Goal: Transaction & Acquisition: Book appointment/travel/reservation

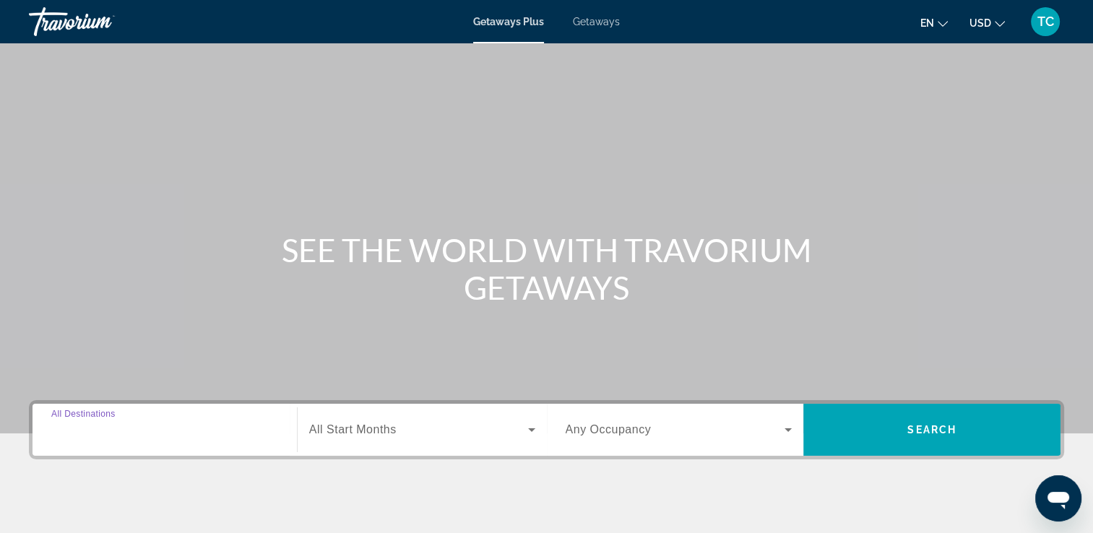
click at [171, 432] on input "Destination All Destinations" at bounding box center [164, 430] width 227 height 17
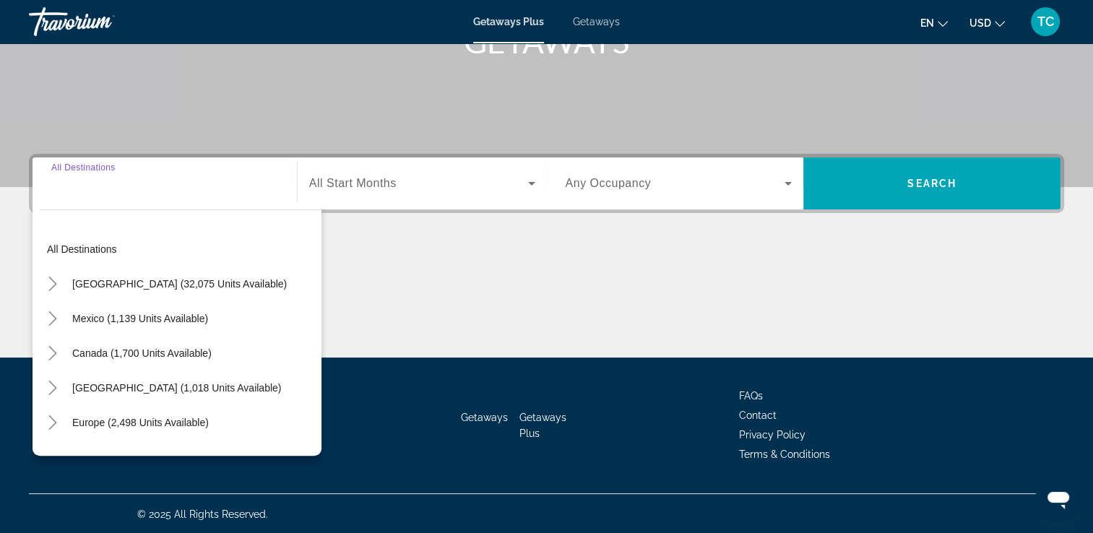
scroll to position [247, 0]
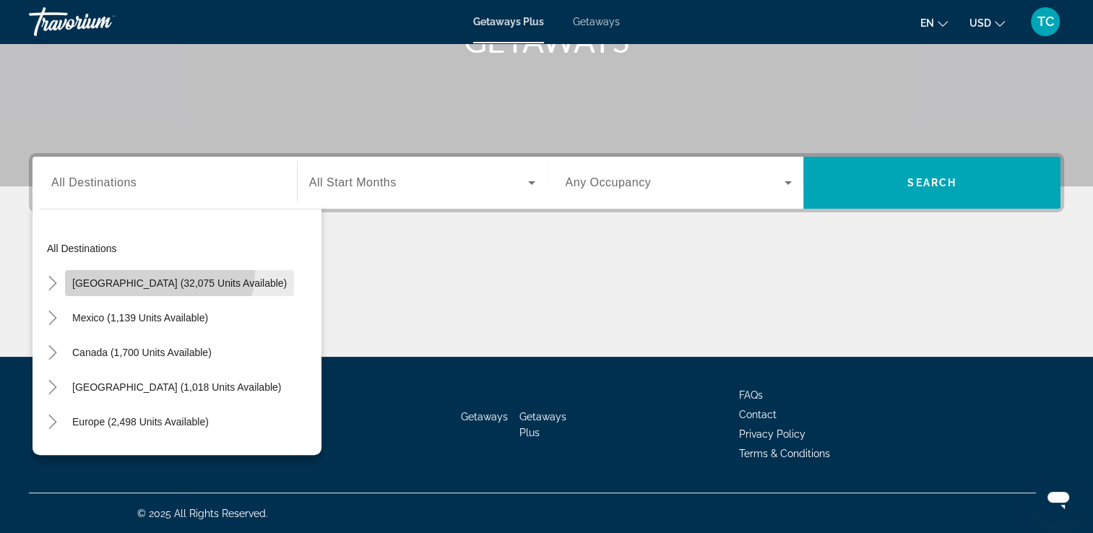
click at [158, 270] on span "Search widget" at bounding box center [179, 283] width 229 height 35
type input "**********"
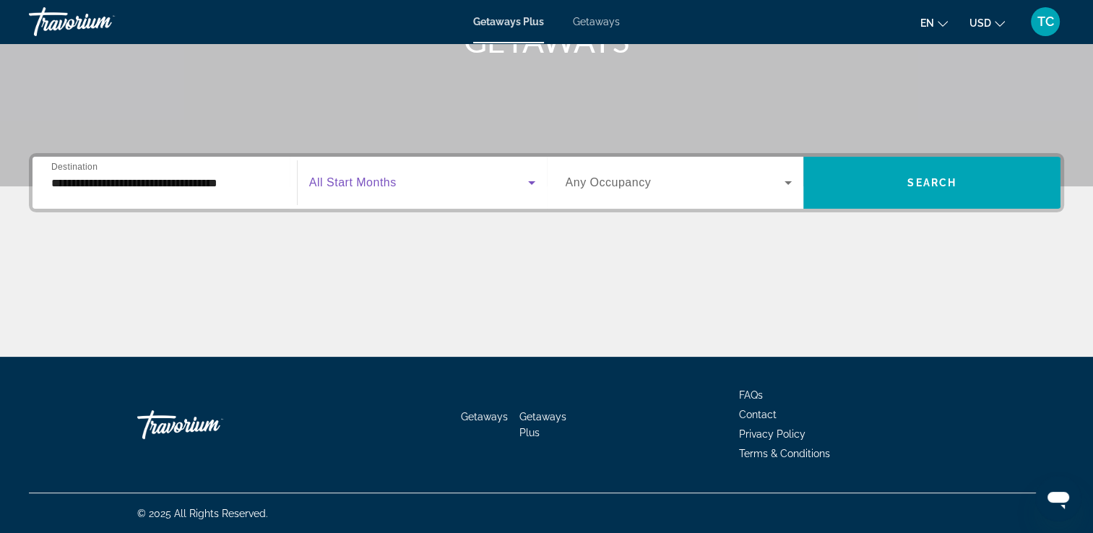
click at [521, 181] on span "Search widget" at bounding box center [418, 182] width 219 height 17
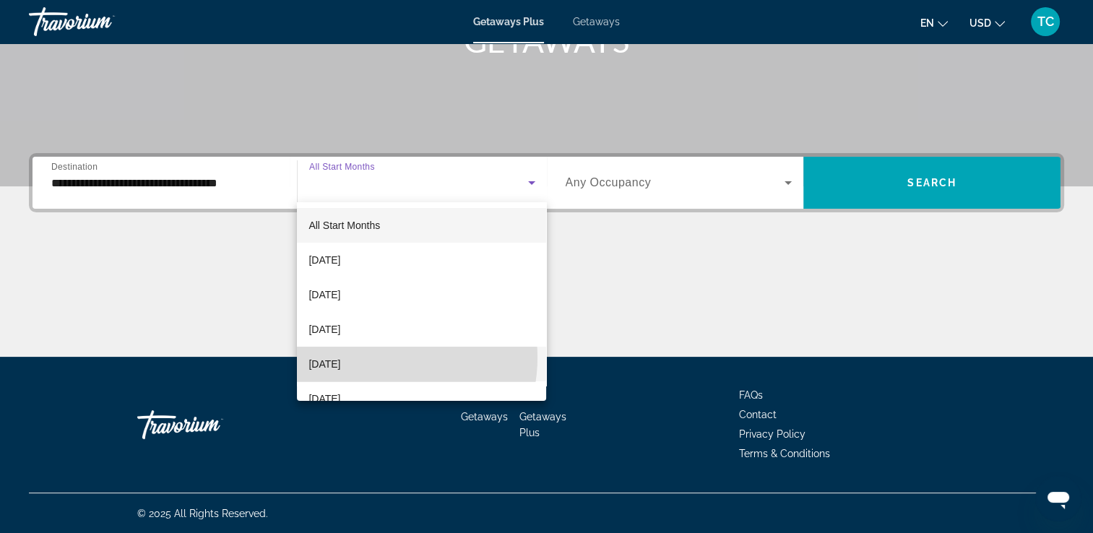
click at [340, 358] on span "[DATE]" at bounding box center [325, 363] width 32 height 17
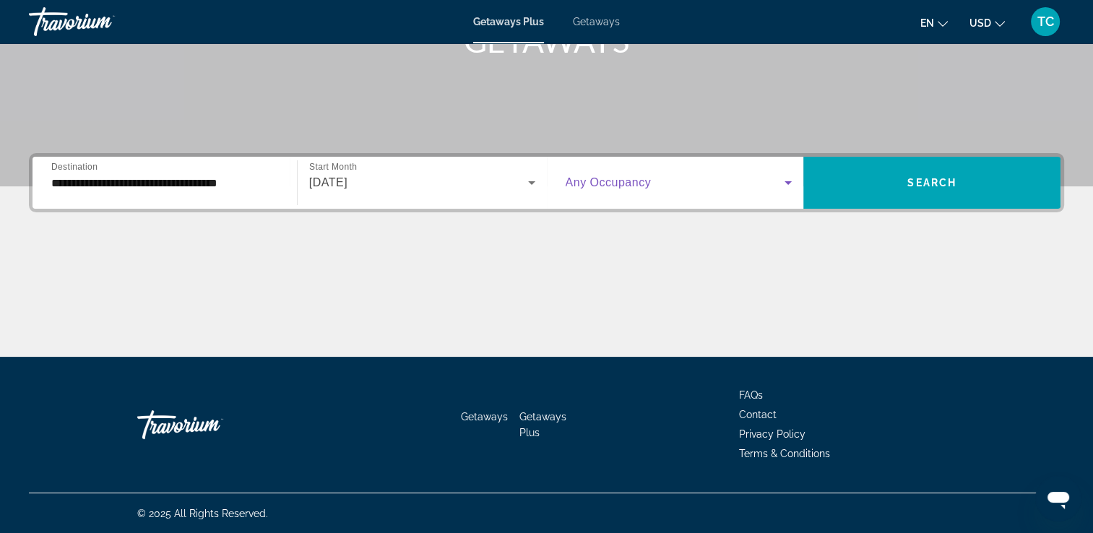
click at [783, 178] on icon "Search widget" at bounding box center [788, 182] width 17 height 17
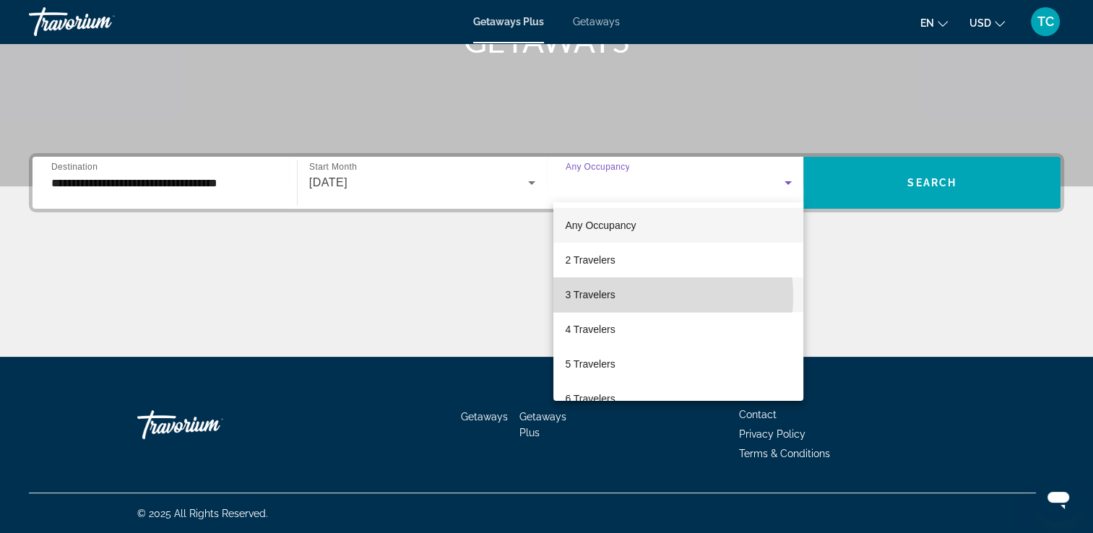
click at [631, 296] on mat-option "3 Travelers" at bounding box center [678, 294] width 250 height 35
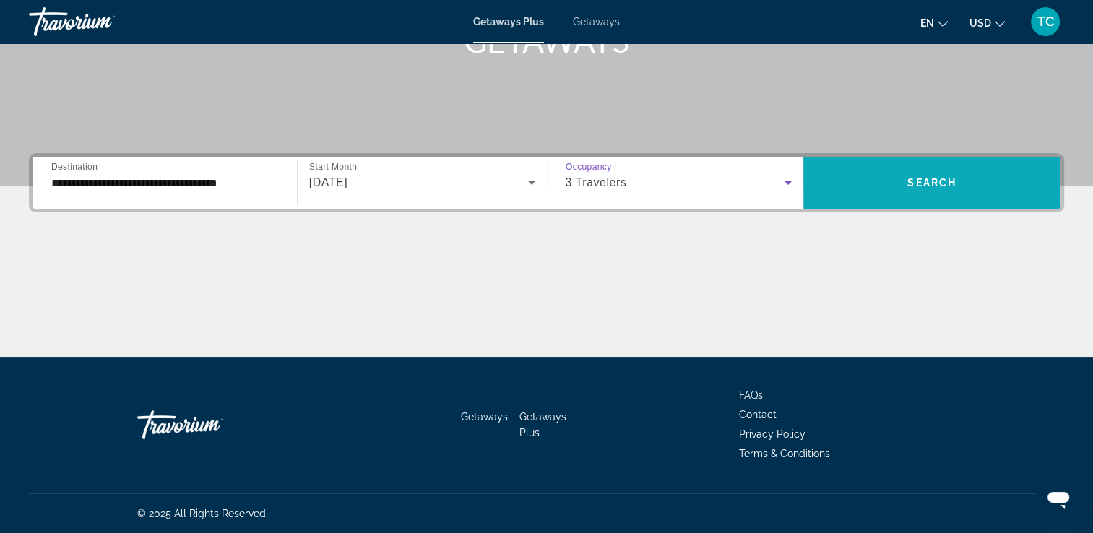
click at [896, 181] on span "Search widget" at bounding box center [931, 182] width 257 height 35
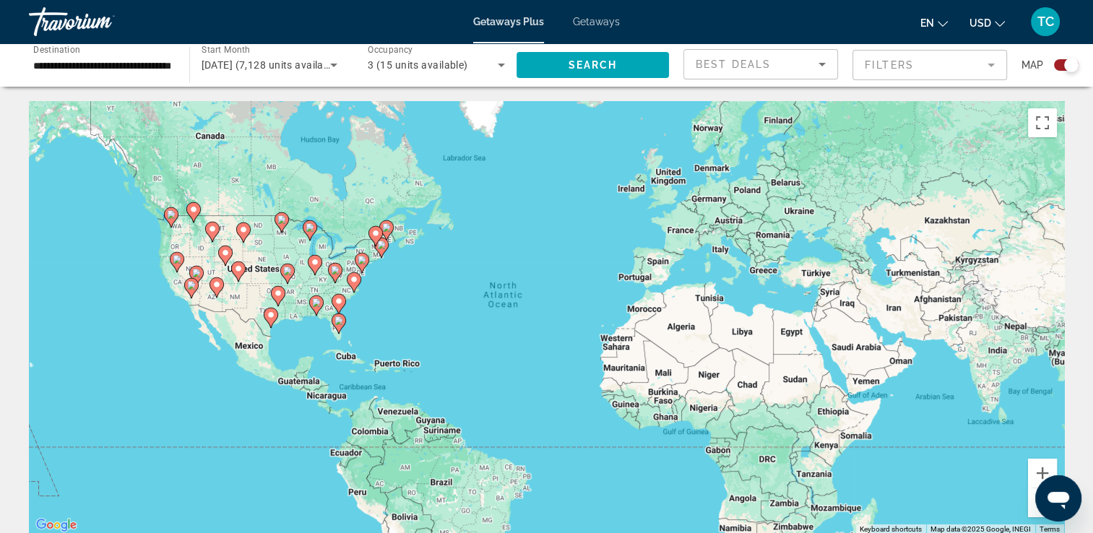
click at [338, 320] on image "Main content" at bounding box center [339, 320] width 9 height 9
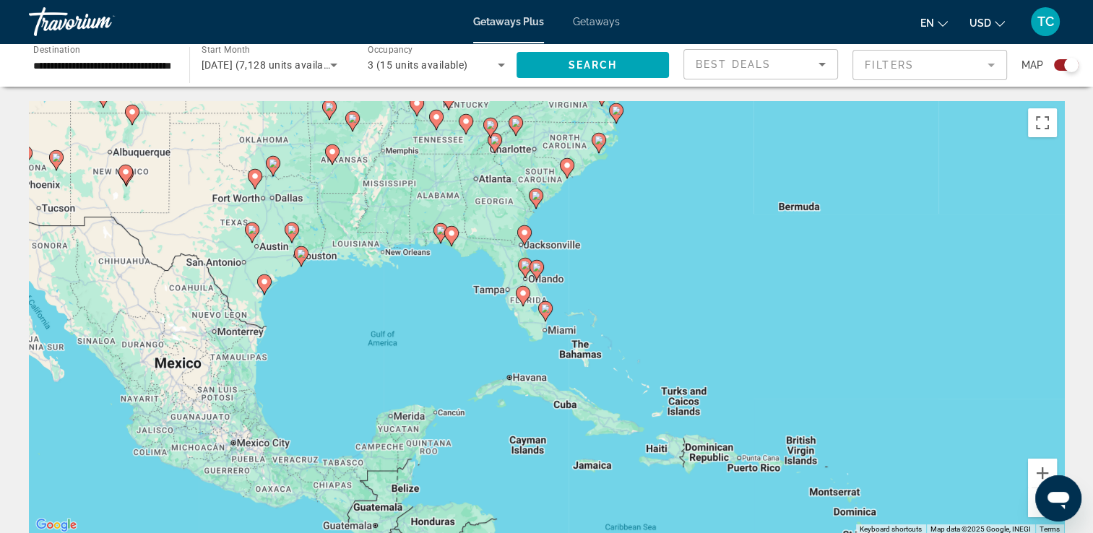
click at [801, 152] on div "To navigate, press the arrow keys. To activate drag with keyboard, press Alt + …" at bounding box center [546, 318] width 1035 height 434
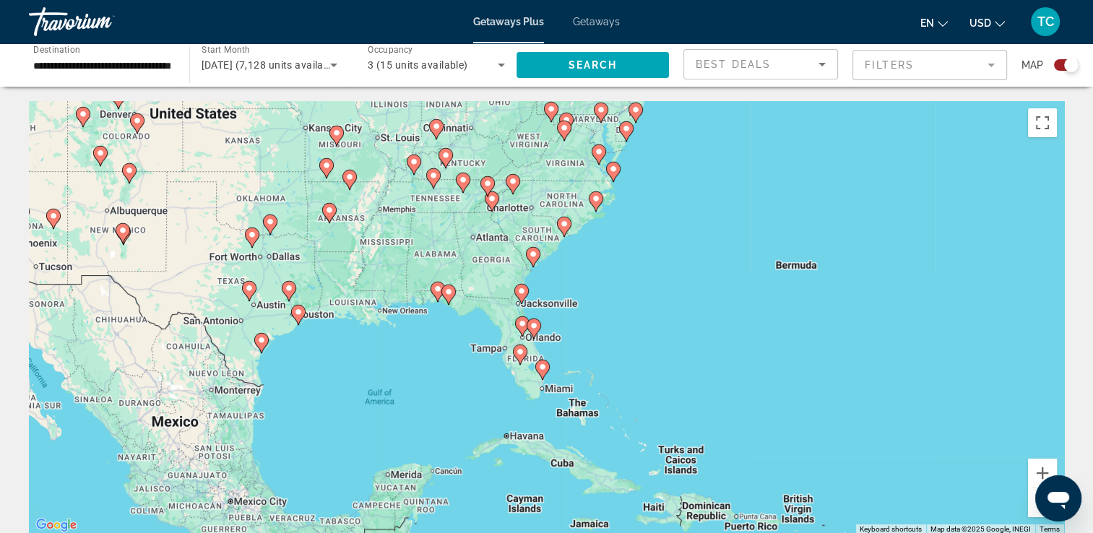
drag, startPoint x: 801, startPoint y: 152, endPoint x: 827, endPoint y: 236, distance: 87.8
click at [827, 236] on div "To navigate, press the arrow keys. To activate drag with keyboard, press Alt + …" at bounding box center [546, 318] width 1035 height 434
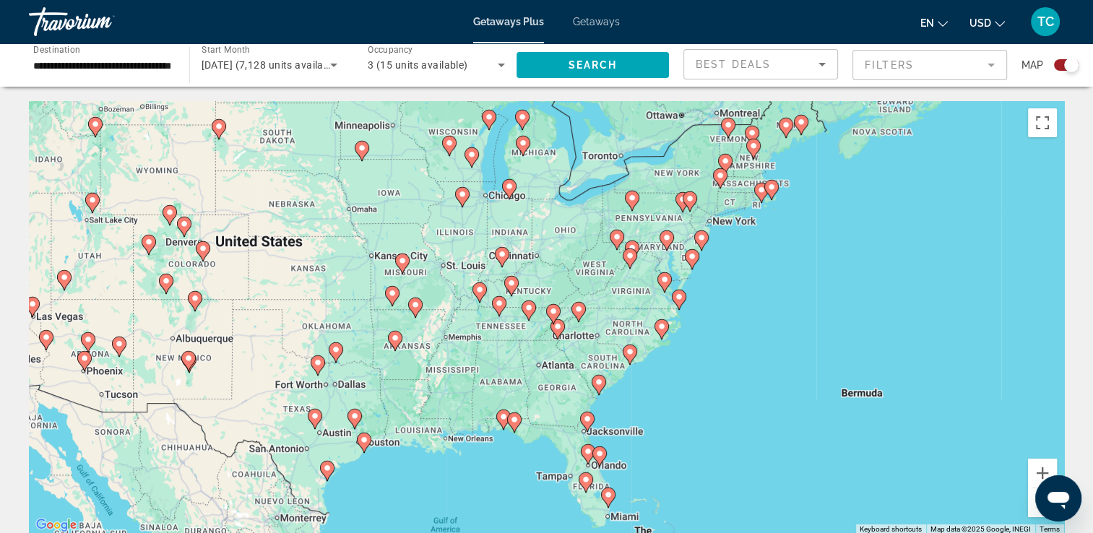
drag, startPoint x: 728, startPoint y: 251, endPoint x: 739, endPoint y: 325, distance: 74.5
click at [739, 325] on div "To navigate, press the arrow keys. To activate drag with keyboard, press Alt + …" at bounding box center [546, 318] width 1035 height 434
click at [659, 477] on div "To navigate, press the arrow keys. To activate drag with keyboard, press Alt + …" at bounding box center [546, 318] width 1035 height 434
click at [583, 479] on image "Main content" at bounding box center [586, 479] width 9 height 9
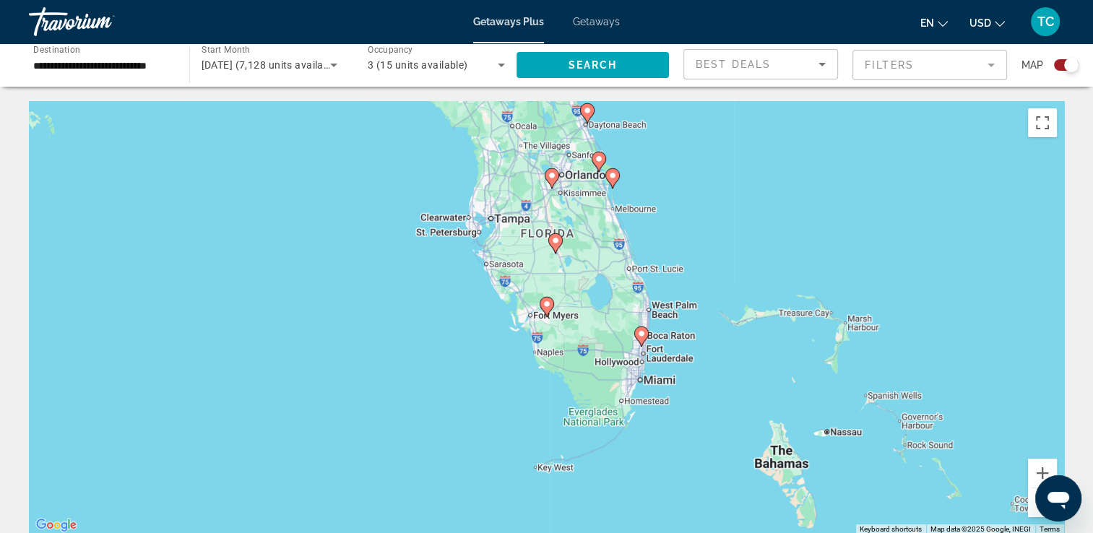
click at [555, 175] on image "Main content" at bounding box center [552, 175] width 9 height 9
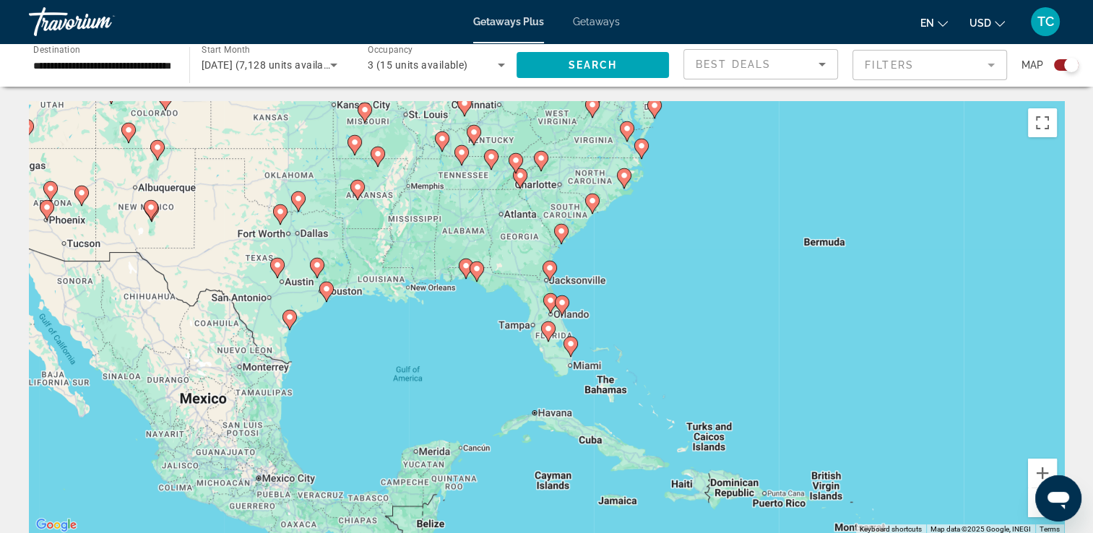
click at [563, 302] on image "Main content" at bounding box center [562, 302] width 9 height 9
type input "**********"
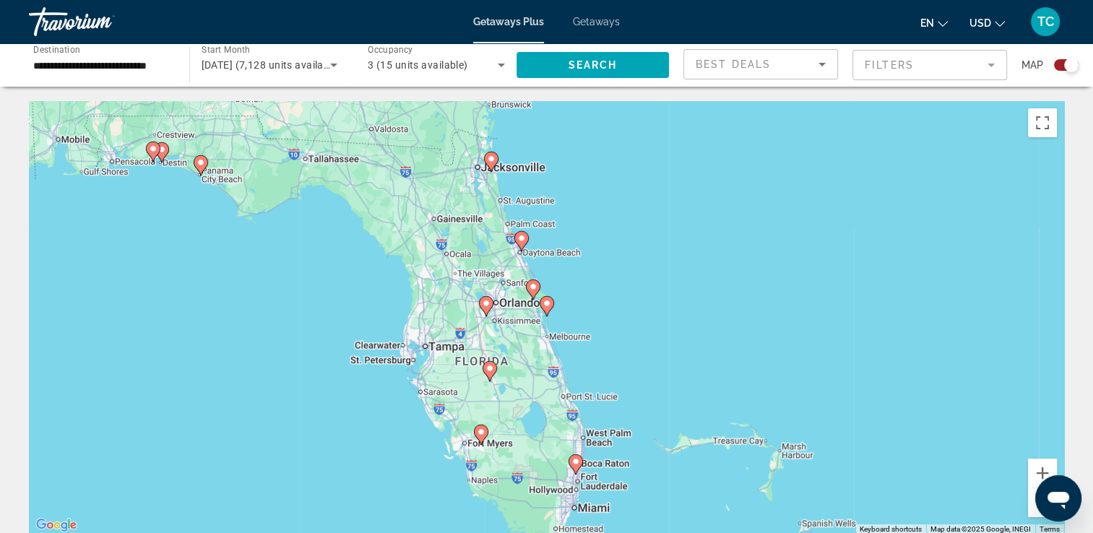
click at [519, 325] on div "To activate drag with keyboard, press Alt + Enter. Once in keyboard drag state,…" at bounding box center [546, 318] width 1035 height 434
click at [604, 59] on span "Search" at bounding box center [592, 65] width 49 height 12
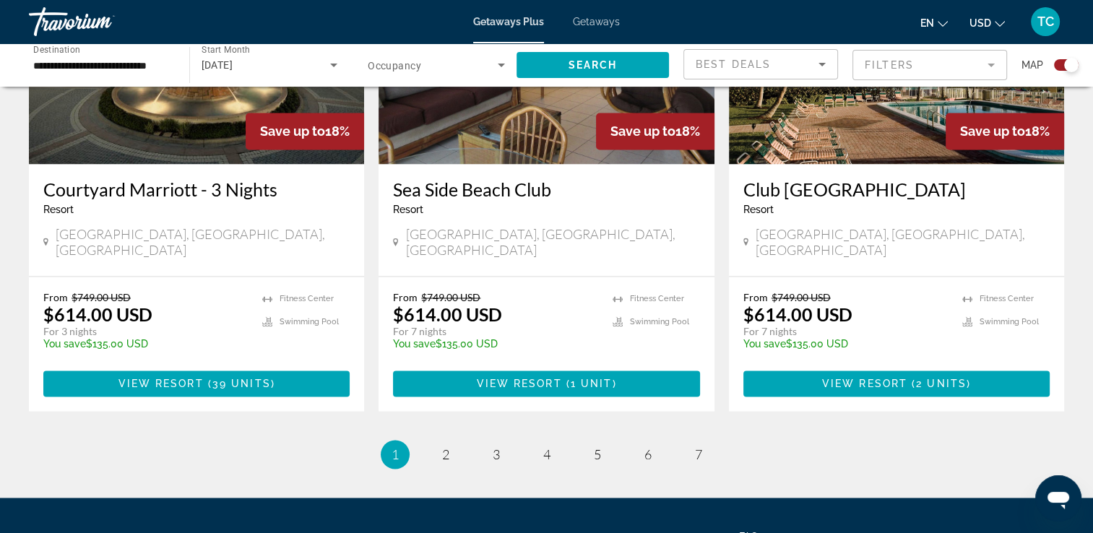
scroll to position [2272, 0]
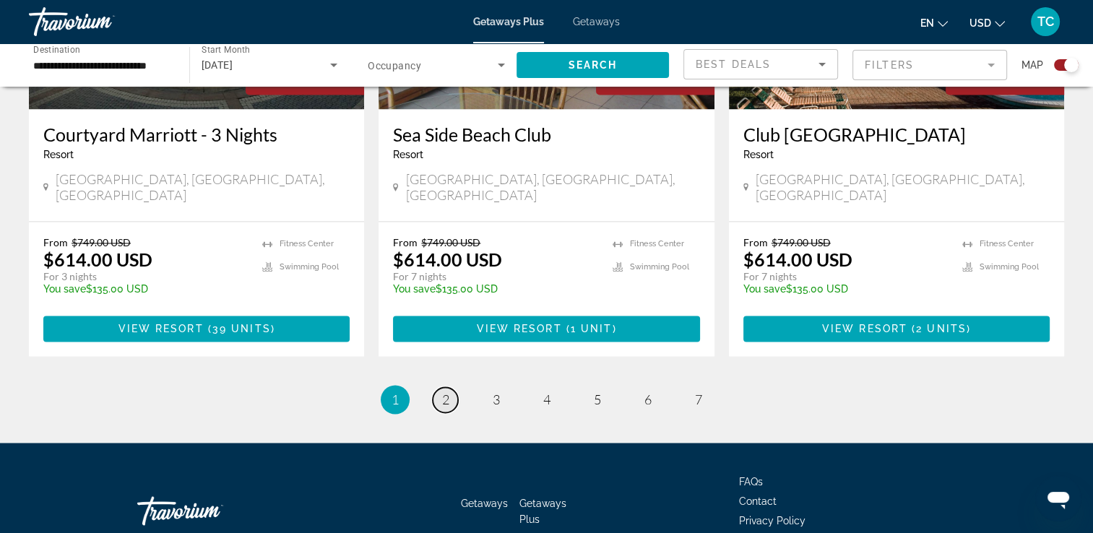
click at [439, 387] on link "page 2" at bounding box center [445, 399] width 25 height 25
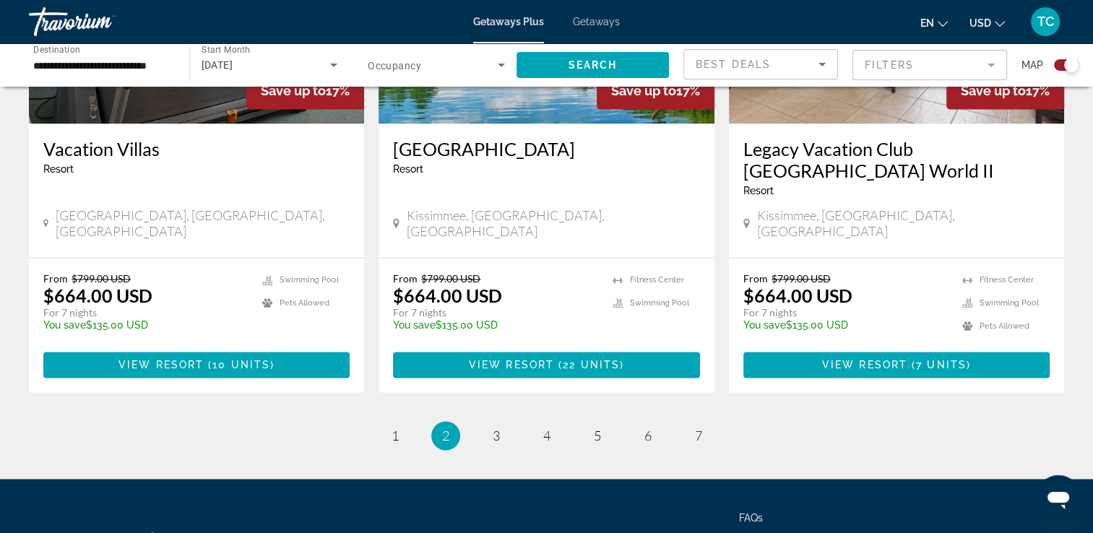
scroll to position [2251, 0]
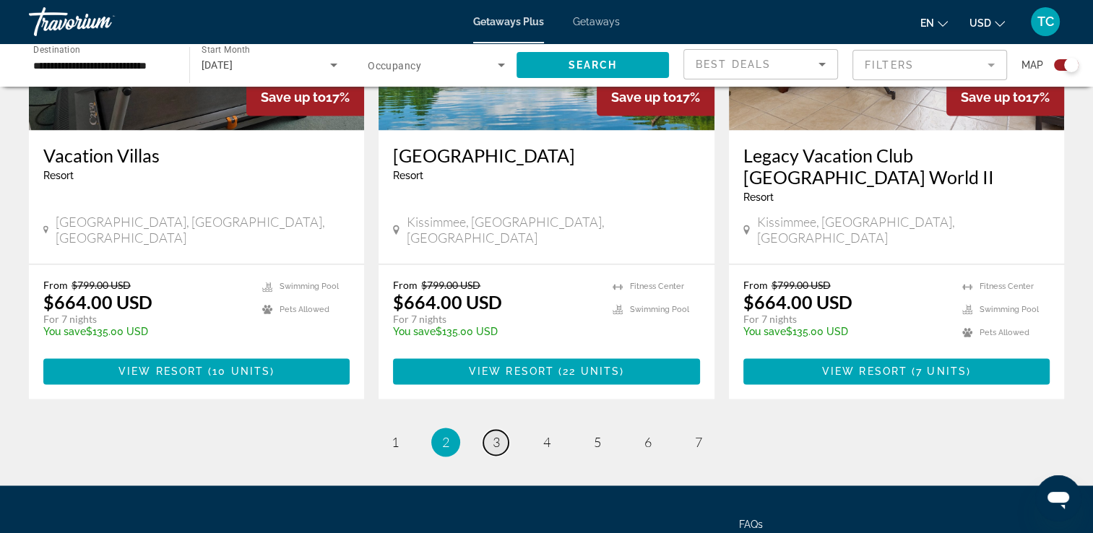
click at [496, 434] on span "3" at bounding box center [496, 442] width 7 height 16
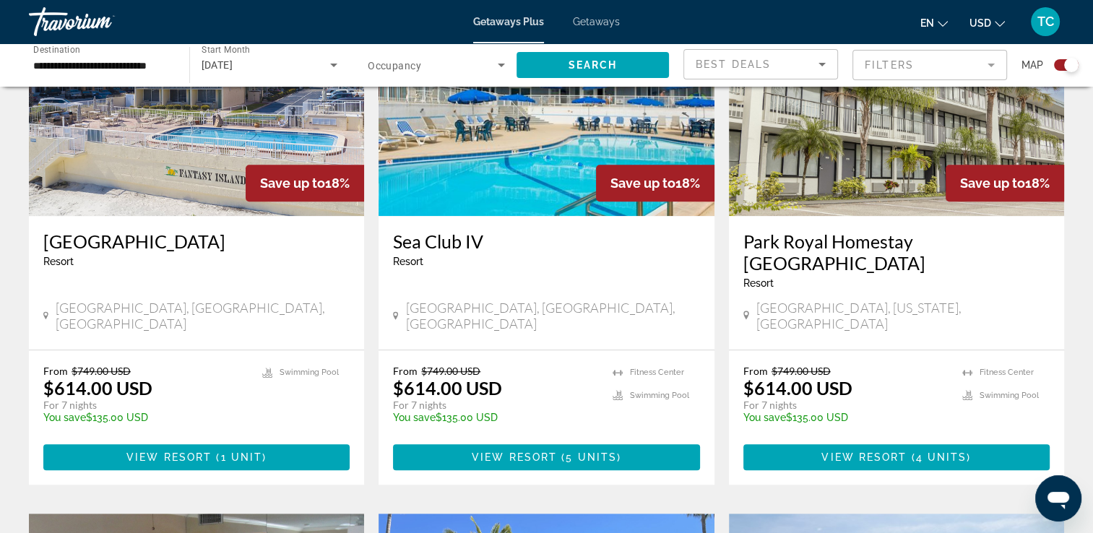
scroll to position [1070, 0]
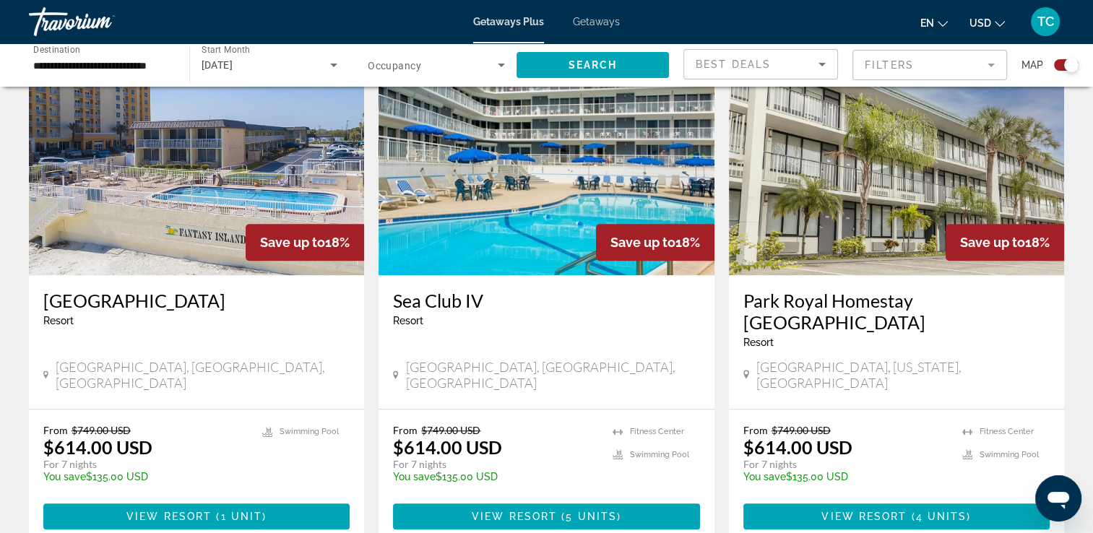
click at [1081, 275] on div "← Move left → Move right ↑ Move up ↓ Move down + Zoom in - Zoom out Home Jump l…" at bounding box center [546, 345] width 1093 height 2629
click at [149, 64] on input "**********" at bounding box center [101, 65] width 137 height 17
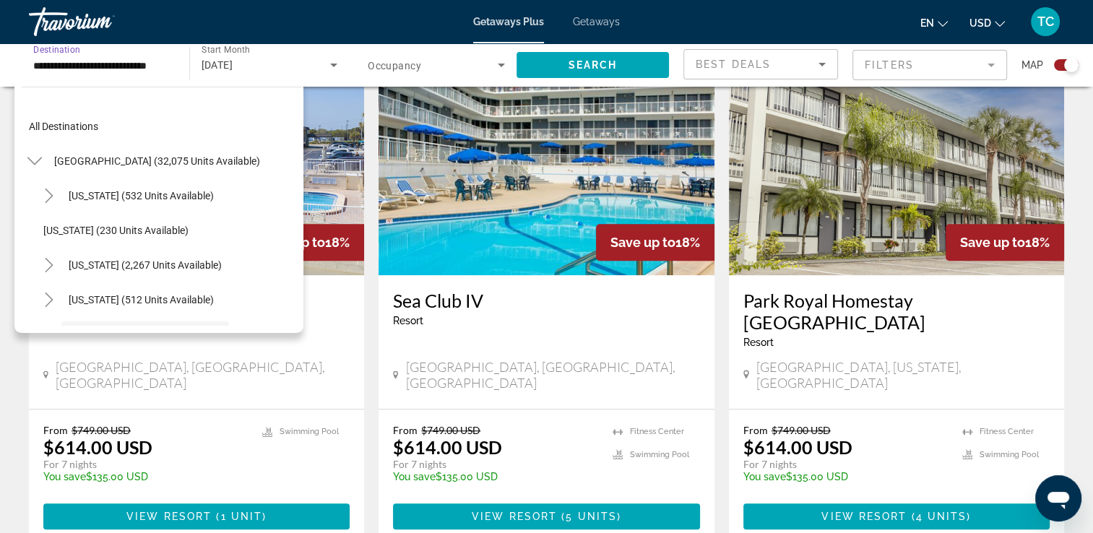
scroll to position [121, 0]
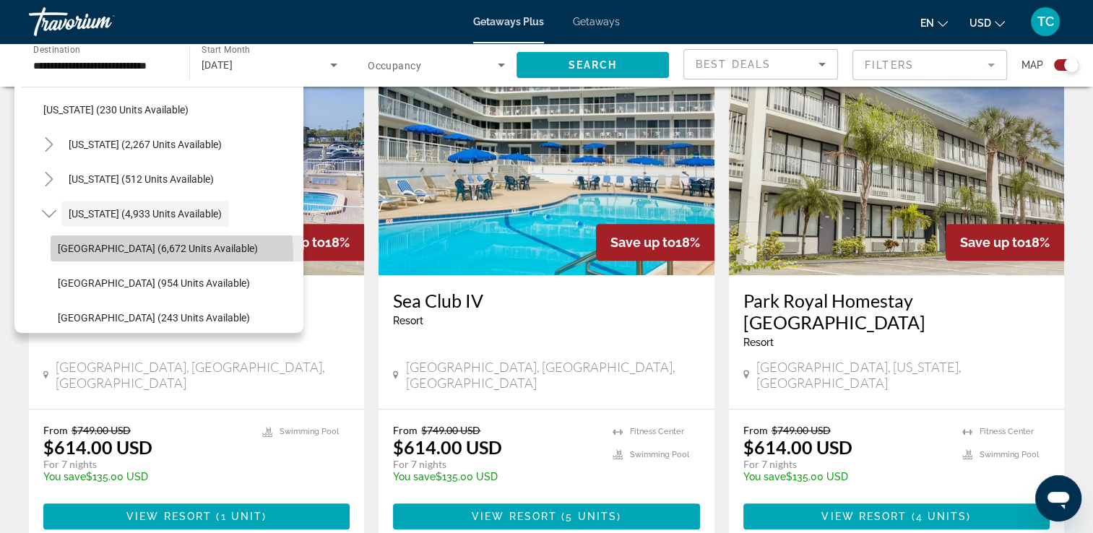
click at [119, 256] on span "Search widget" at bounding box center [177, 248] width 253 height 35
type input "**********"
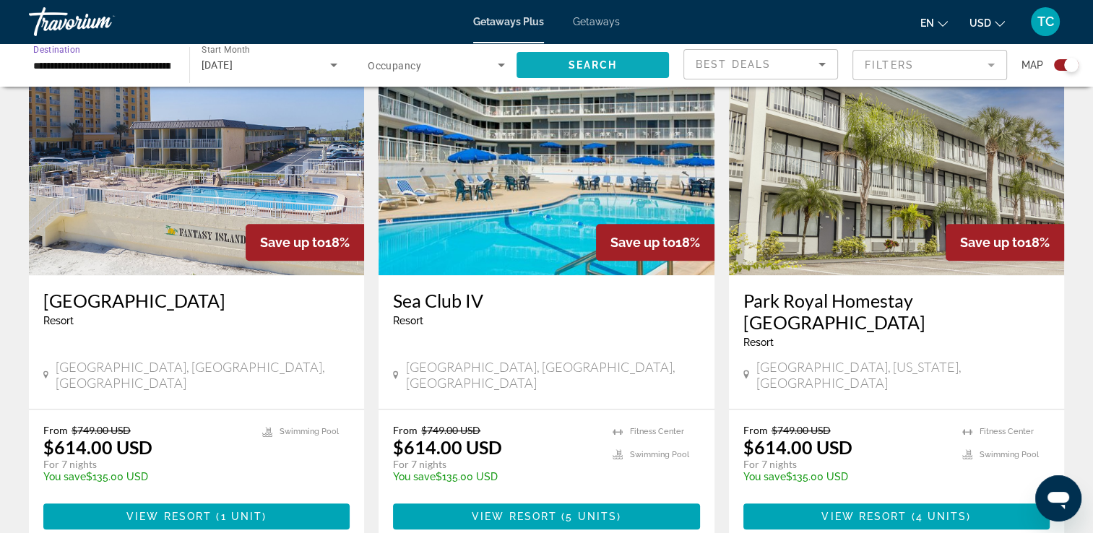
click at [585, 65] on span "Search" at bounding box center [592, 65] width 49 height 12
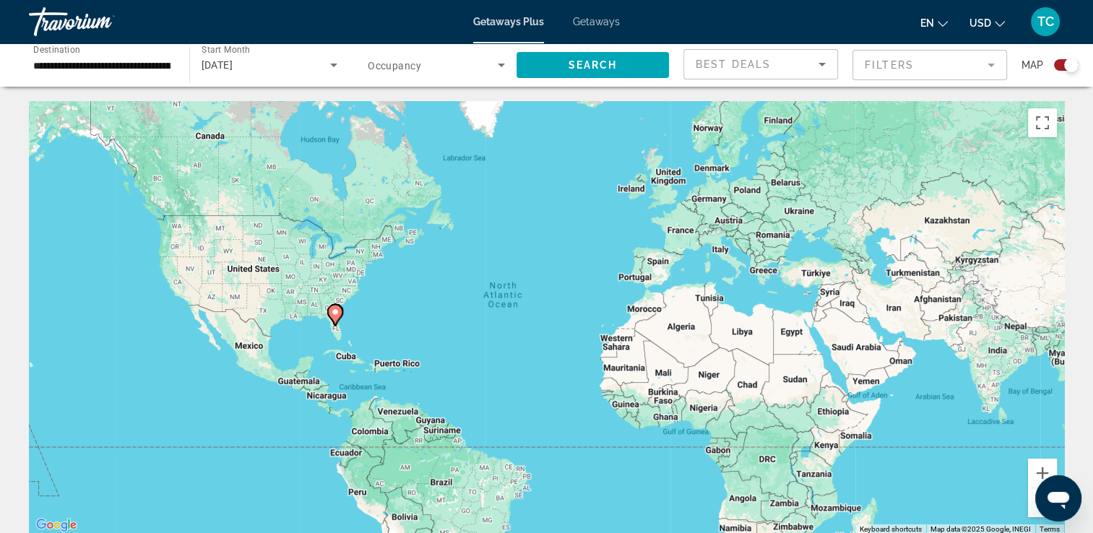
click at [1077, 43] on mat-toolbar "Getaways Plus Getaways en English Español Français Italiano Português русский U…" at bounding box center [546, 21] width 1093 height 43
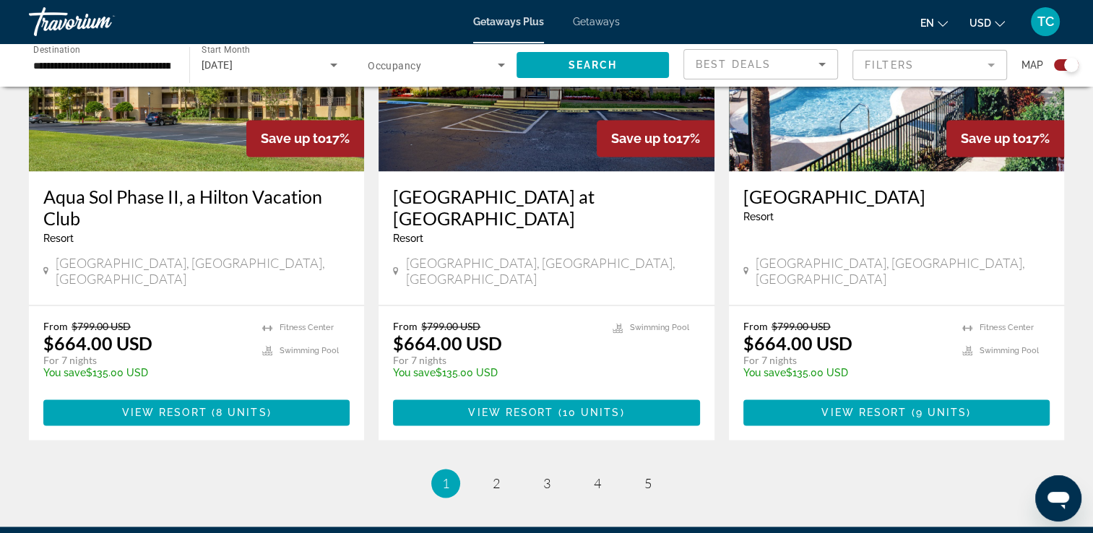
scroll to position [2242, 0]
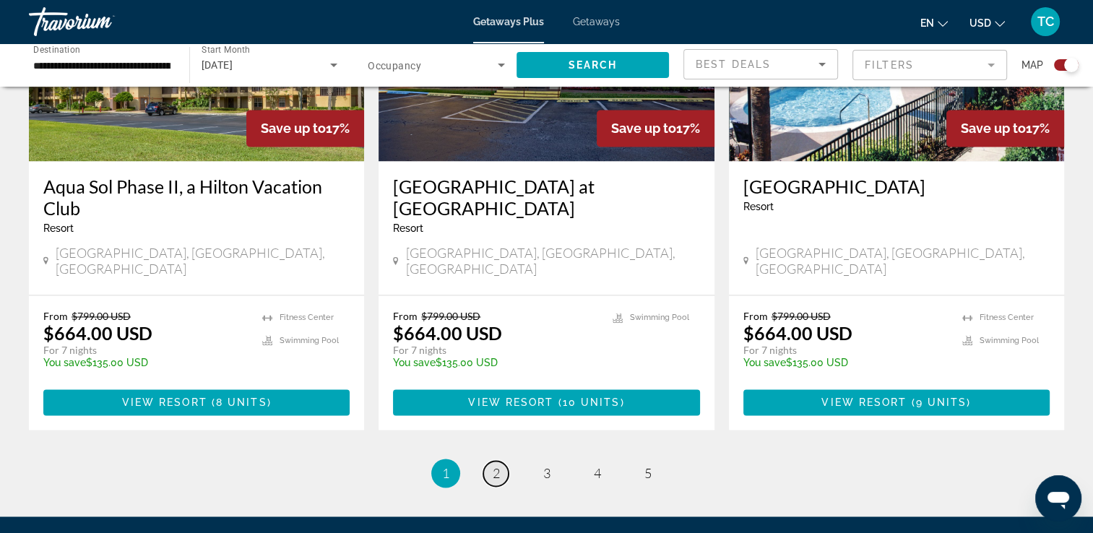
click at [497, 465] on span "2" at bounding box center [496, 473] width 7 height 16
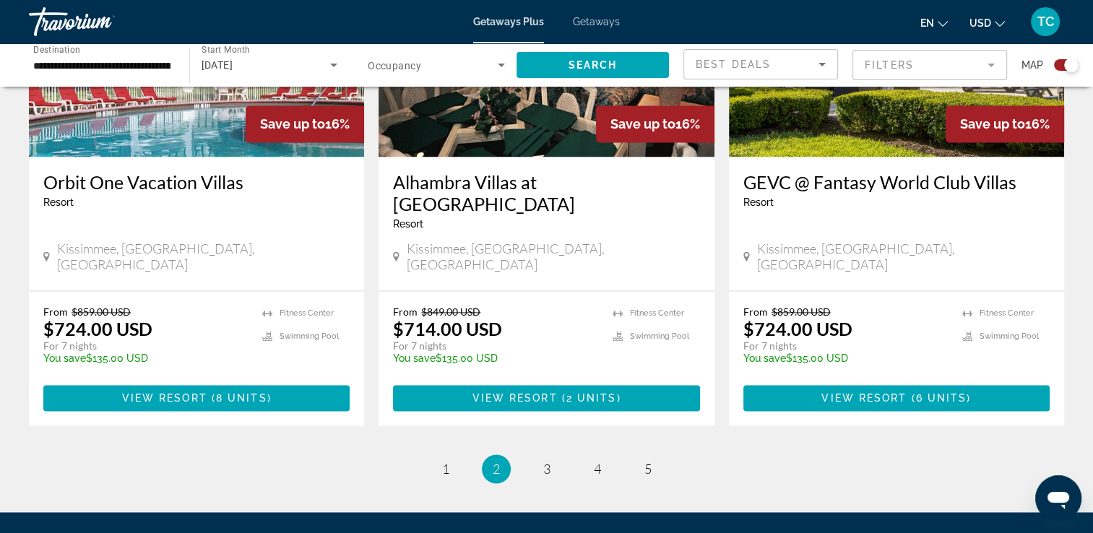
scroll to position [2295, 0]
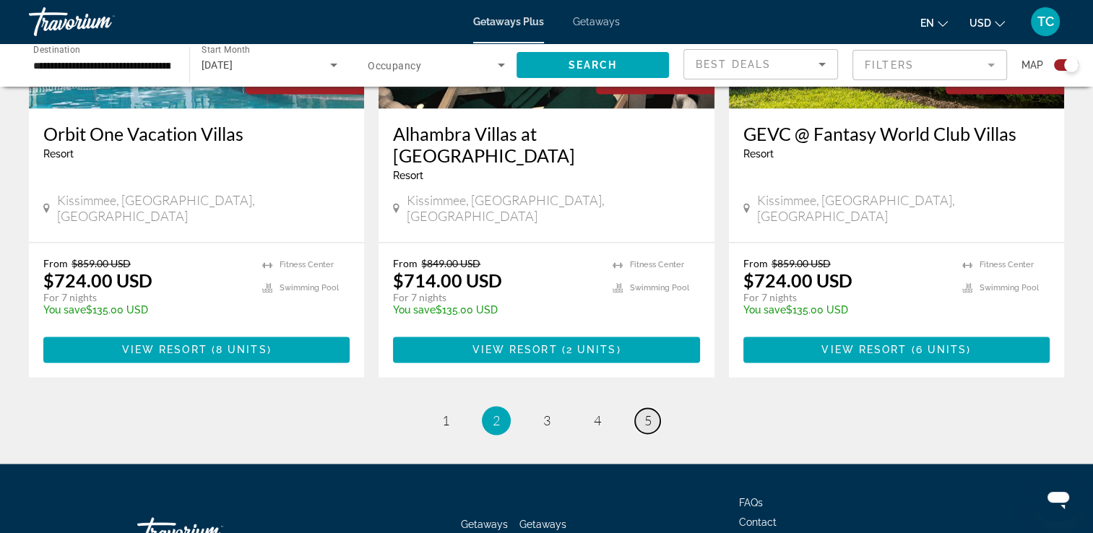
click at [647, 413] on span "5" at bounding box center [647, 421] width 7 height 16
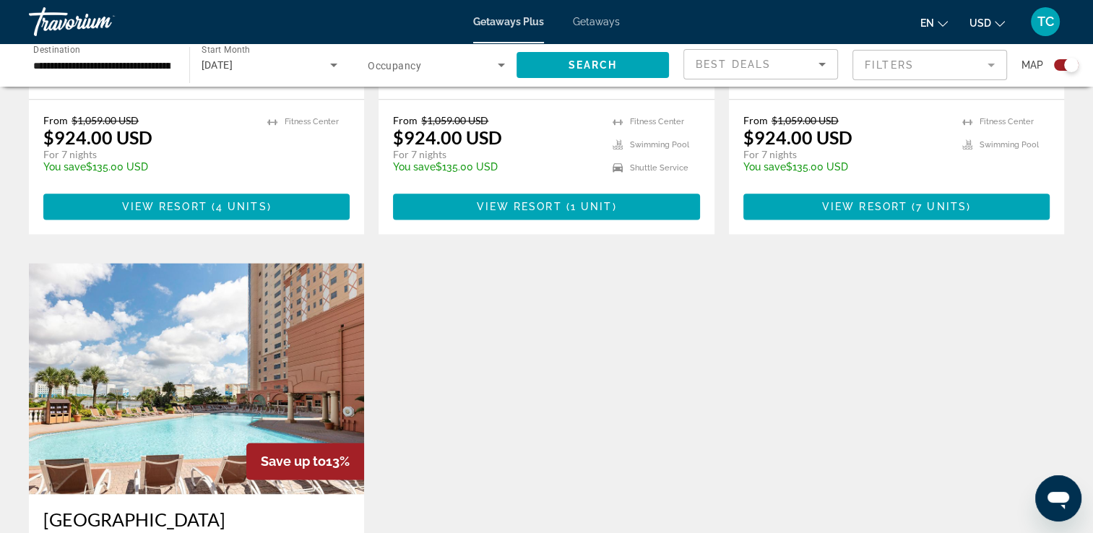
scroll to position [1907, 0]
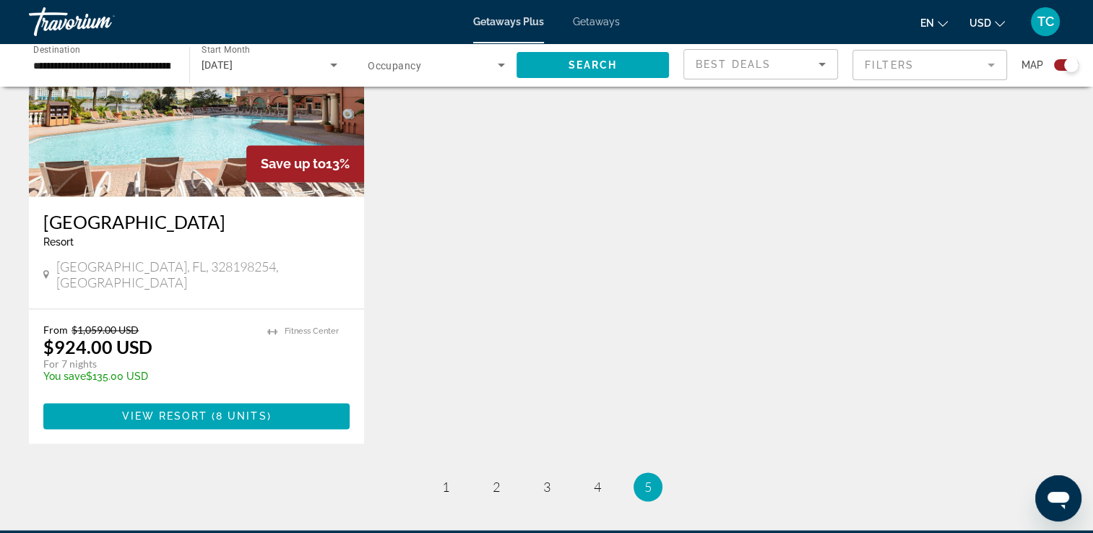
scroll to position [2272, 0]
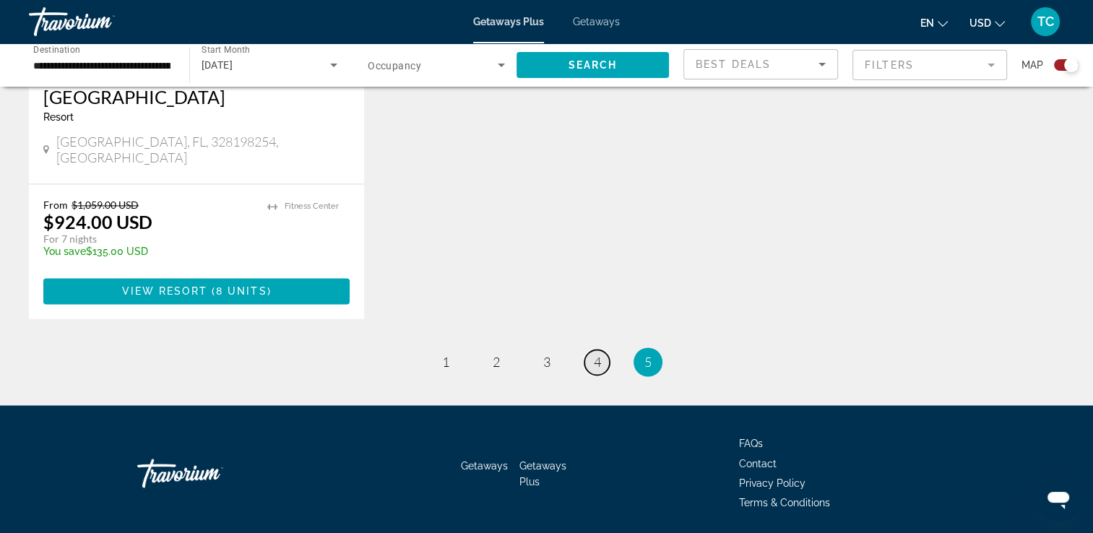
click at [597, 354] on span "4" at bounding box center [597, 362] width 7 height 16
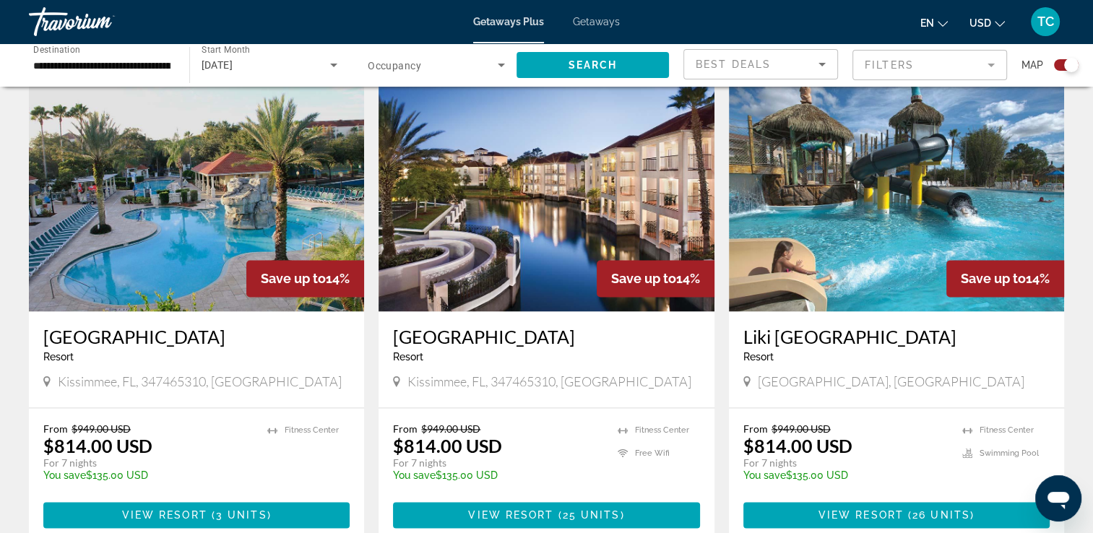
scroll to position [2081, 0]
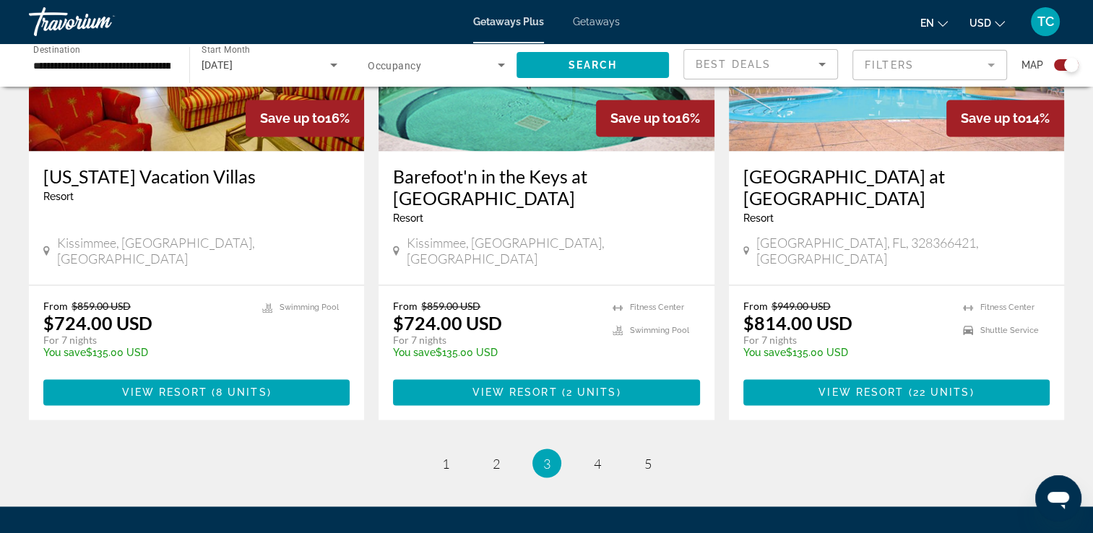
scroll to position [2316, 0]
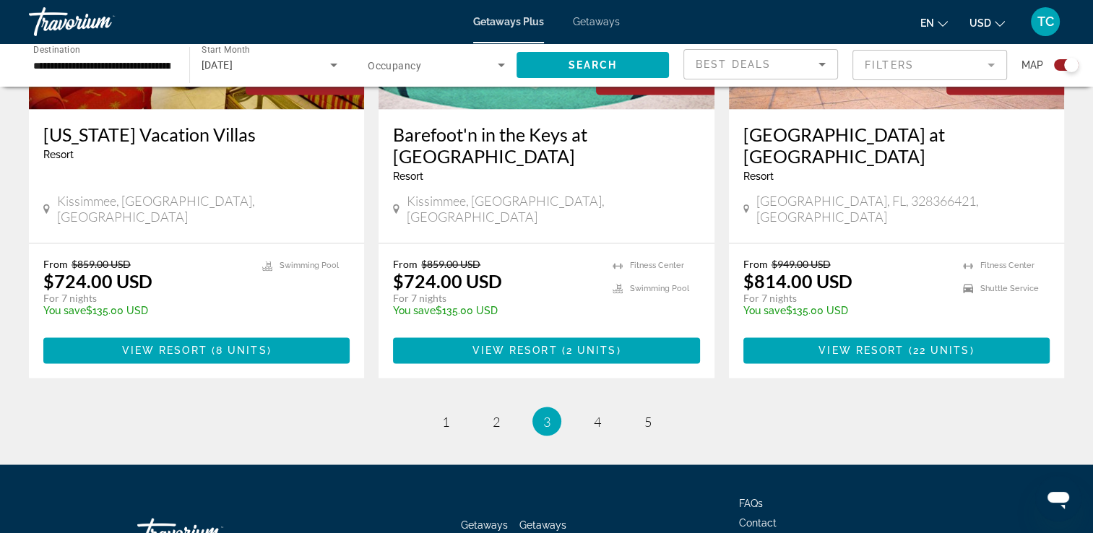
click at [1045, 23] on span "TC" at bounding box center [1046, 21] width 17 height 14
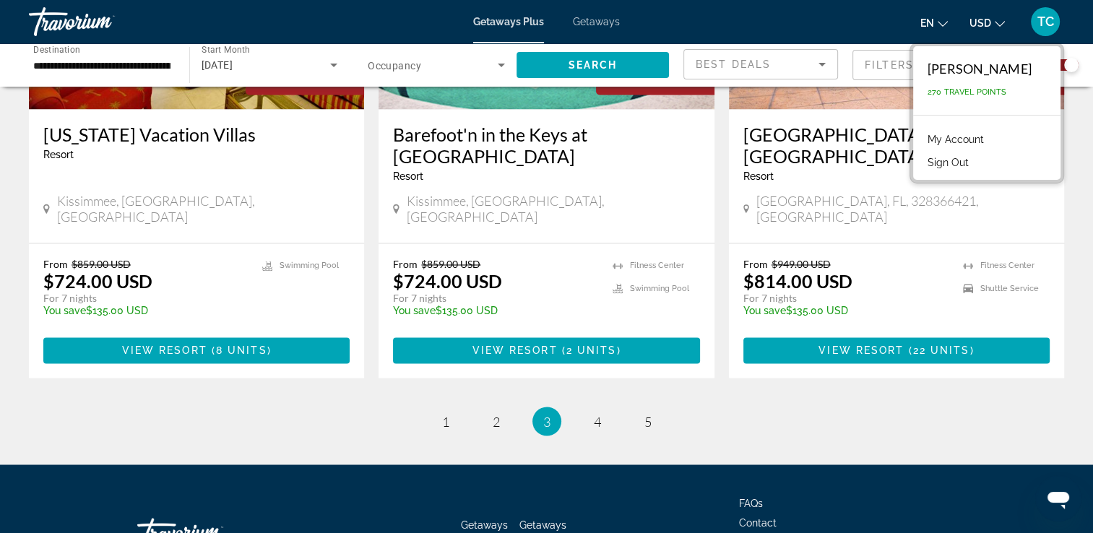
click at [964, 137] on link "My Account" at bounding box center [955, 139] width 71 height 19
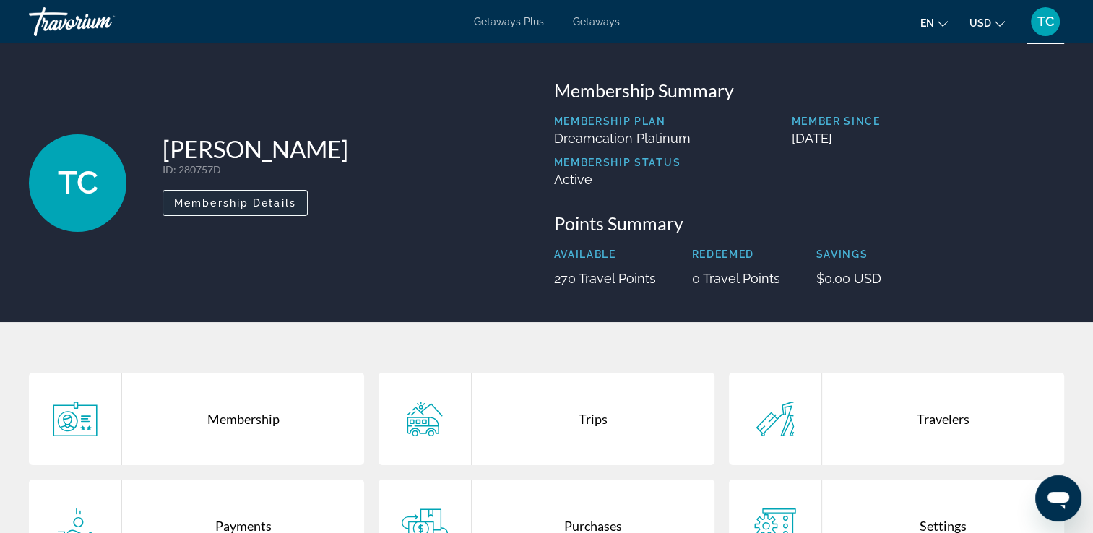
click at [283, 204] on span "Membership Details" at bounding box center [235, 203] width 122 height 12
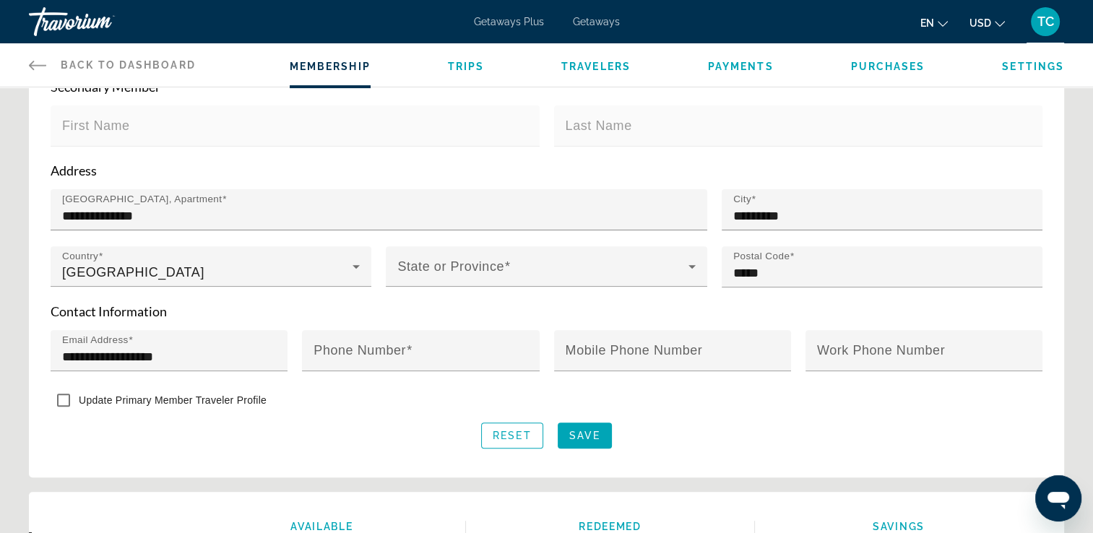
scroll to position [453, 0]
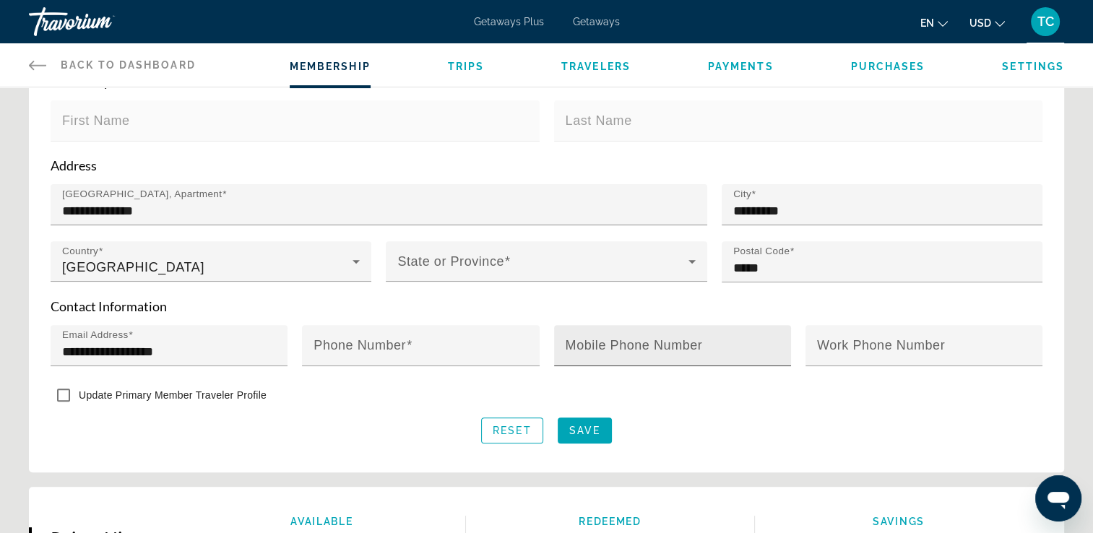
click at [592, 343] on mat-label "Mobile Phone Number" at bounding box center [634, 345] width 137 height 14
click at [592, 343] on input "Mobile Phone Number" at bounding box center [677, 351] width 223 height 17
click at [577, 428] on span "Save" at bounding box center [584, 431] width 31 height 12
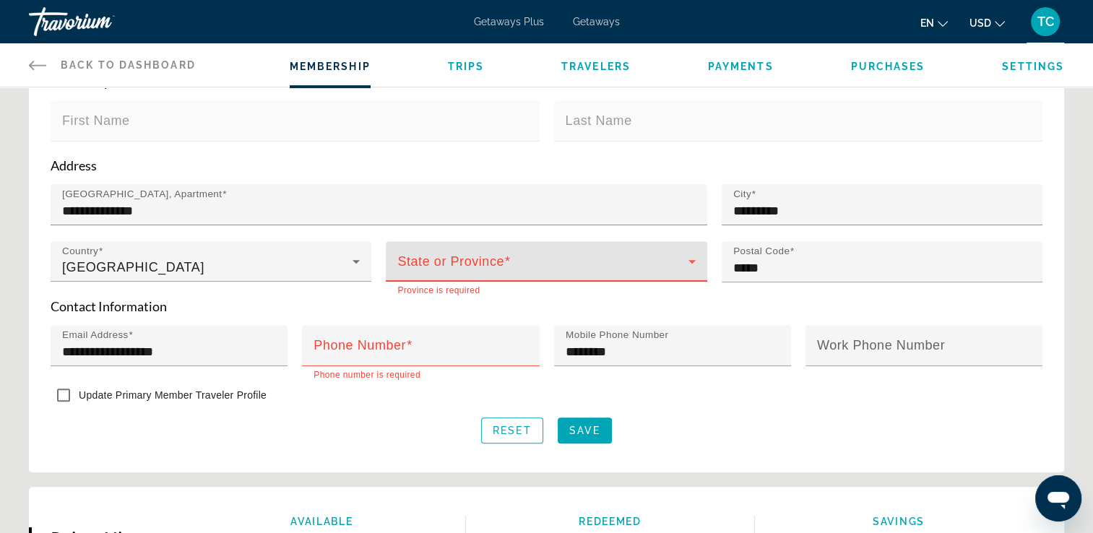
click at [692, 260] on icon "Main content" at bounding box center [692, 262] width 7 height 4
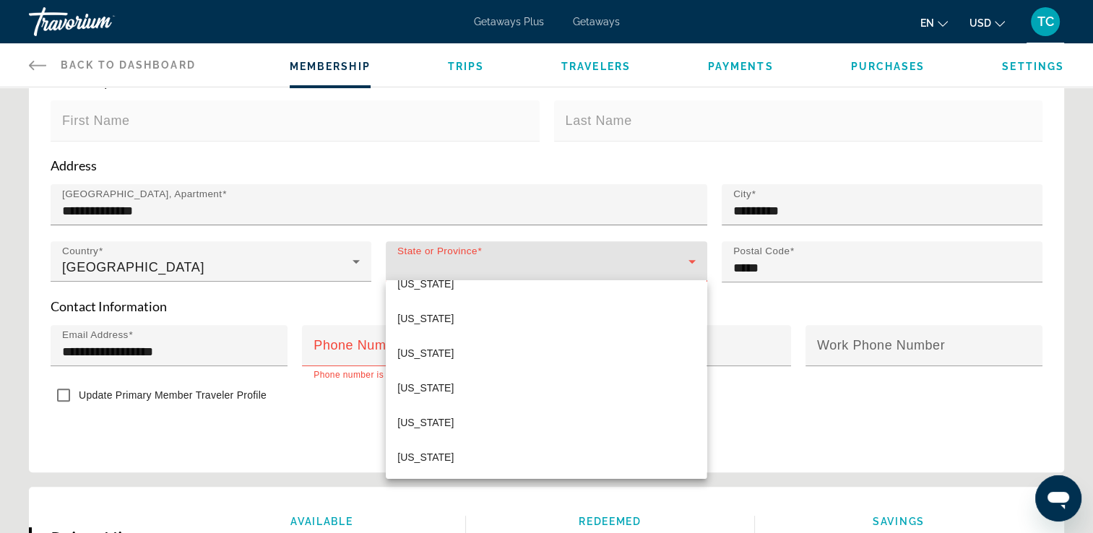
scroll to position [607, 0]
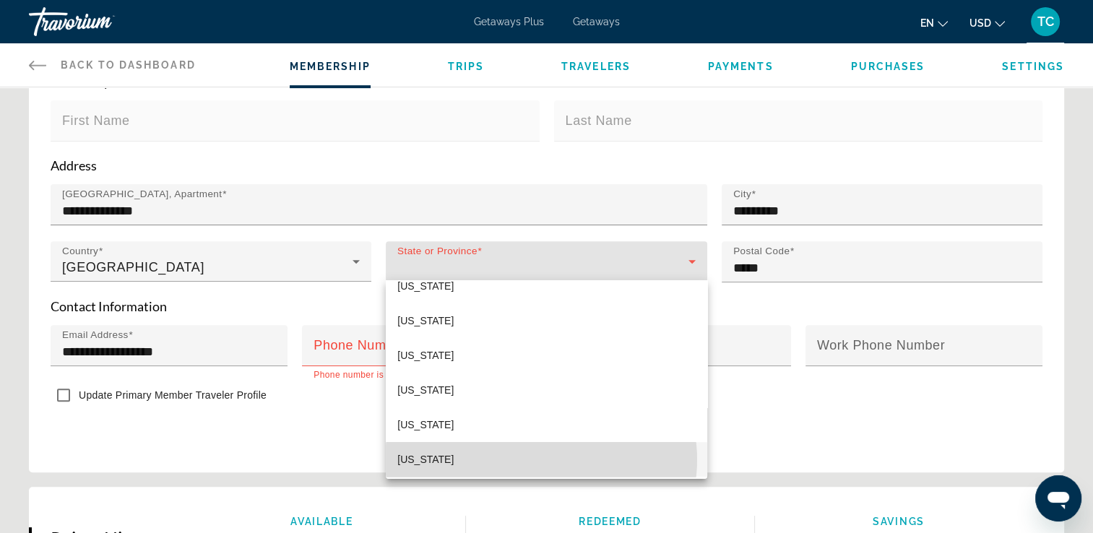
click at [541, 459] on mat-option "Michigan" at bounding box center [546, 459] width 321 height 35
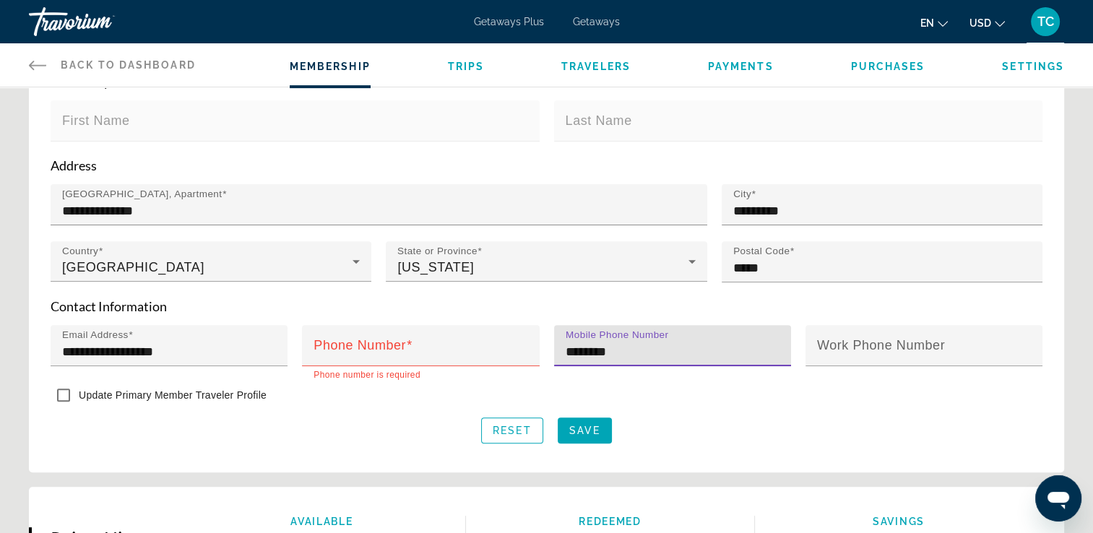
click at [637, 343] on input "********" at bounding box center [677, 351] width 223 height 17
type input "**********"
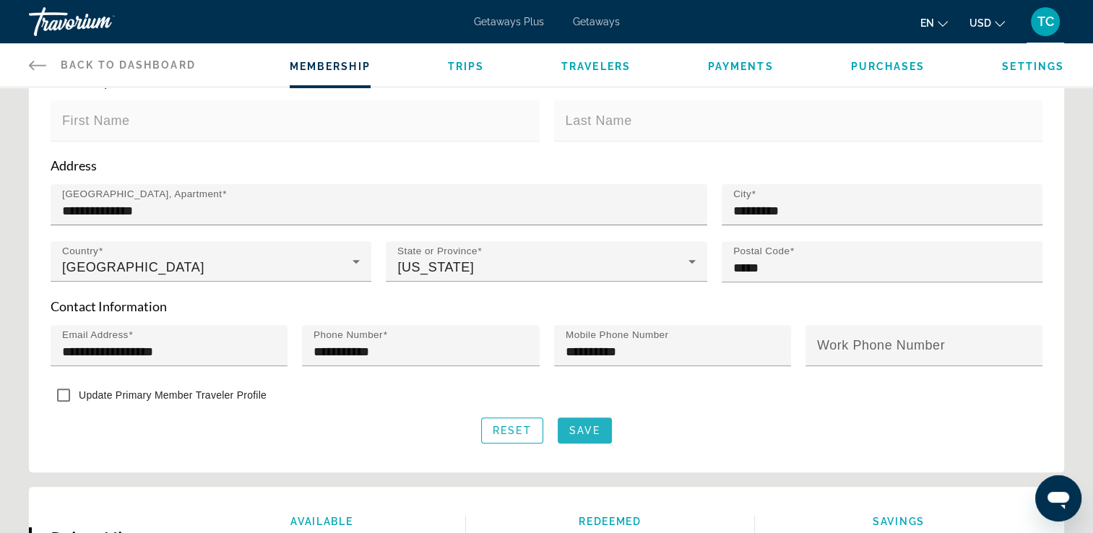
click at [579, 418] on span "Main content" at bounding box center [585, 430] width 54 height 35
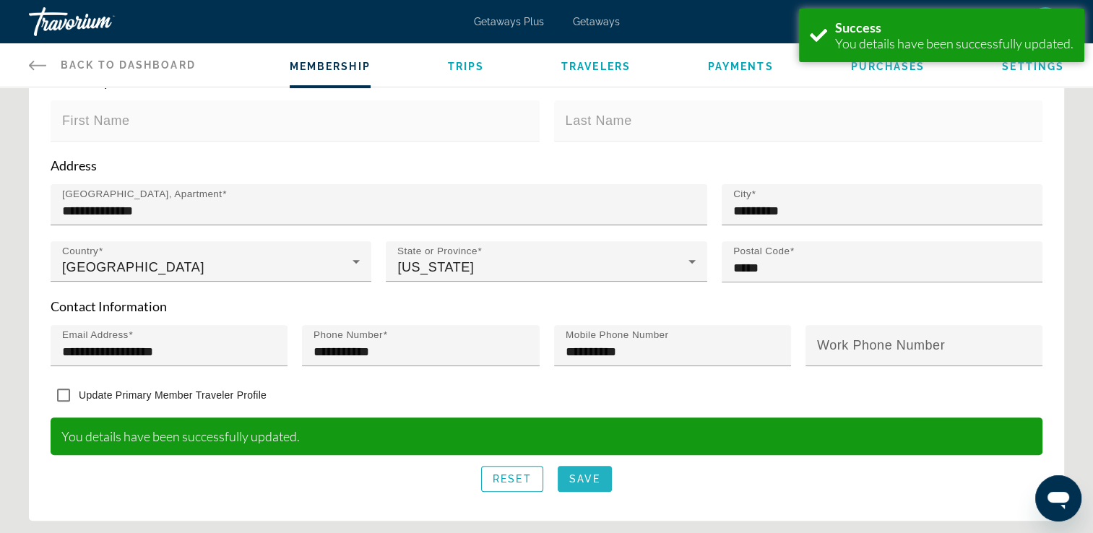
click at [599, 475] on span "Save" at bounding box center [584, 479] width 31 height 12
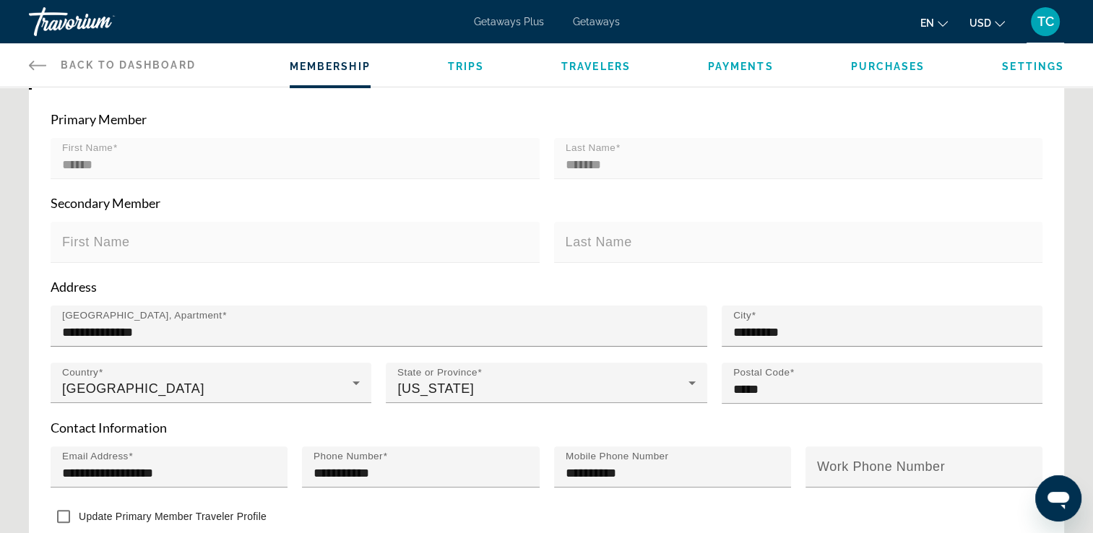
scroll to position [214, 0]
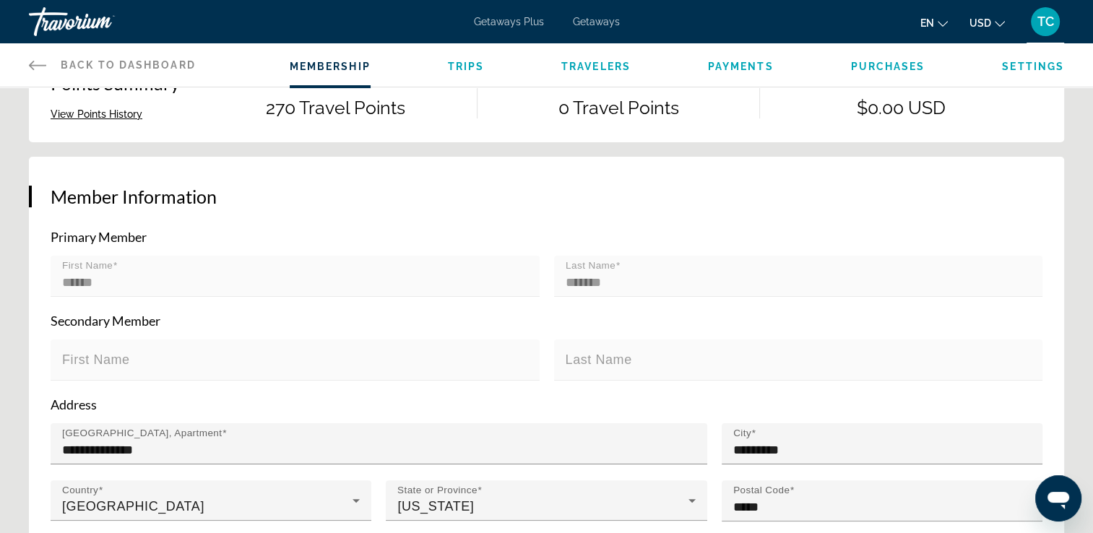
click at [459, 68] on span "Trips" at bounding box center [466, 67] width 37 height 12
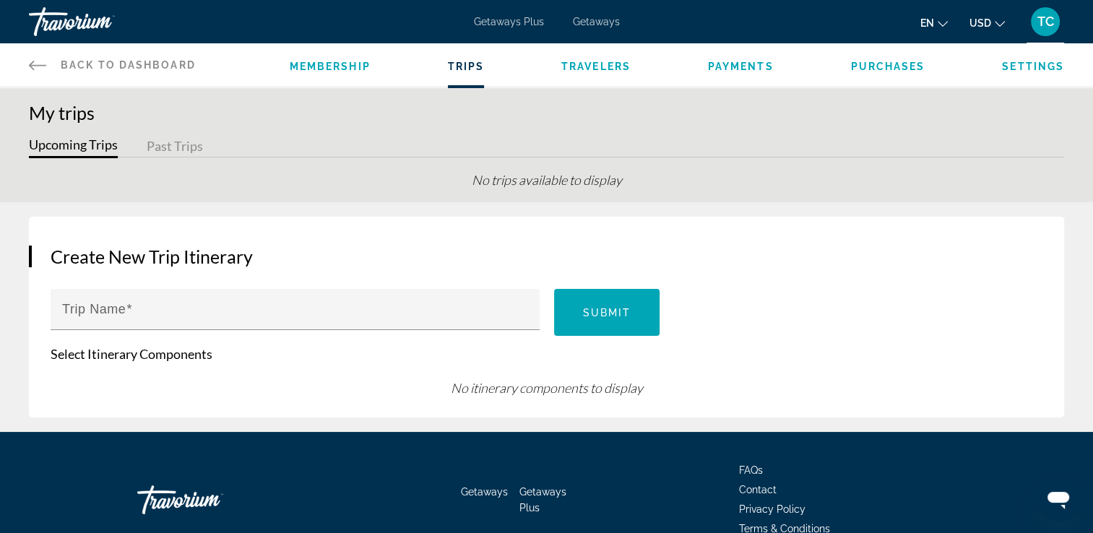
click at [1030, 63] on span "Settings" at bounding box center [1033, 67] width 62 height 12
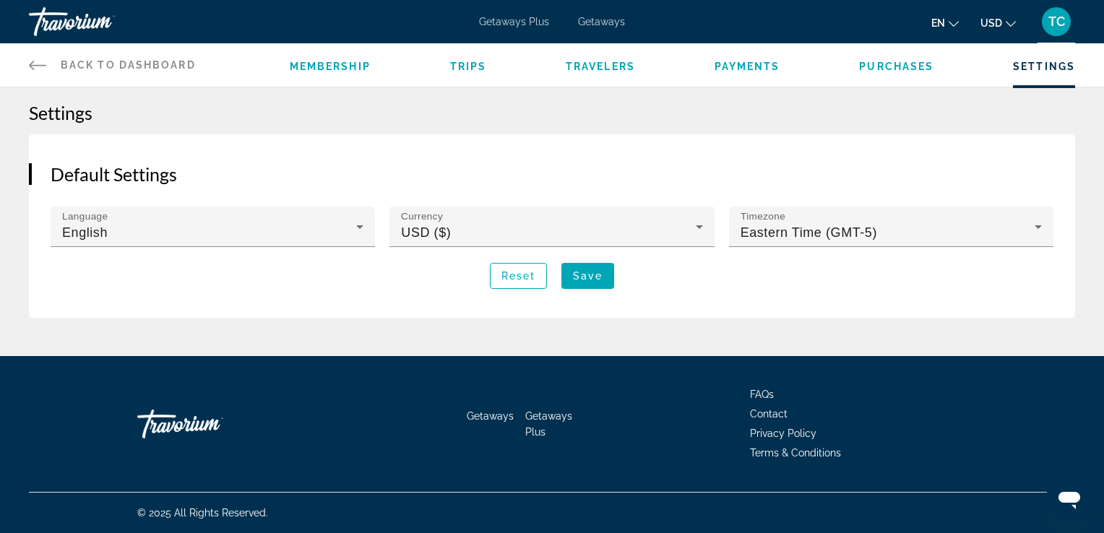
click at [347, 66] on span "Membership" at bounding box center [330, 67] width 81 height 12
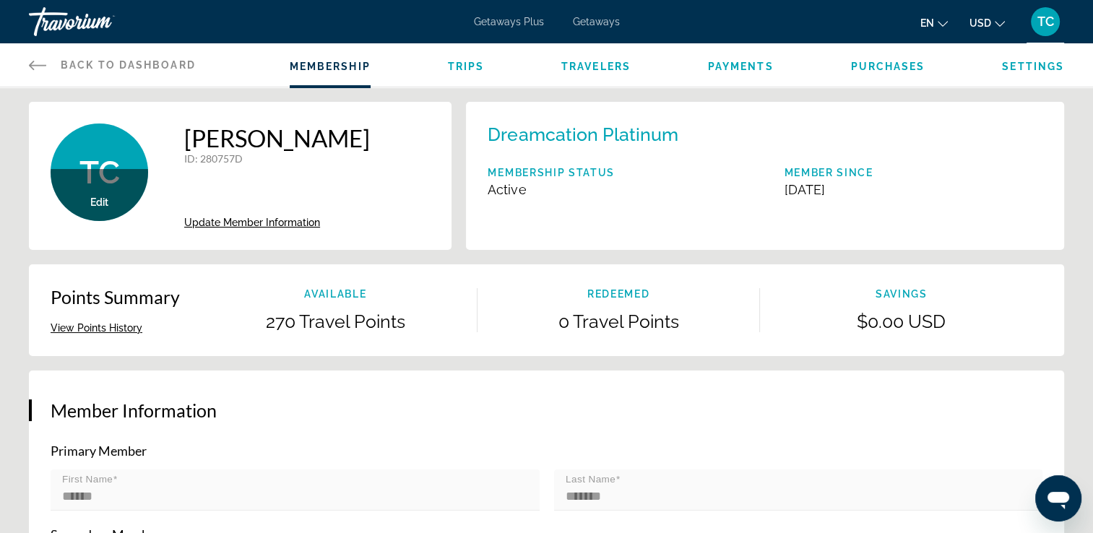
click at [98, 327] on button "View Points History" at bounding box center [97, 328] width 92 height 13
click at [104, 66] on span "Back to Dashboard" at bounding box center [128, 65] width 135 height 12
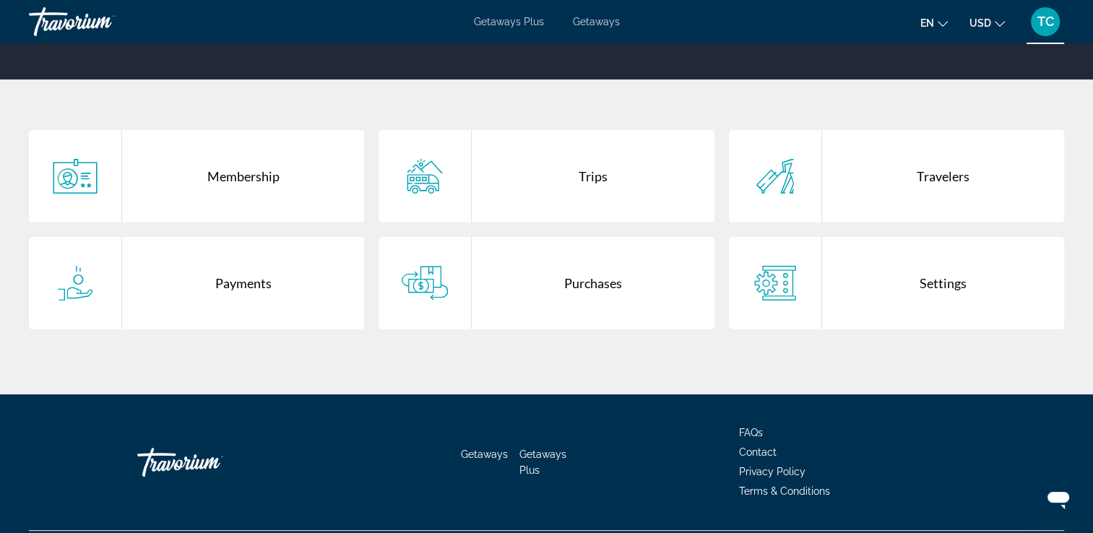
scroll to position [243, 0]
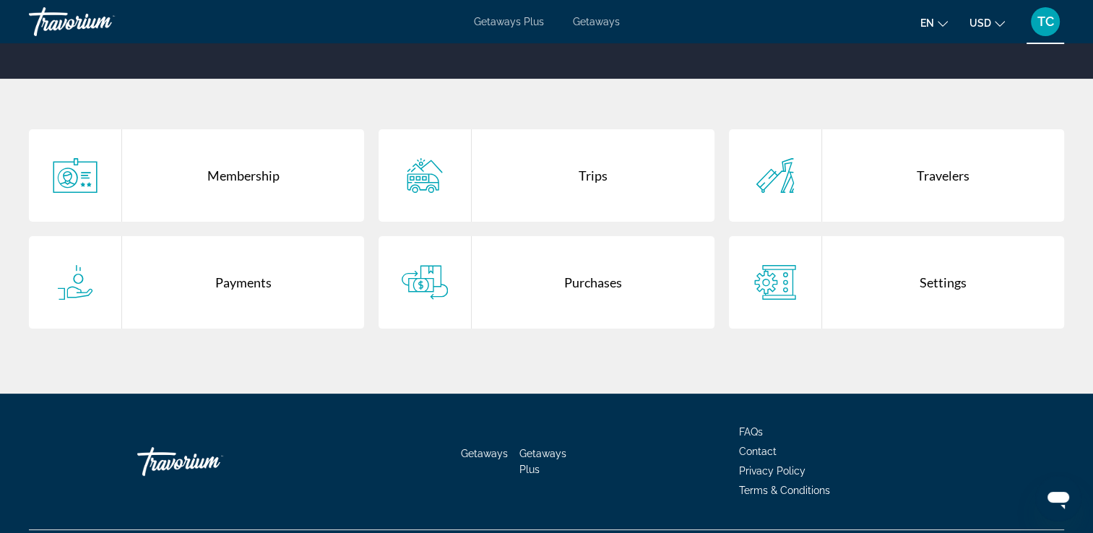
click at [280, 282] on div "Payments" at bounding box center [243, 282] width 242 height 92
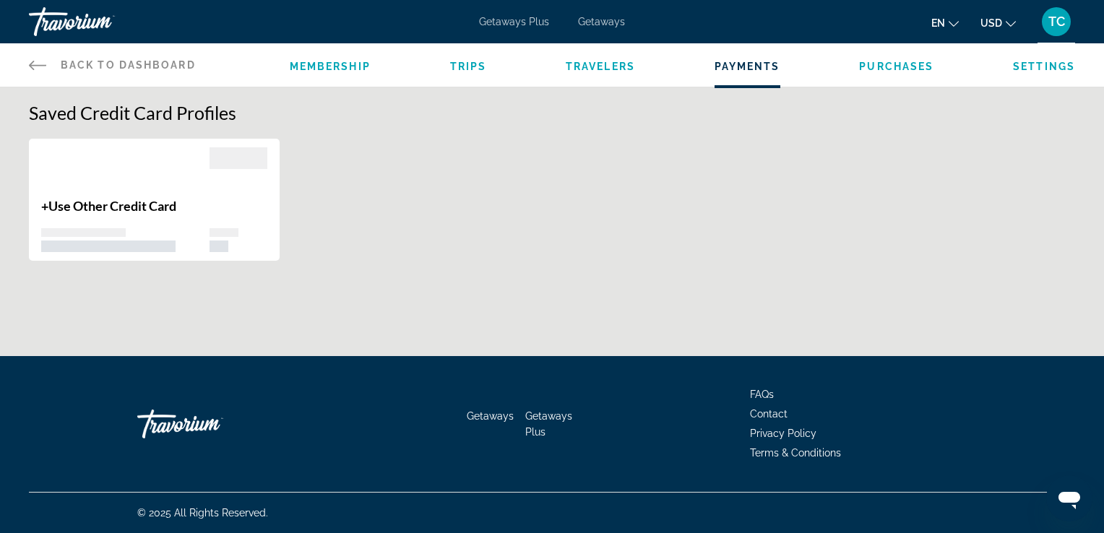
click at [125, 66] on span "Back to Dashboard" at bounding box center [128, 65] width 135 height 12
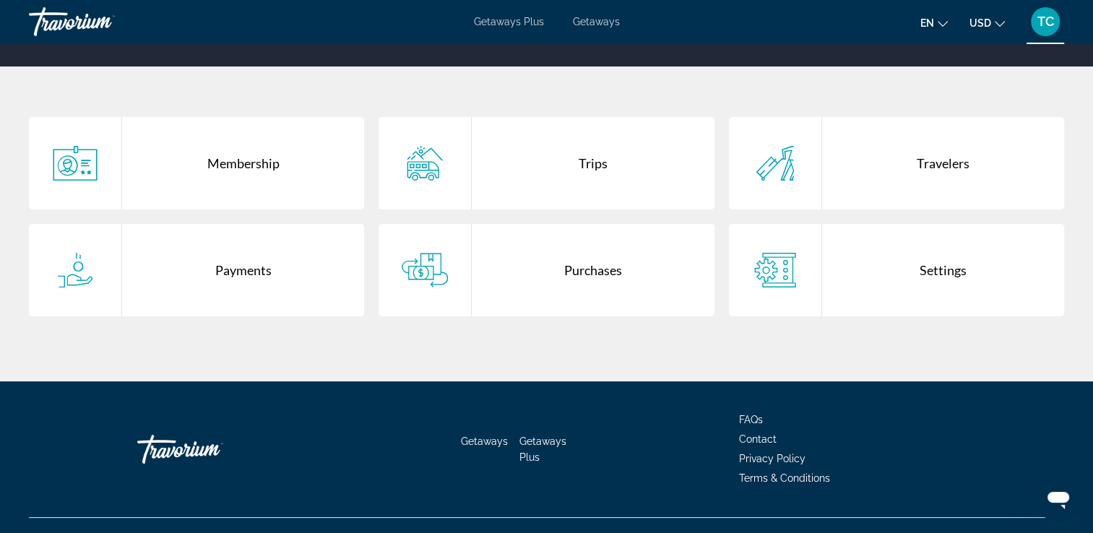
scroll to position [280, 0]
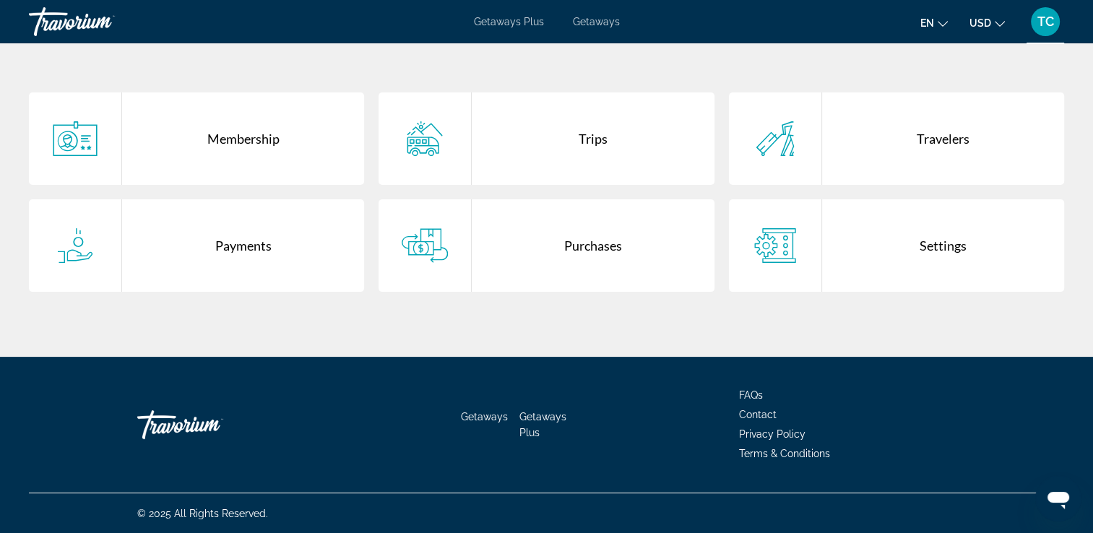
click at [978, 247] on div "Settings" at bounding box center [943, 245] width 242 height 92
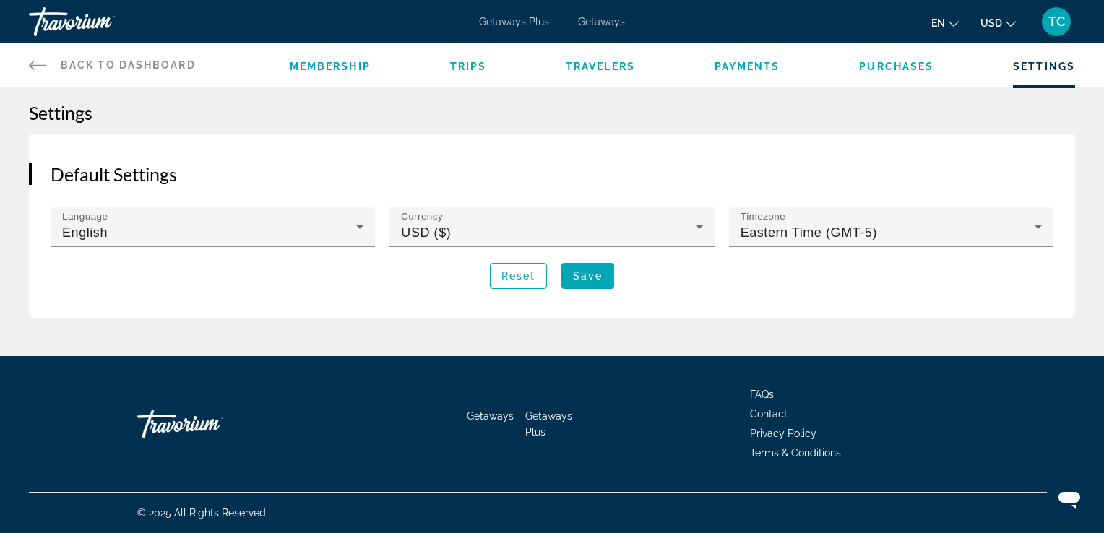
click at [168, 63] on span "Back to Dashboard" at bounding box center [128, 65] width 135 height 12
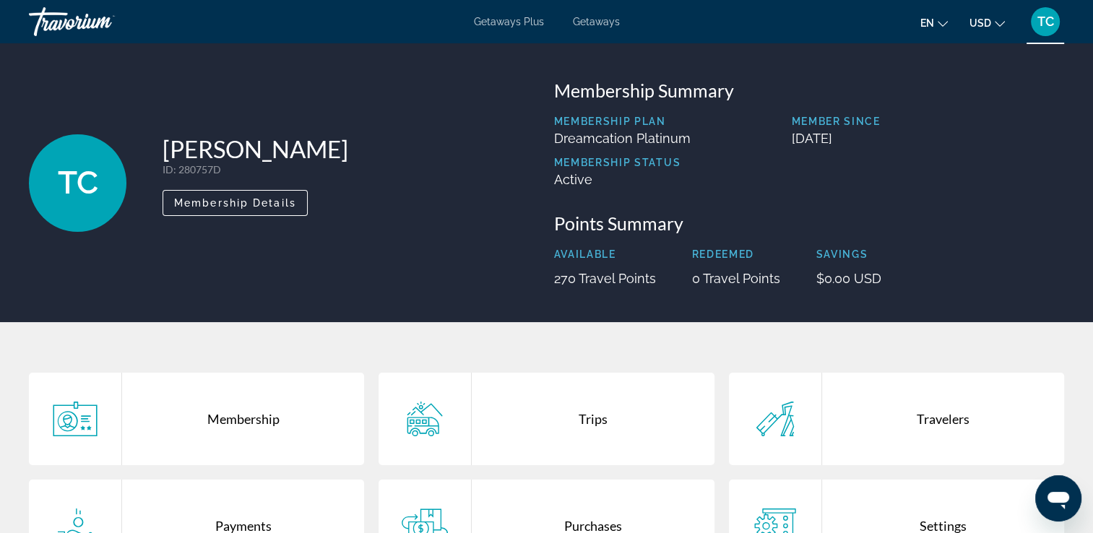
click at [522, 22] on span "Getaways Plus" at bounding box center [509, 22] width 70 height 12
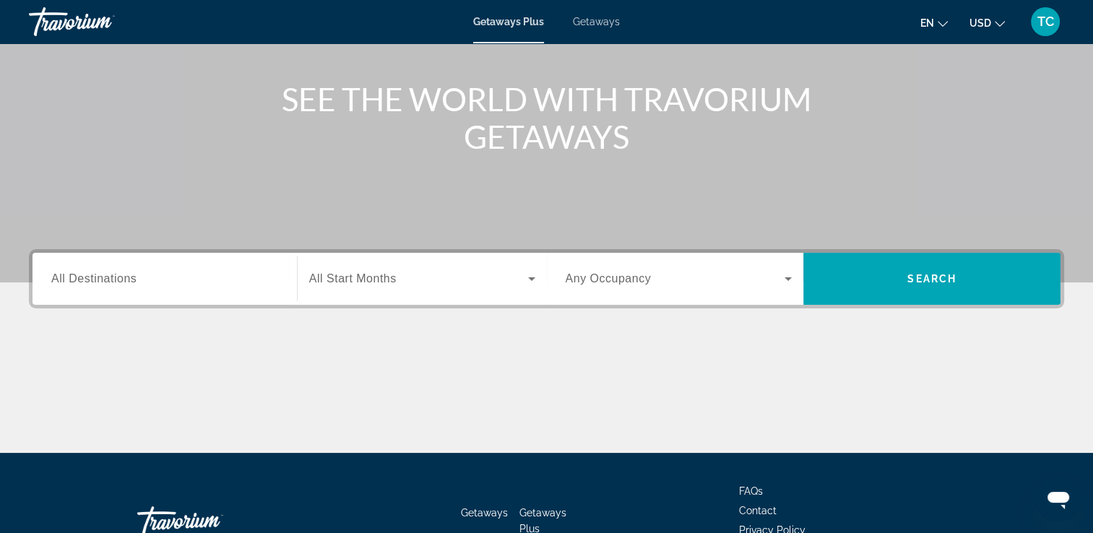
scroll to position [153, 0]
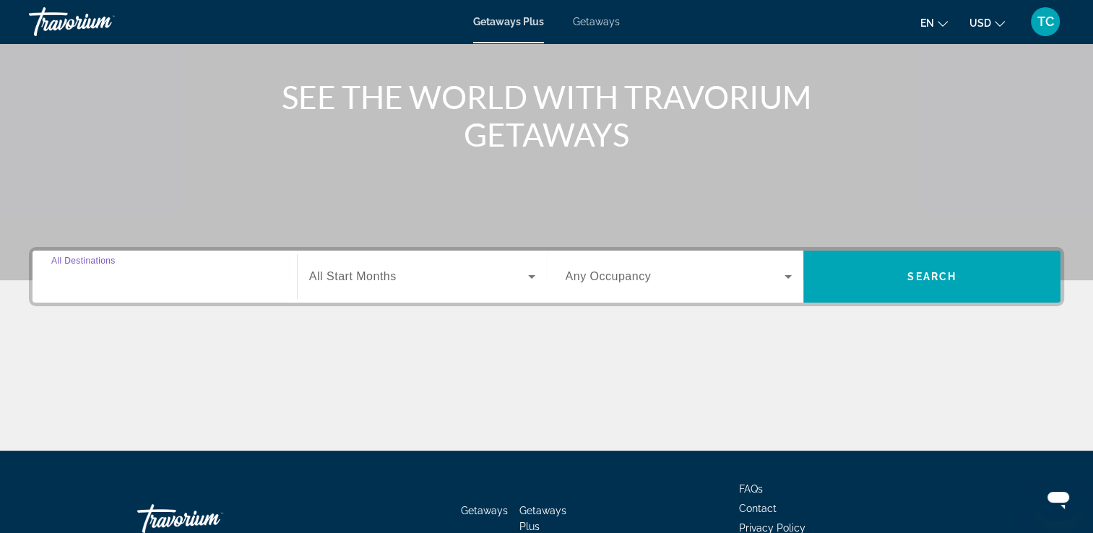
click at [259, 279] on input "Destination All Destinations" at bounding box center [164, 277] width 227 height 17
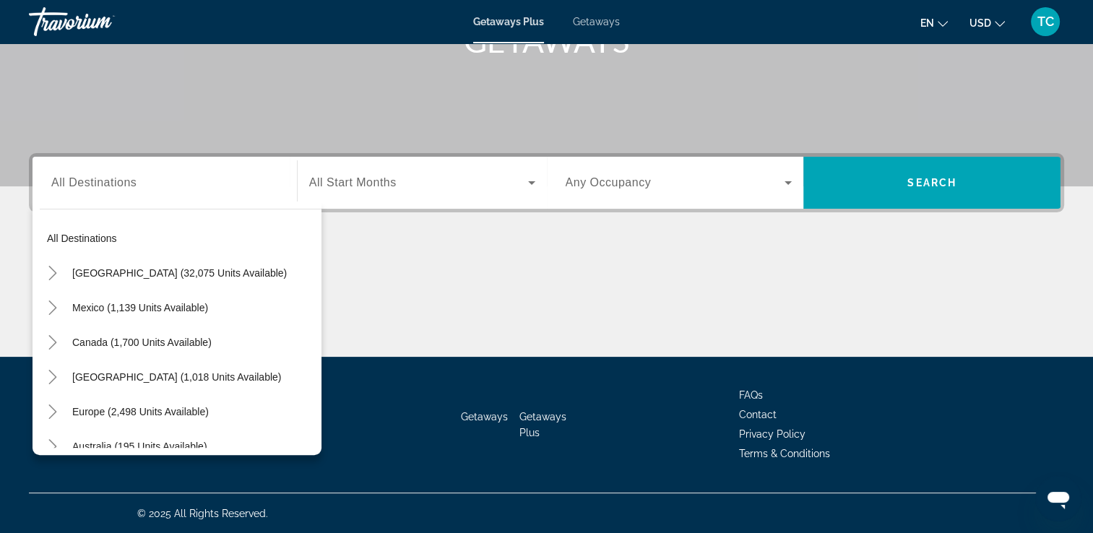
scroll to position [0, 0]
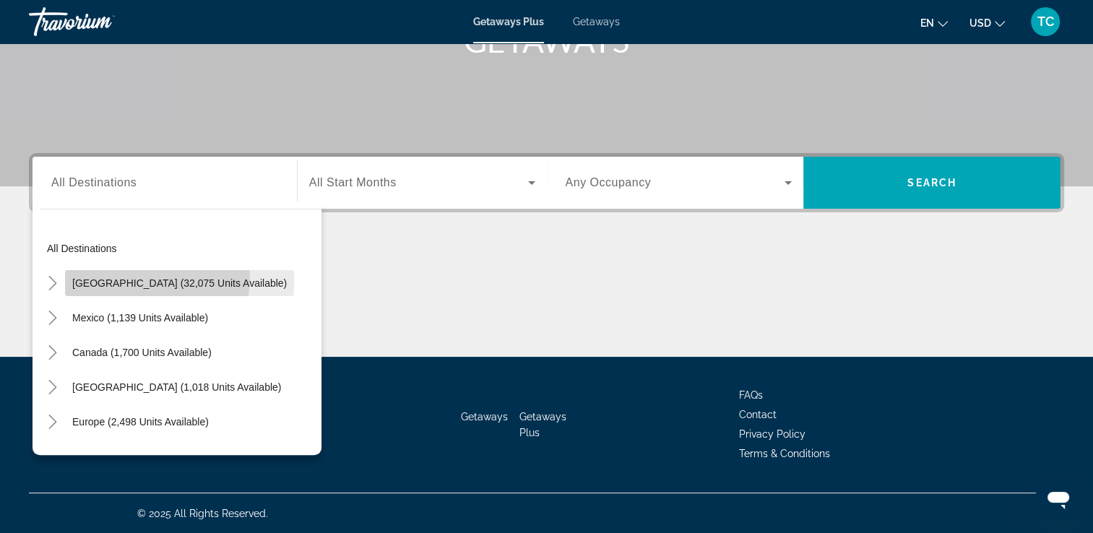
click at [124, 277] on span "[GEOGRAPHIC_DATA] (32,075 units available)" at bounding box center [179, 283] width 215 height 12
type input "**********"
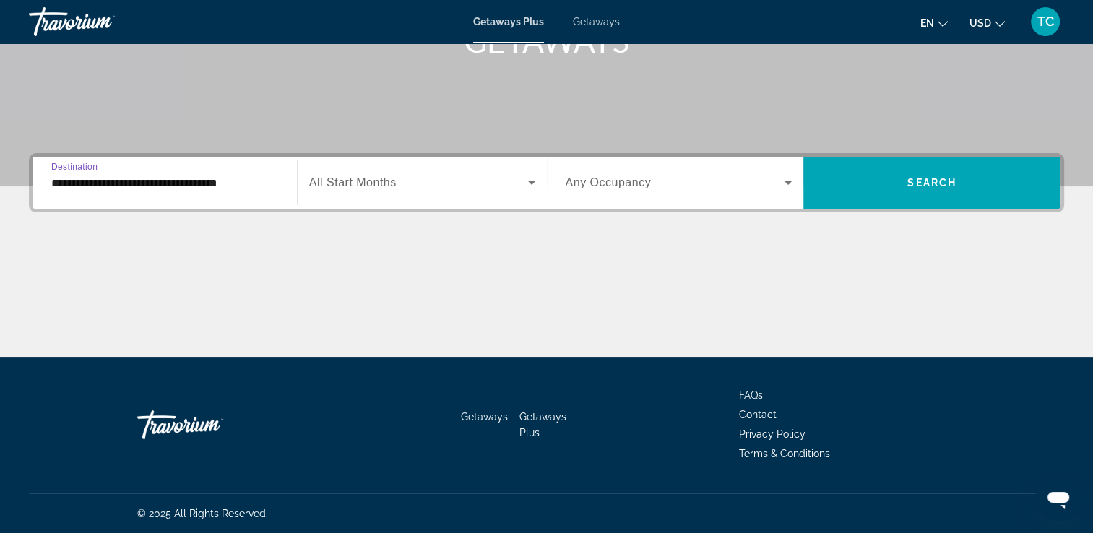
click at [533, 177] on icon "Search widget" at bounding box center [531, 182] width 17 height 17
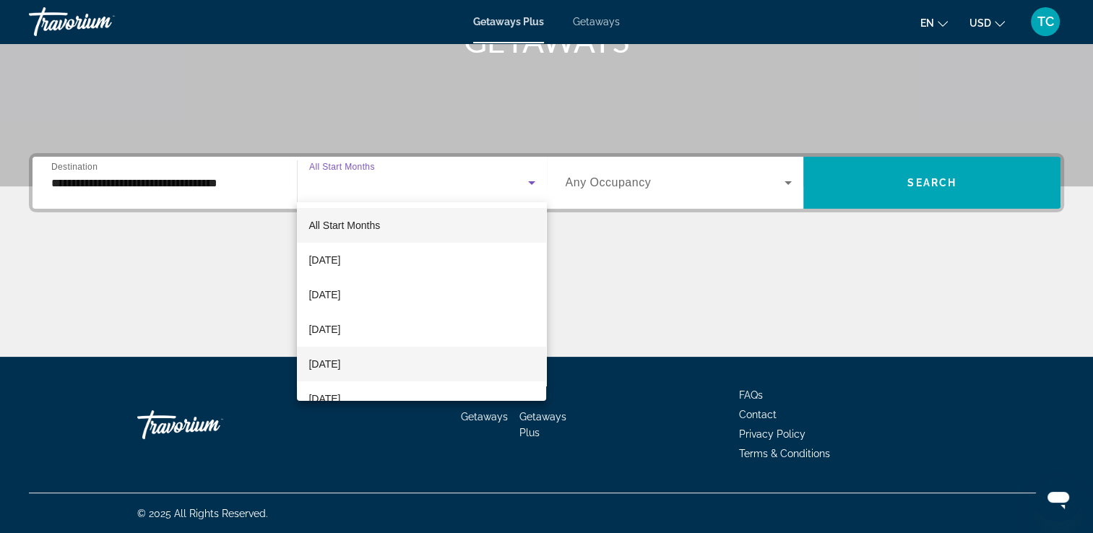
click at [340, 371] on span "[DATE]" at bounding box center [325, 363] width 32 height 17
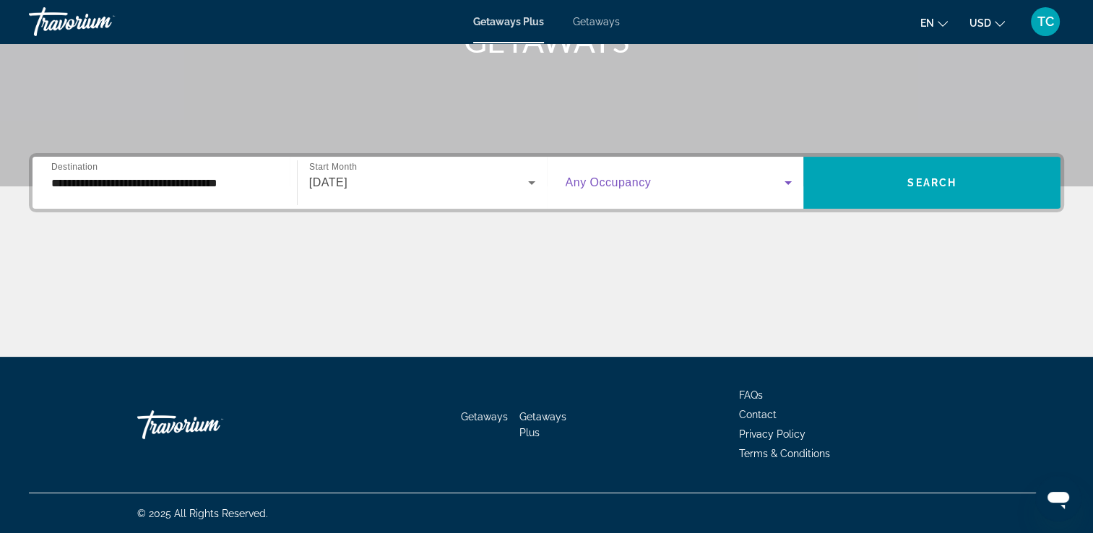
click at [784, 181] on icon "Search widget" at bounding box center [788, 182] width 17 height 17
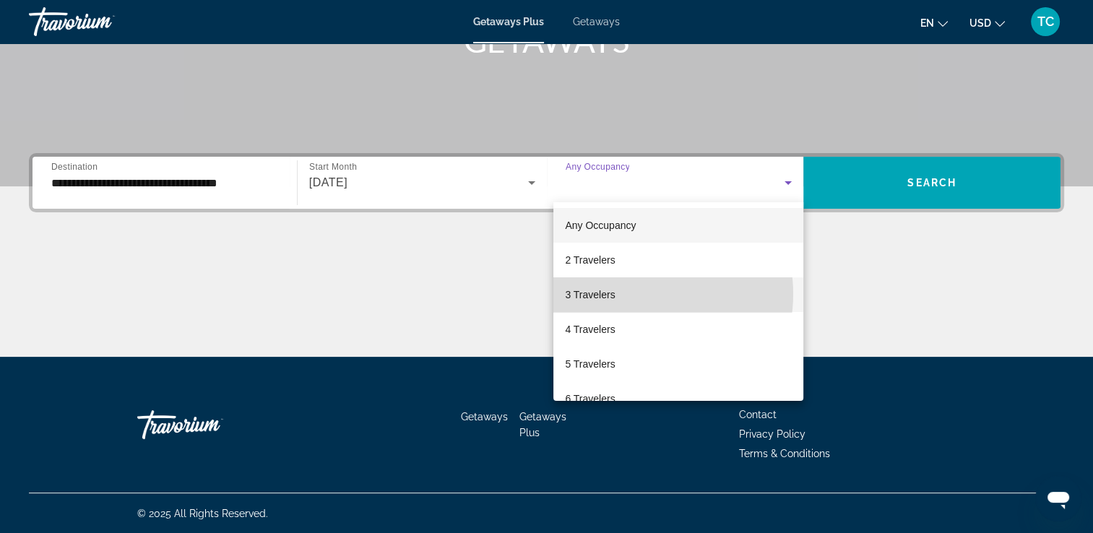
click at [634, 294] on mat-option "3 Travelers" at bounding box center [678, 294] width 250 height 35
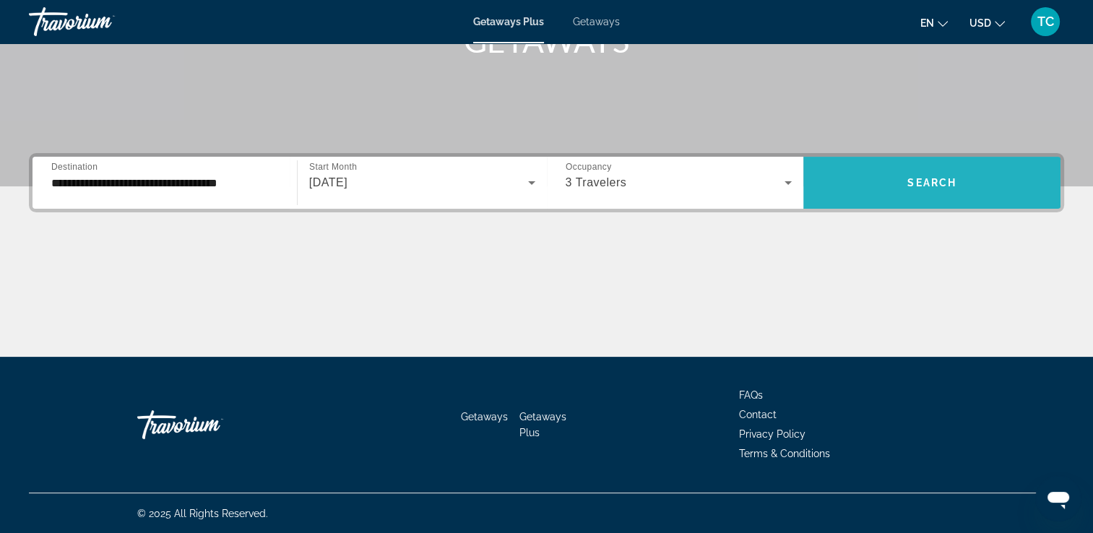
click at [887, 189] on span "Search widget" at bounding box center [931, 182] width 257 height 35
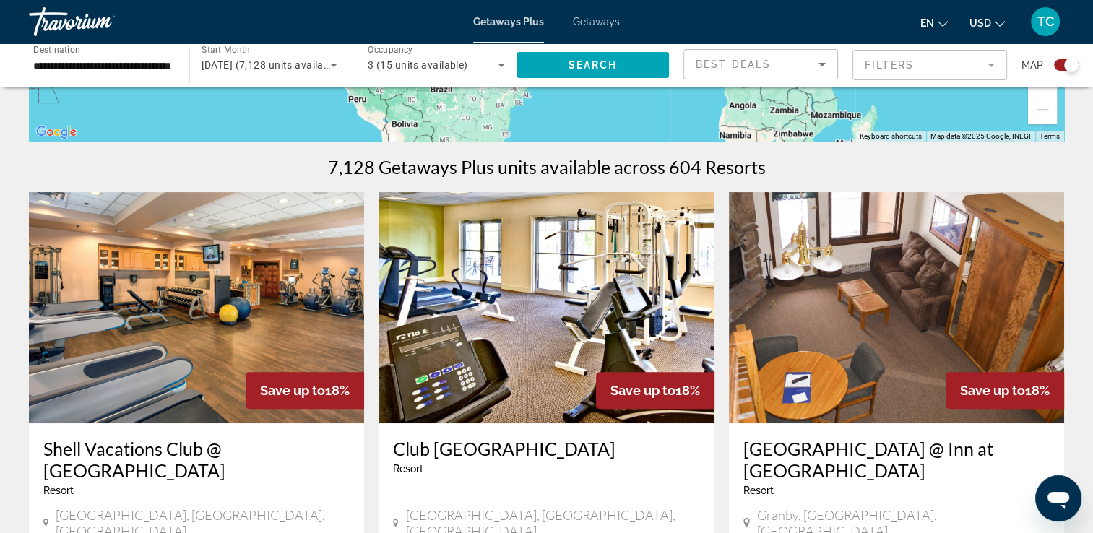
scroll to position [390, 0]
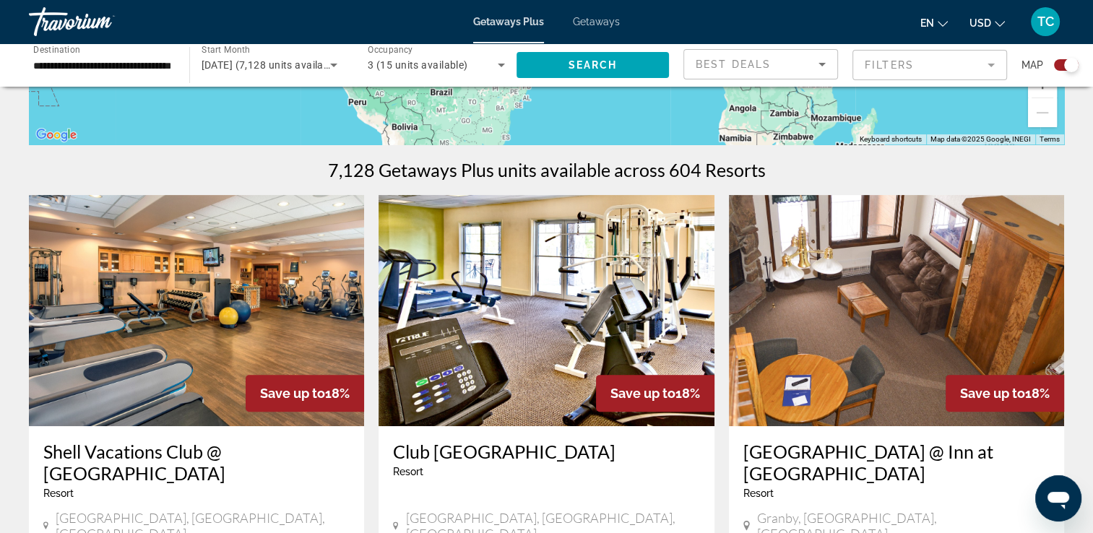
click at [986, 66] on mat-form-field "Filters" at bounding box center [930, 65] width 155 height 30
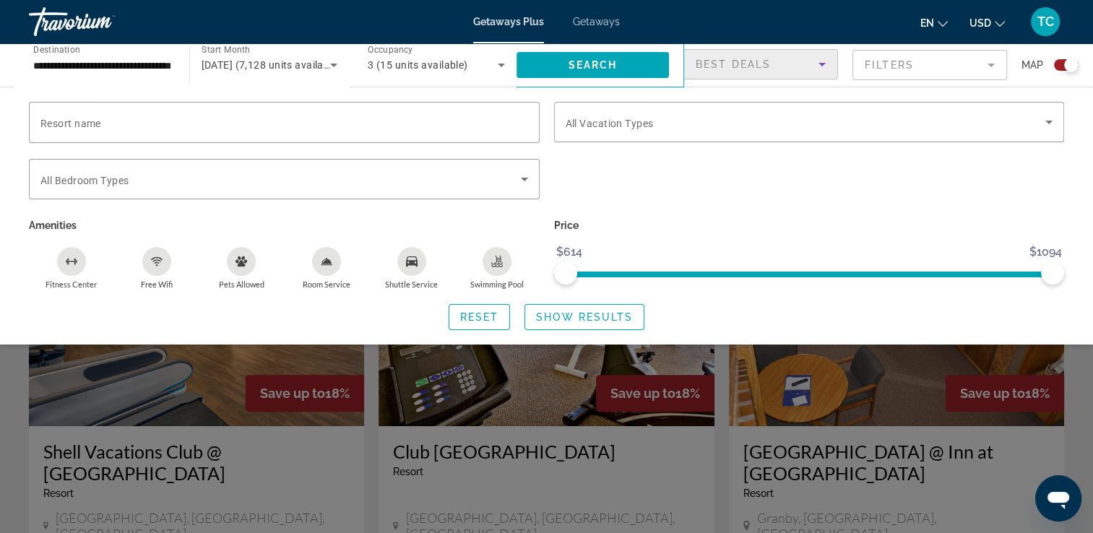
click at [824, 65] on icon "Sort by" at bounding box center [822, 64] width 17 height 17
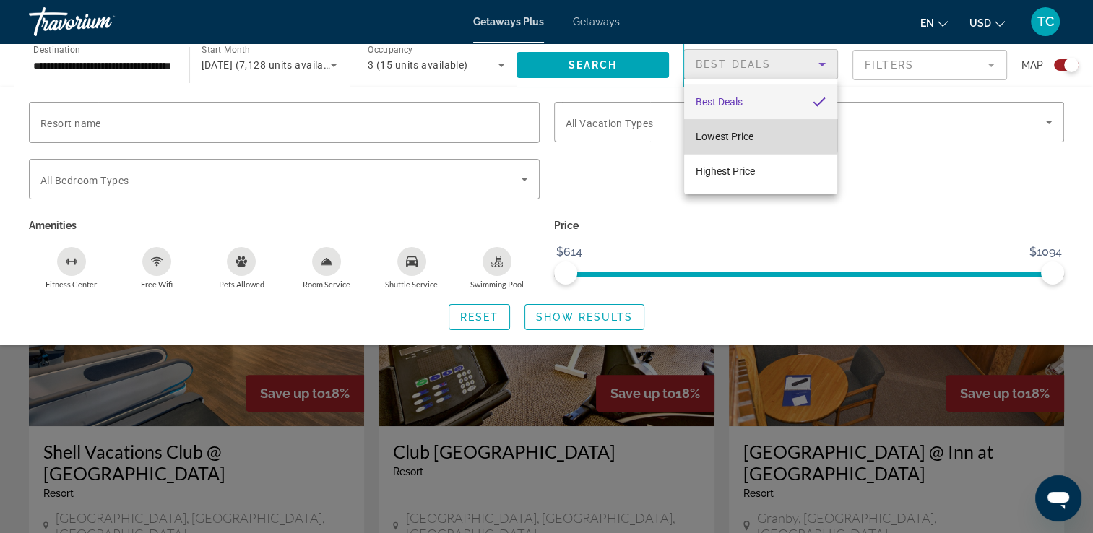
click at [751, 131] on span "Lowest Price" at bounding box center [725, 137] width 58 height 12
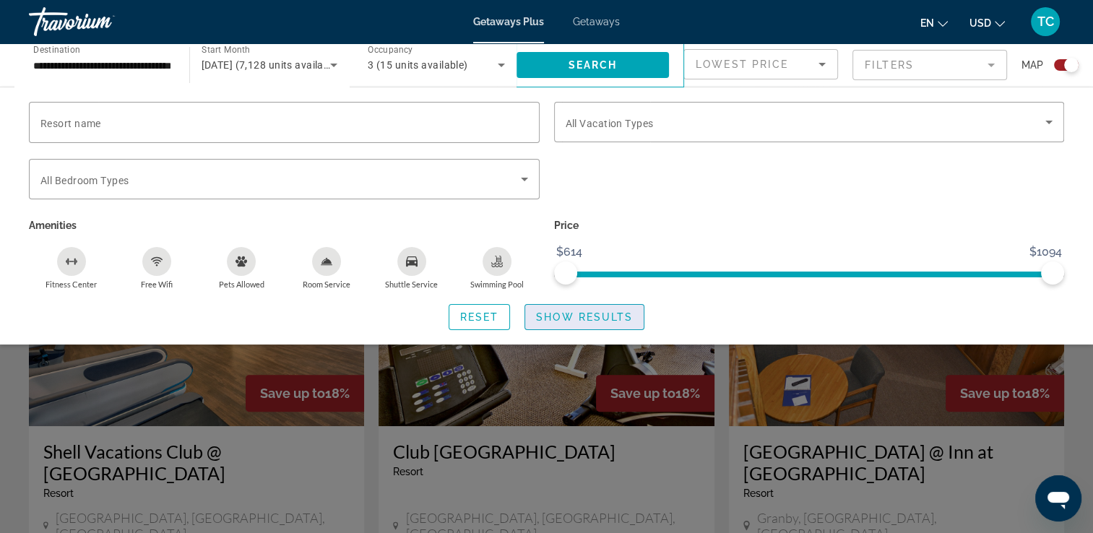
click at [584, 316] on span "Show Results" at bounding box center [584, 317] width 97 height 12
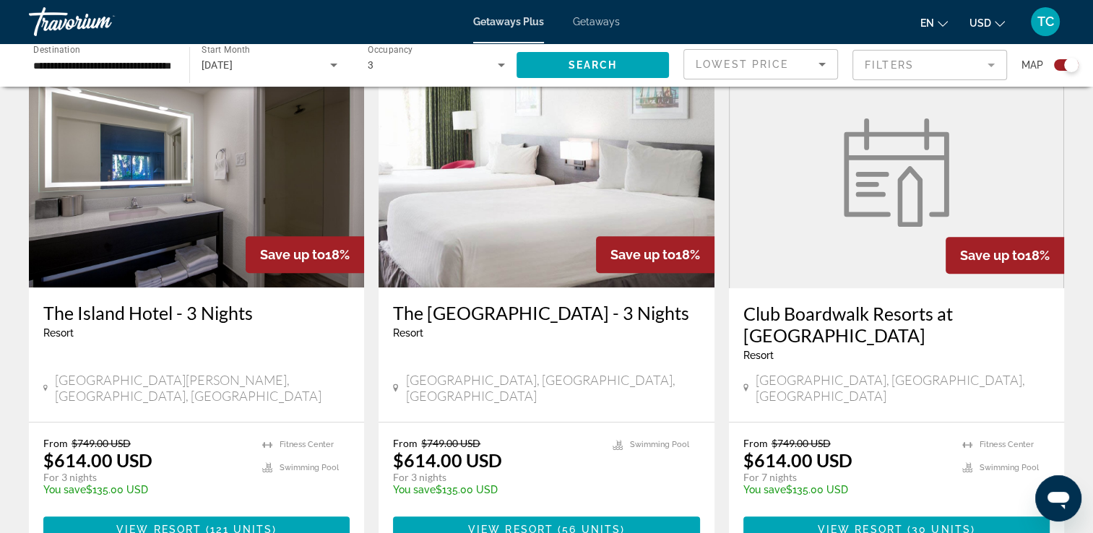
scroll to position [519, 0]
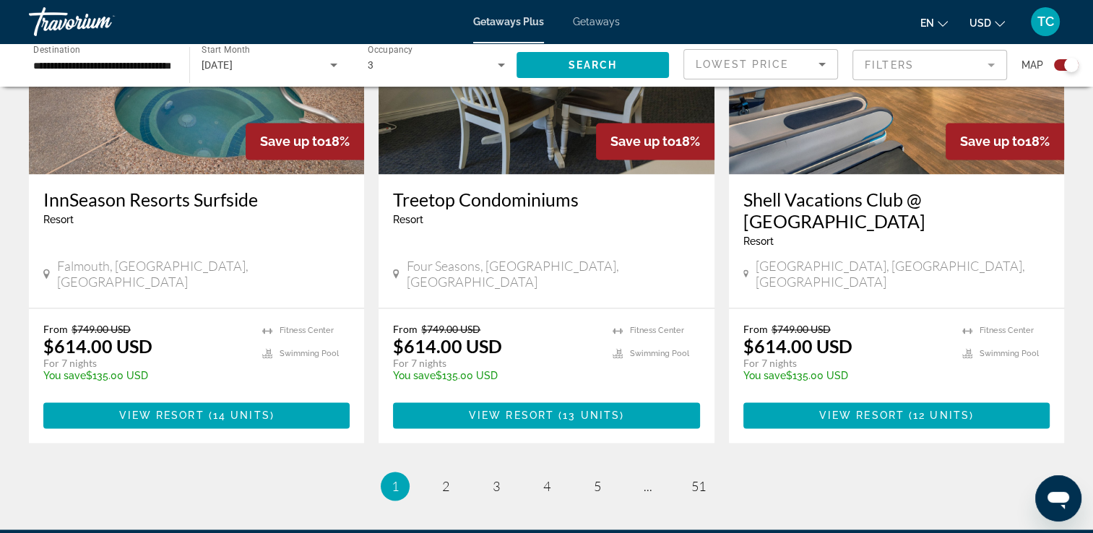
scroll to position [2201, 0]
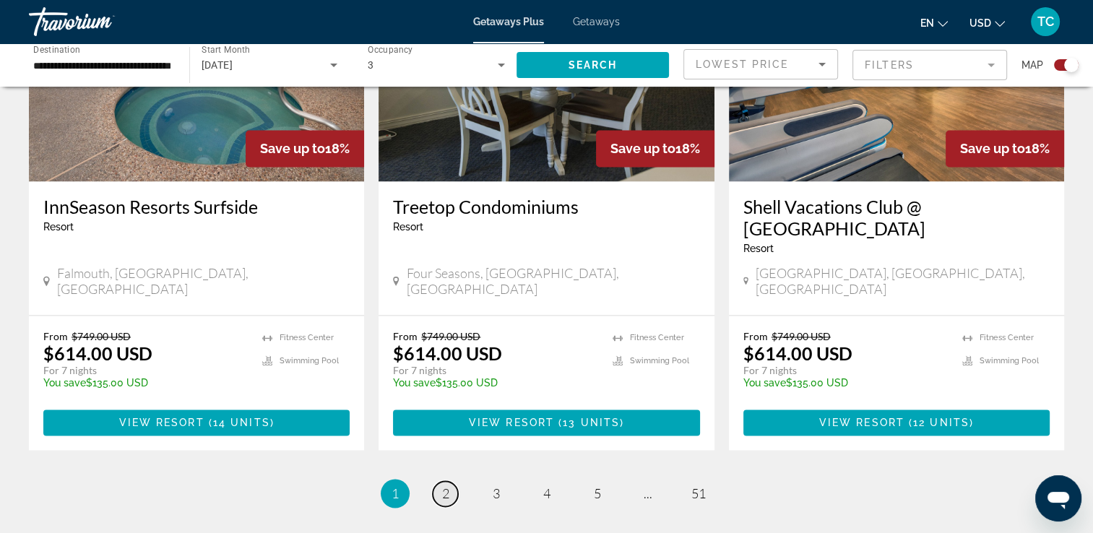
click at [445, 486] on span "2" at bounding box center [445, 494] width 7 height 16
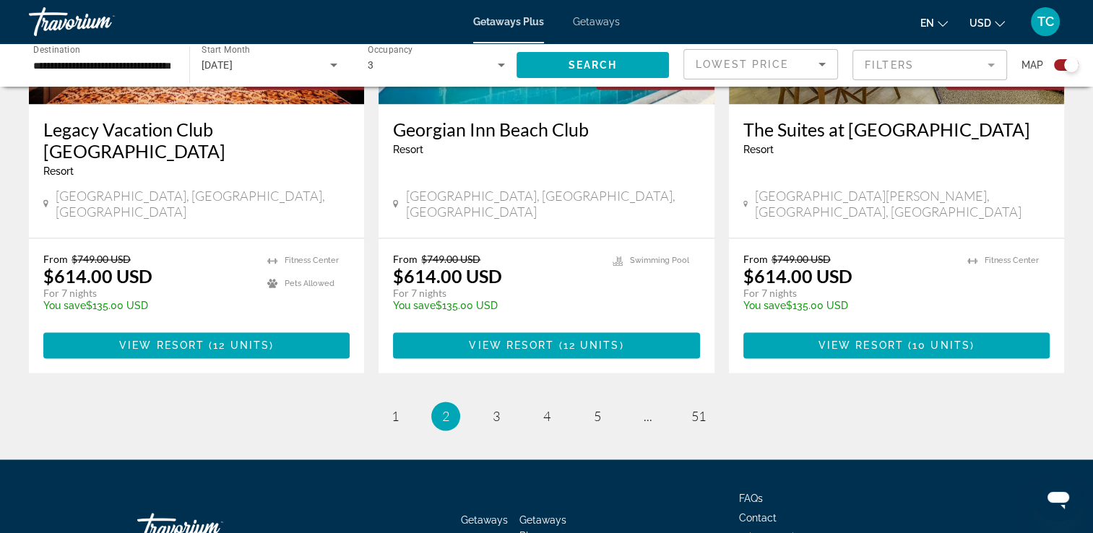
scroll to position [2316, 0]
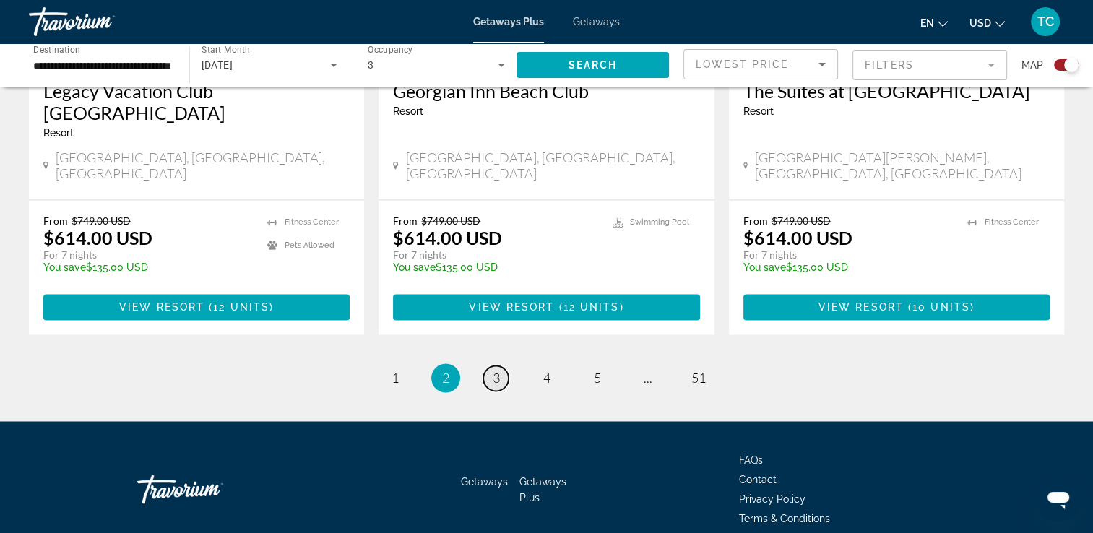
click at [500, 366] on link "page 3" at bounding box center [495, 378] width 25 height 25
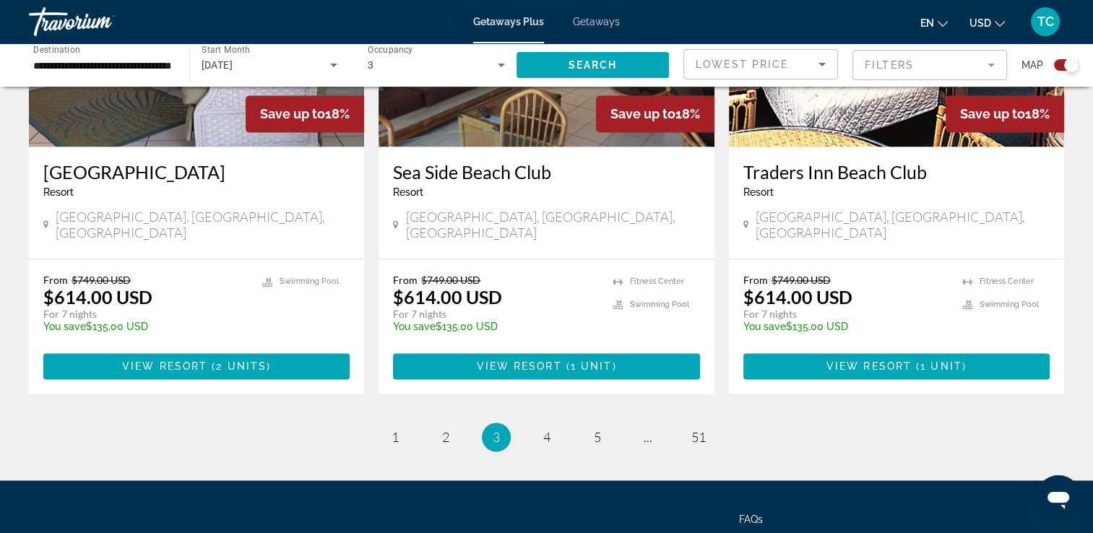
scroll to position [2251, 0]
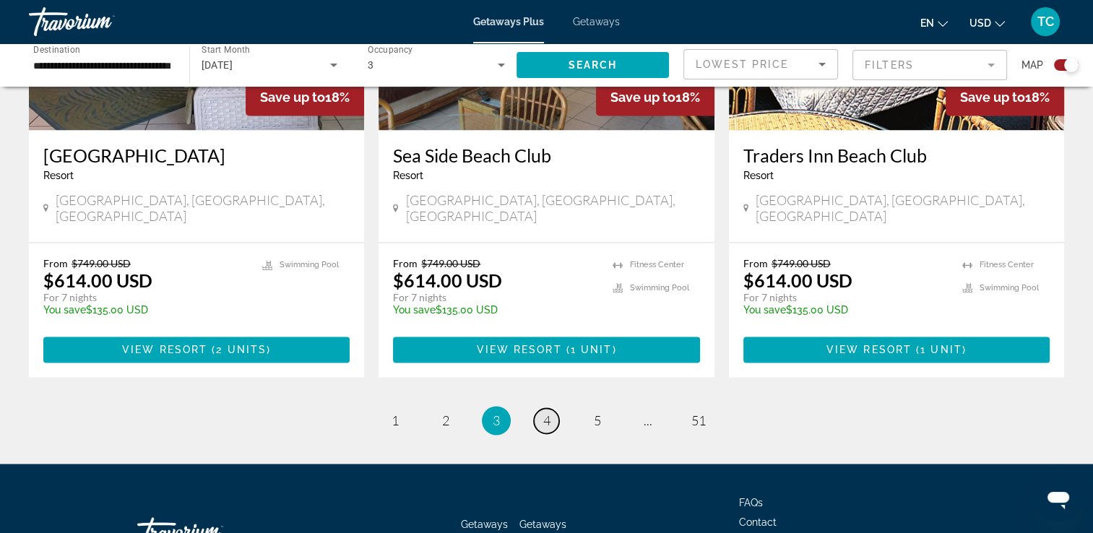
click at [546, 413] on span "4" at bounding box center [546, 421] width 7 height 16
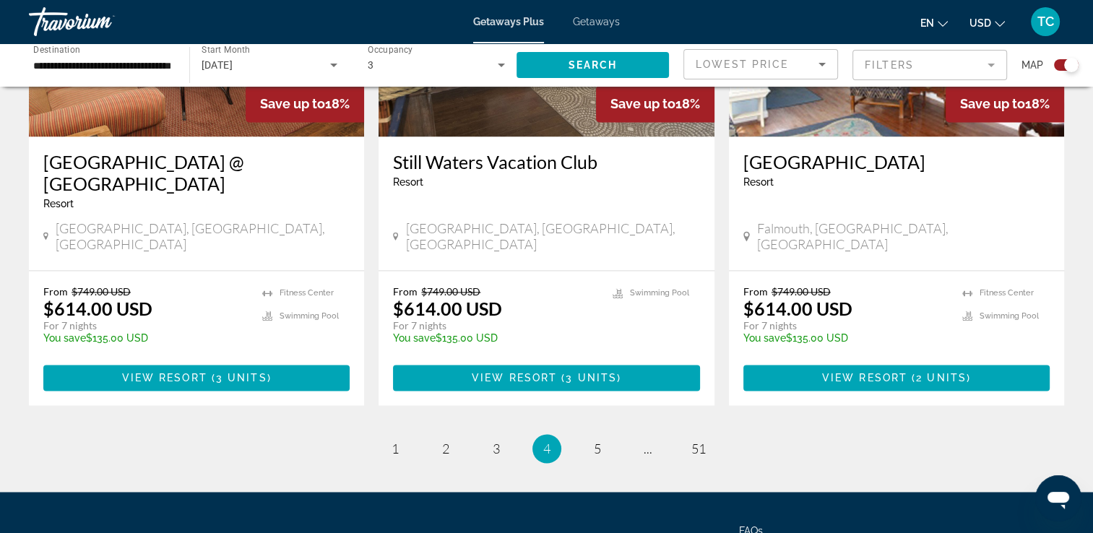
scroll to position [2251, 0]
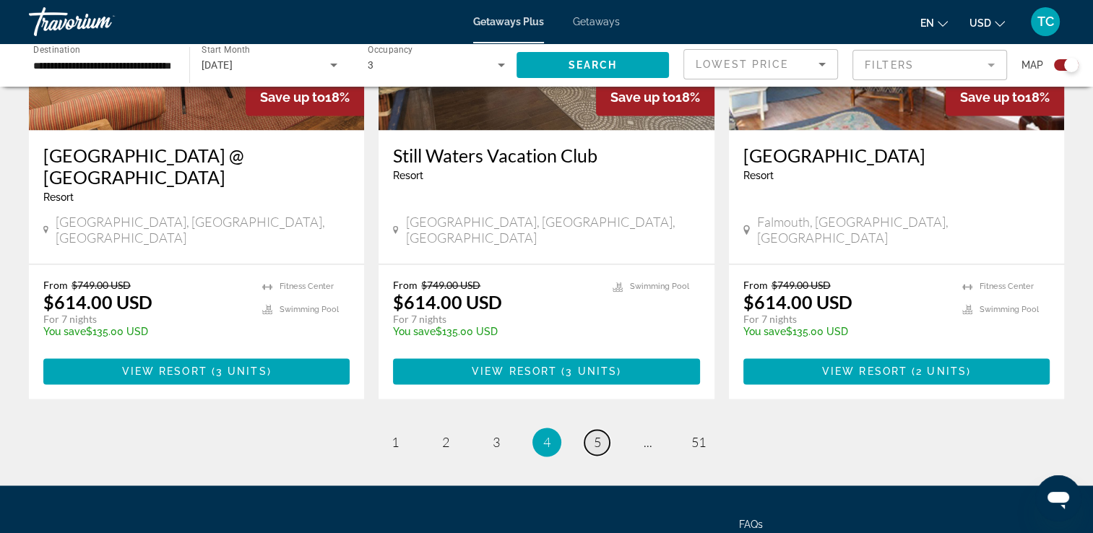
click at [595, 434] on span "5" at bounding box center [597, 442] width 7 height 16
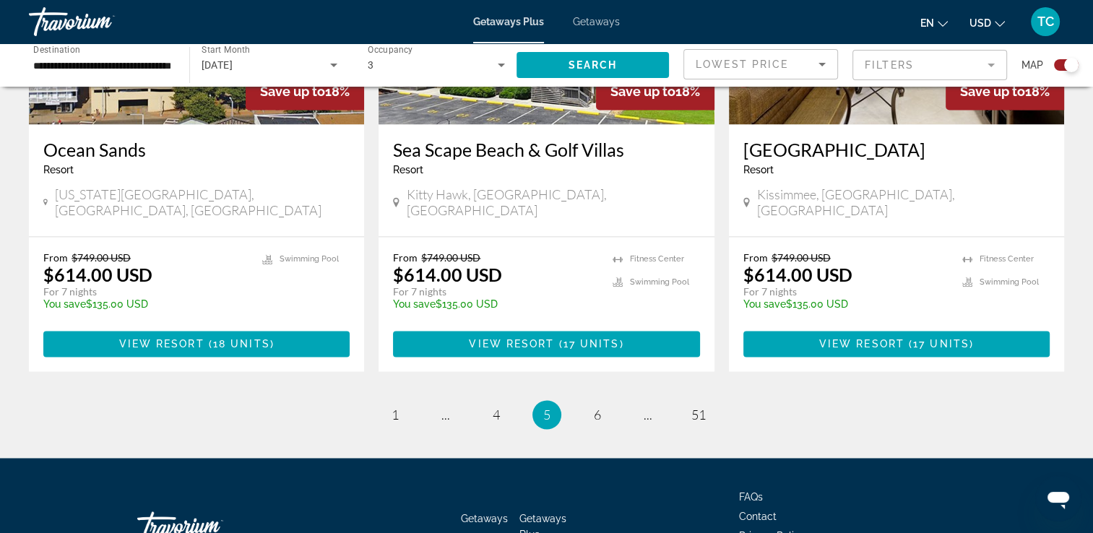
scroll to position [2272, 0]
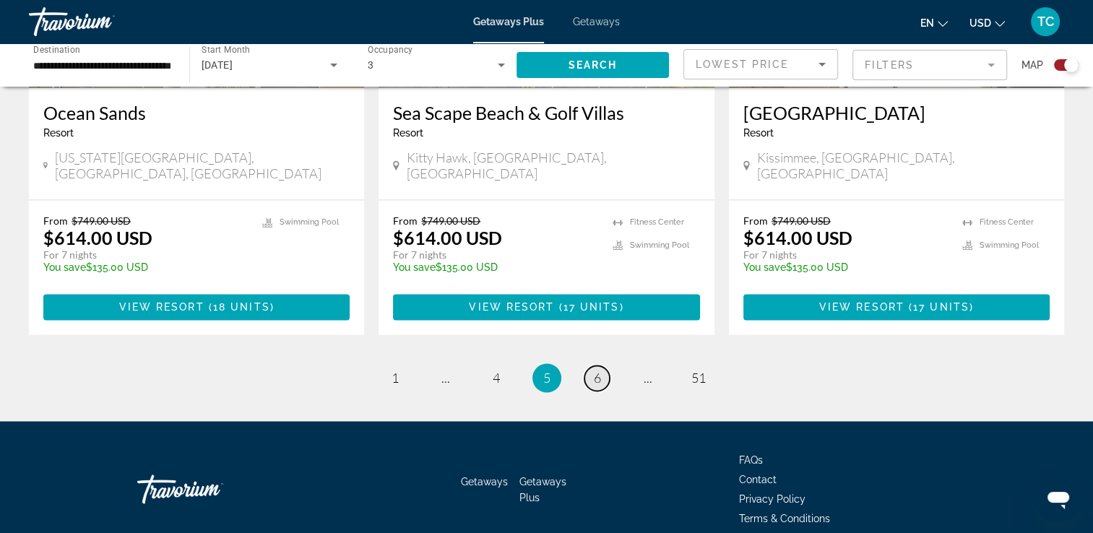
click at [597, 370] on span "6" at bounding box center [597, 378] width 7 height 16
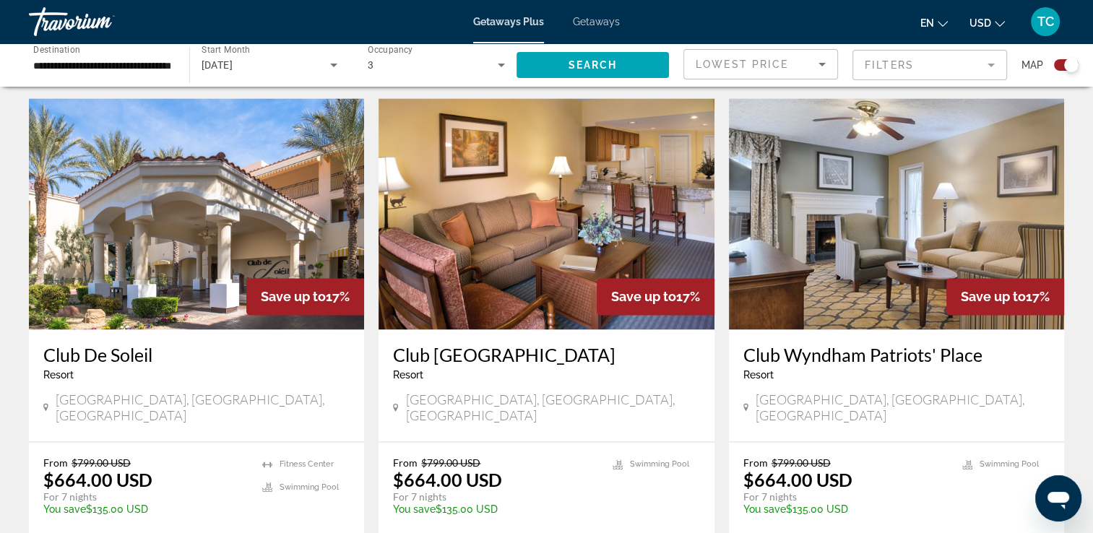
scroll to position [2110, 0]
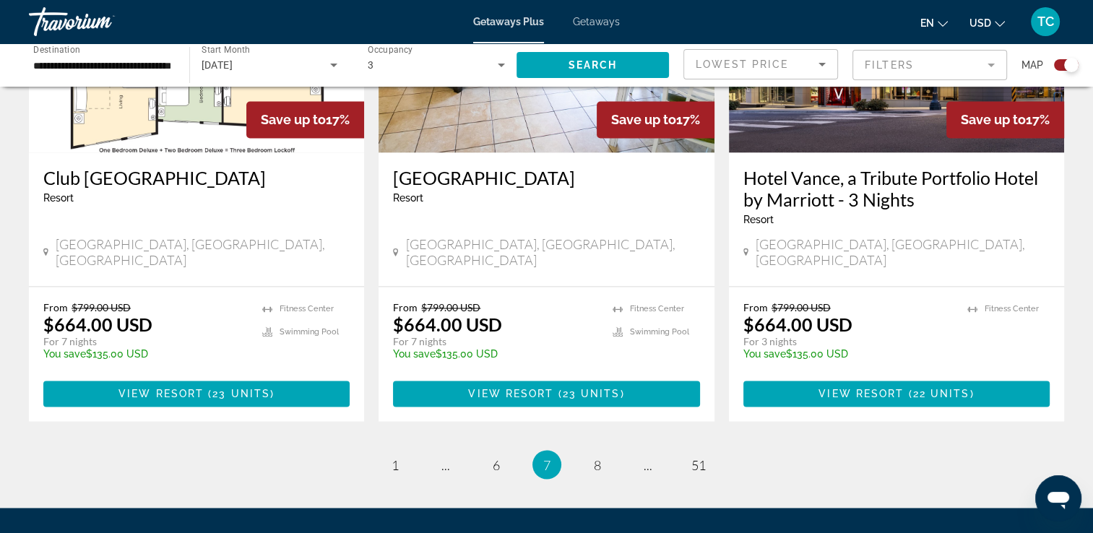
scroll to position [2316, 0]
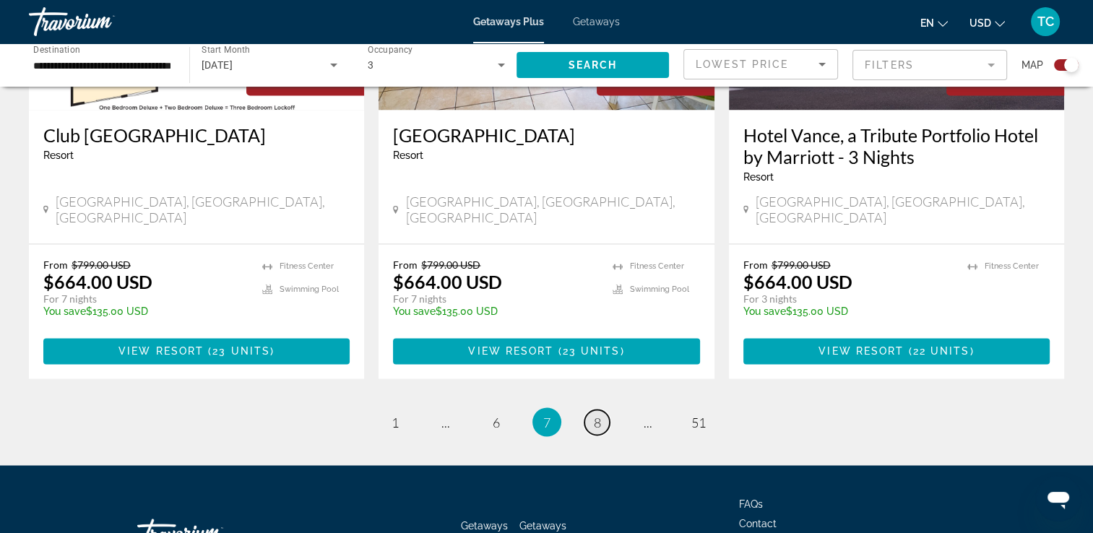
click at [596, 414] on span "8" at bounding box center [597, 422] width 7 height 16
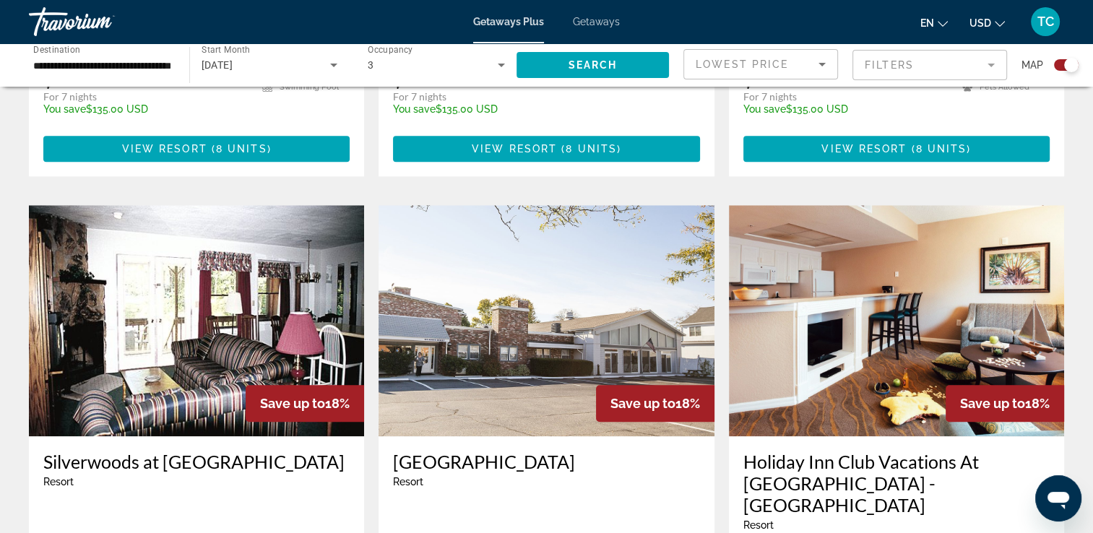
scroll to position [1474, 0]
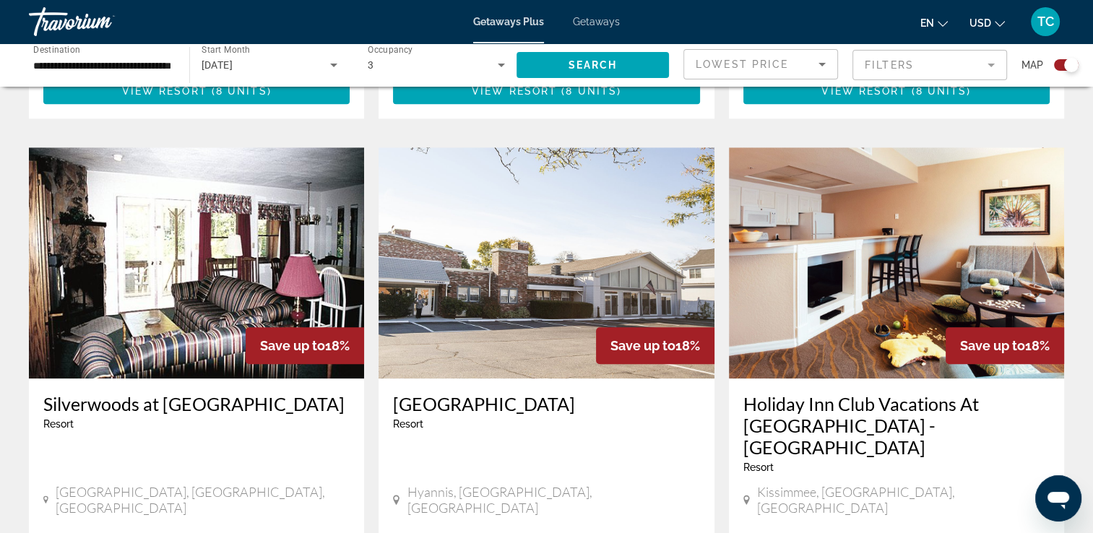
drag, startPoint x: 1097, startPoint y: 525, endPoint x: 785, endPoint y: 254, distance: 413.4
click at [785, 254] on img "Main content" at bounding box center [896, 262] width 335 height 231
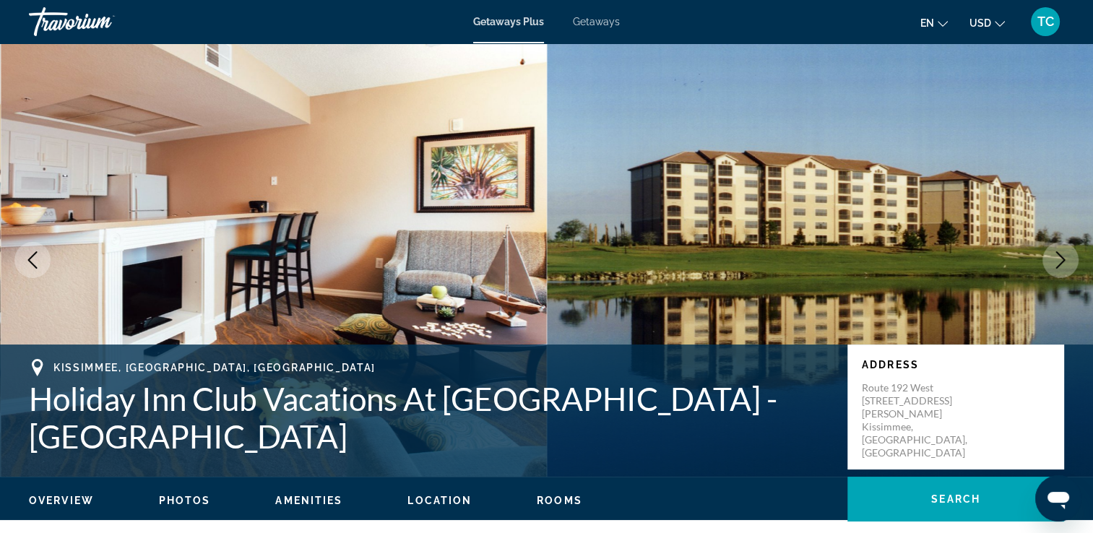
click at [1057, 259] on icon "Next image" at bounding box center [1060, 259] width 17 height 17
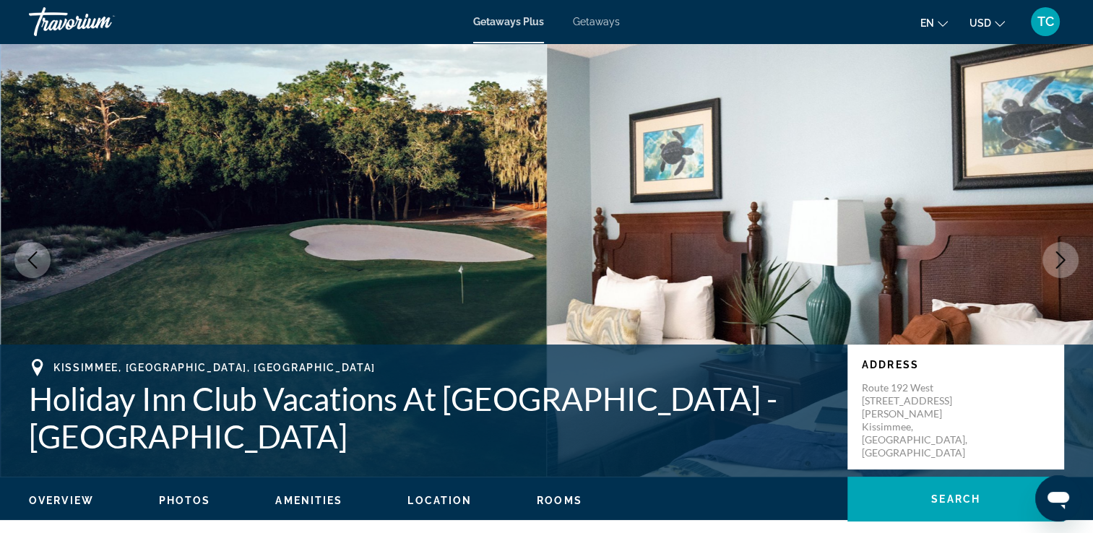
click at [1057, 259] on icon "Next image" at bounding box center [1060, 259] width 17 height 17
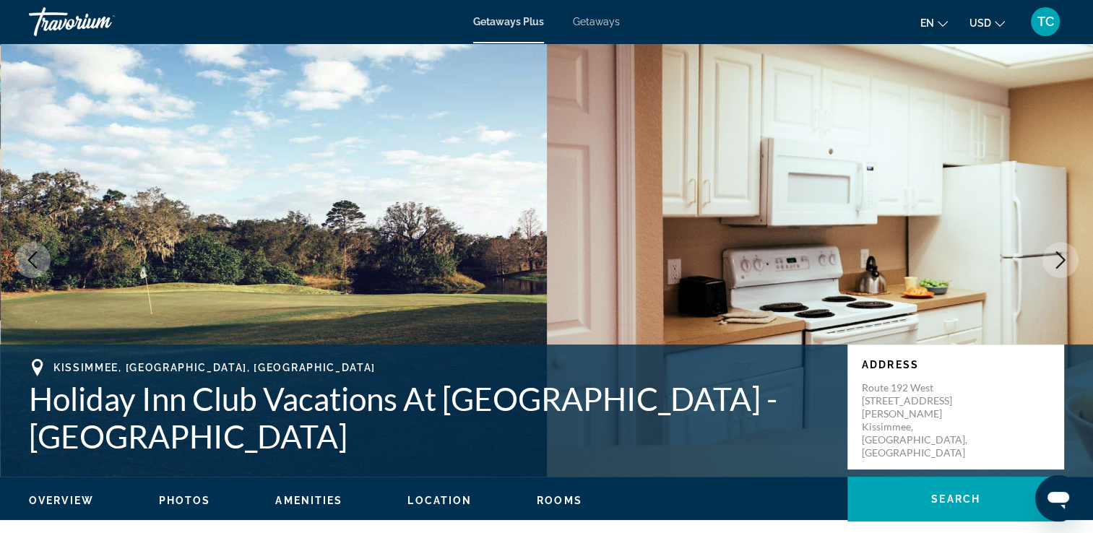
click at [1057, 259] on icon "Next image" at bounding box center [1060, 259] width 17 height 17
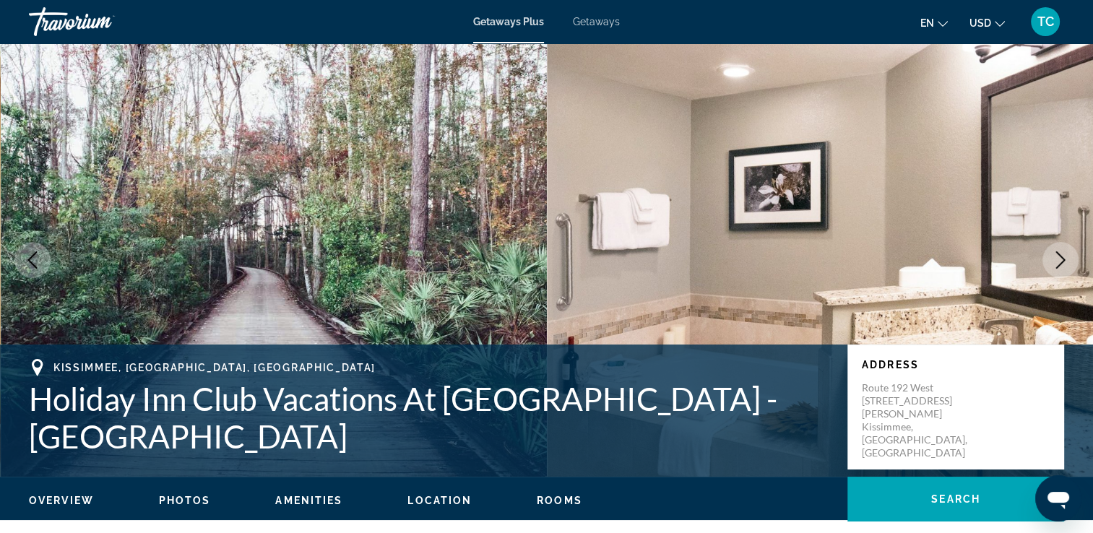
click at [1057, 260] on icon "Next image" at bounding box center [1060, 259] width 17 height 17
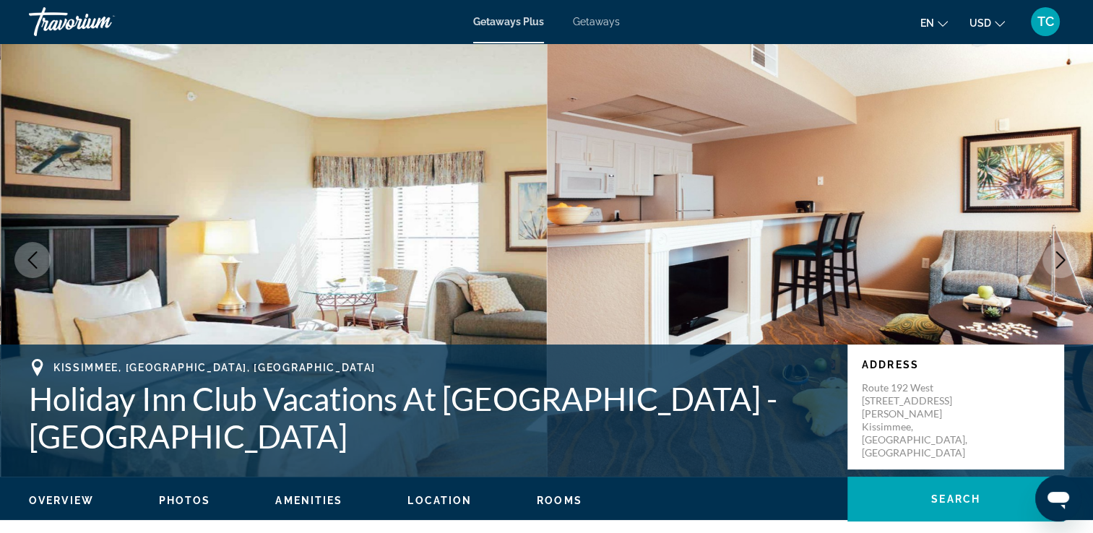
click at [1057, 259] on icon "Next image" at bounding box center [1060, 259] width 17 height 17
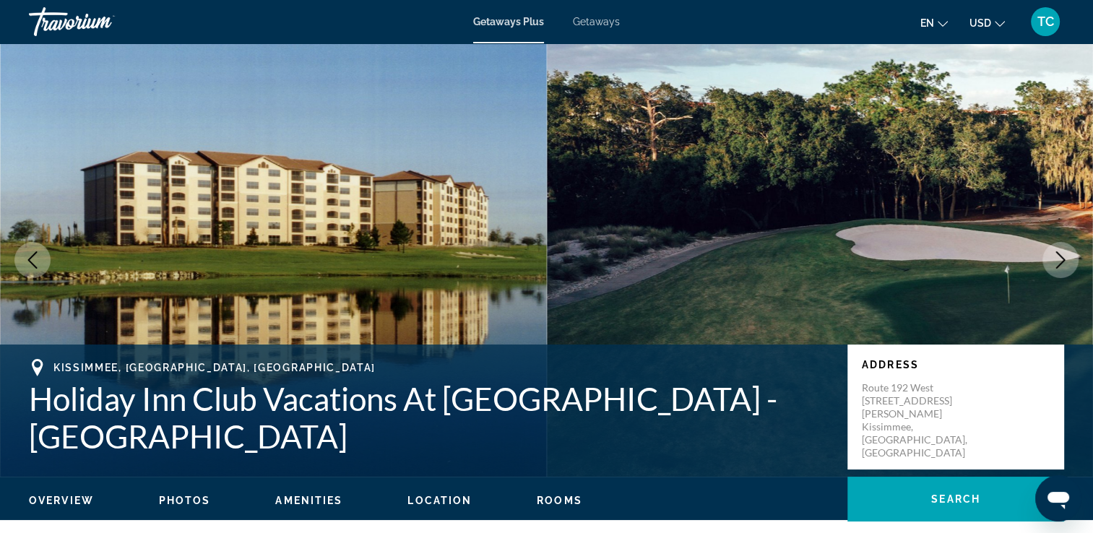
click at [1057, 259] on icon "Next image" at bounding box center [1060, 259] width 17 height 17
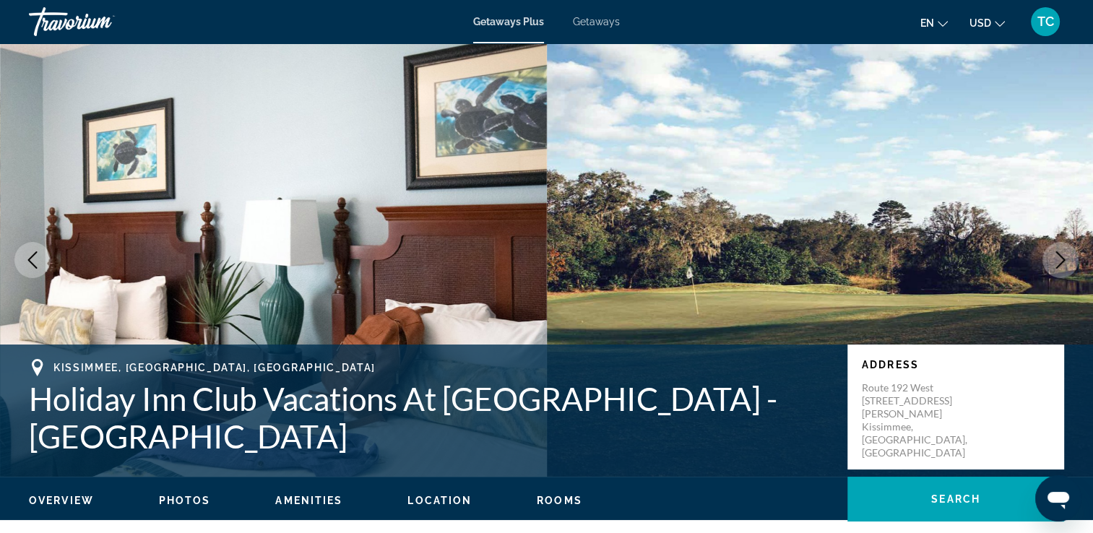
click at [1057, 259] on icon "Next image" at bounding box center [1060, 259] width 17 height 17
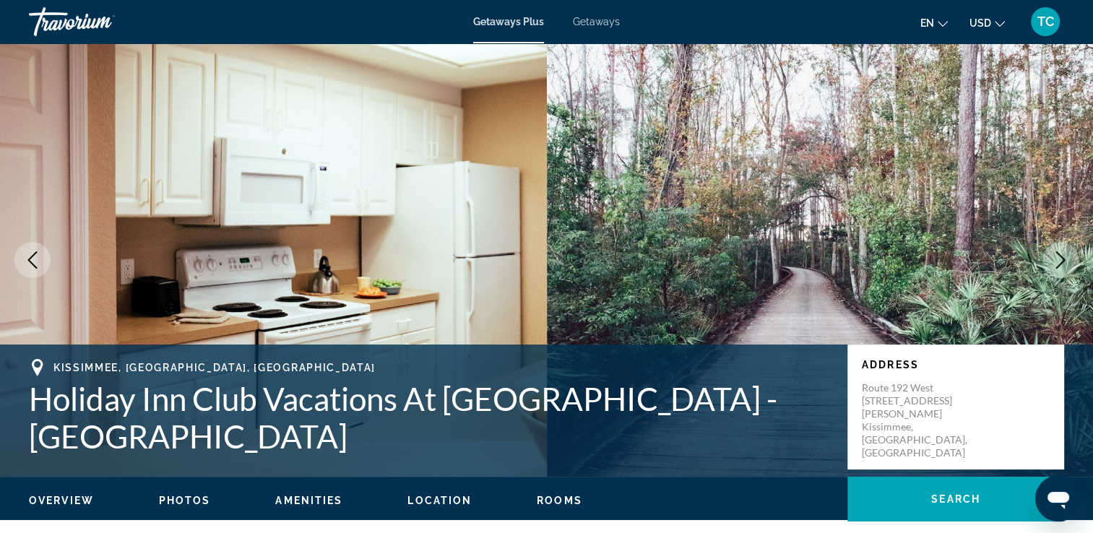
click at [1057, 259] on icon "Next image" at bounding box center [1060, 259] width 17 height 17
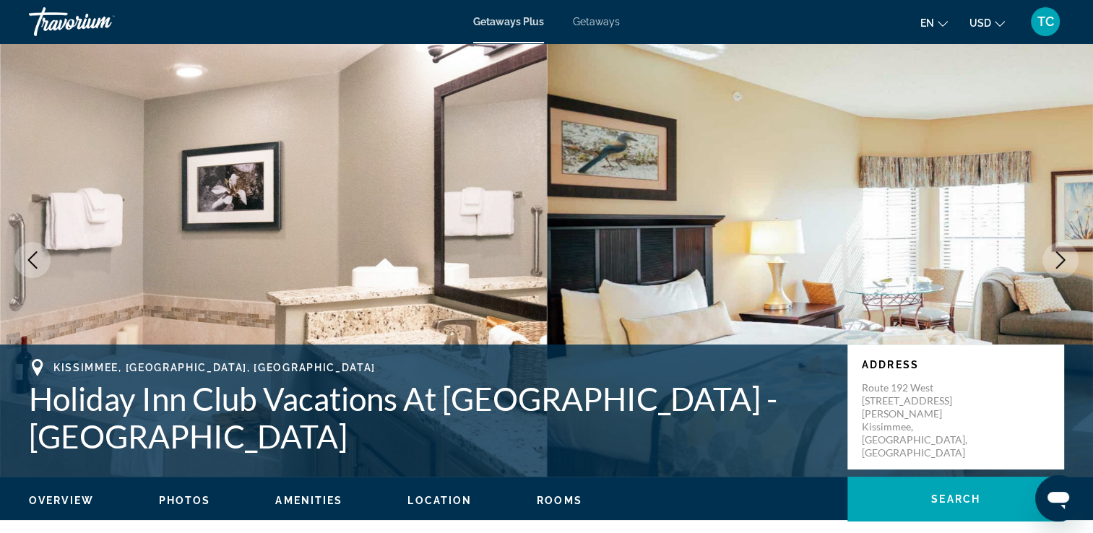
click at [1057, 259] on icon "Next image" at bounding box center [1060, 259] width 17 height 17
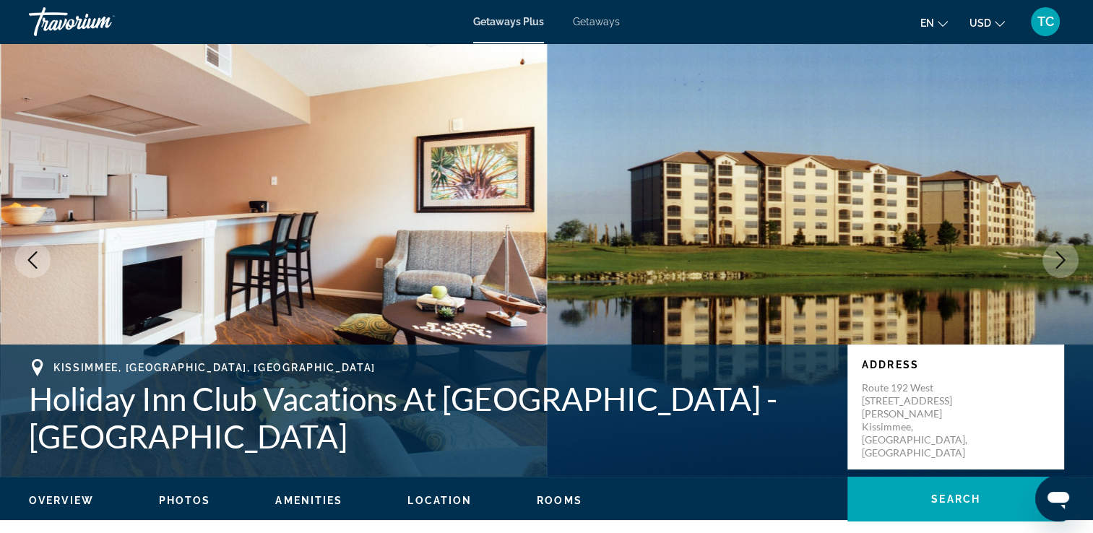
click at [1057, 259] on icon "Next image" at bounding box center [1060, 259] width 17 height 17
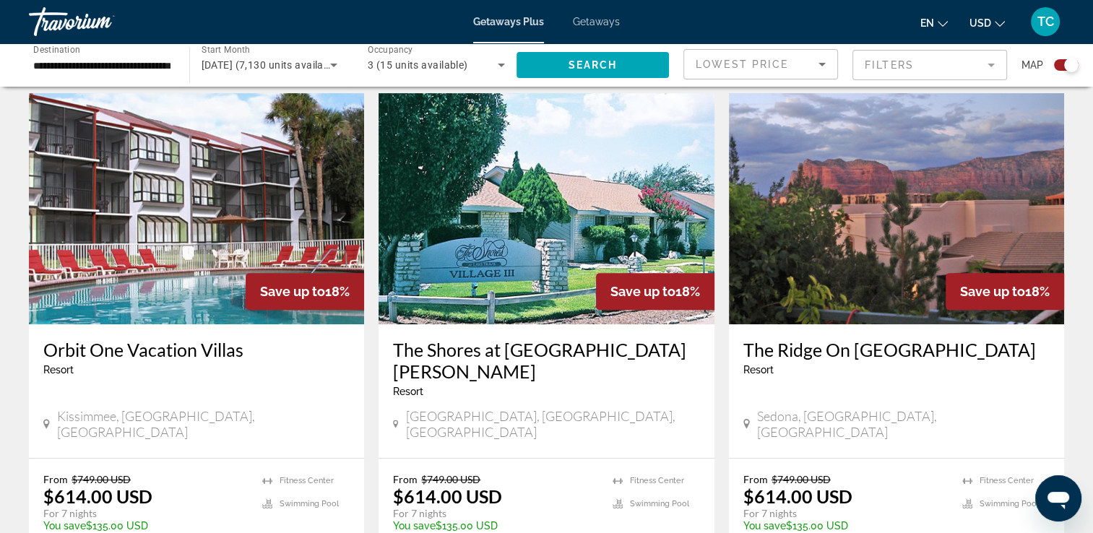
scroll to position [493, 0]
click at [1057, 67] on div "Search widget" at bounding box center [1066, 65] width 25 height 12
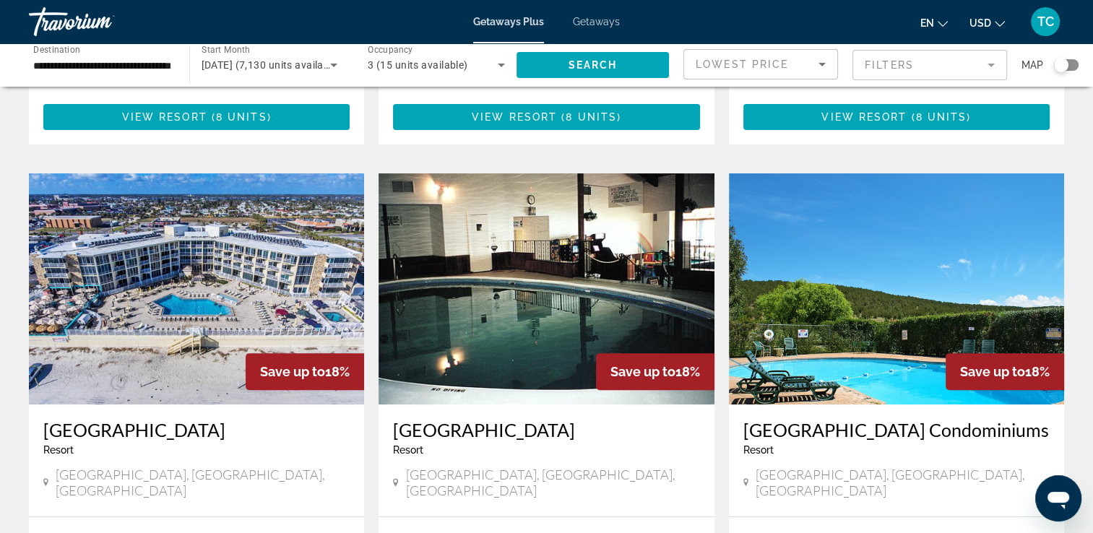
scroll to position [45, 0]
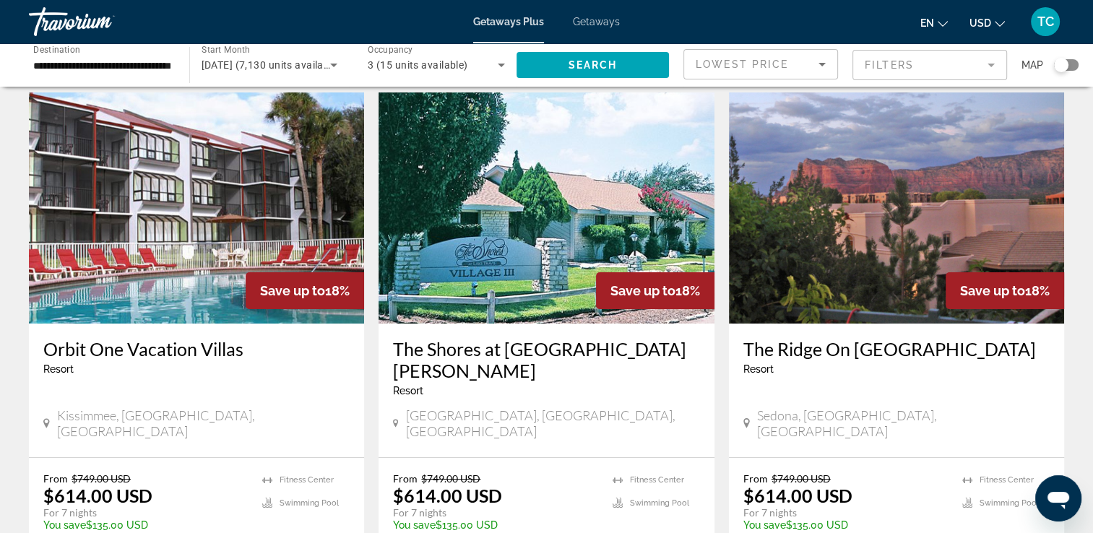
click at [999, 68] on mat-form-field "Filters" at bounding box center [930, 65] width 155 height 30
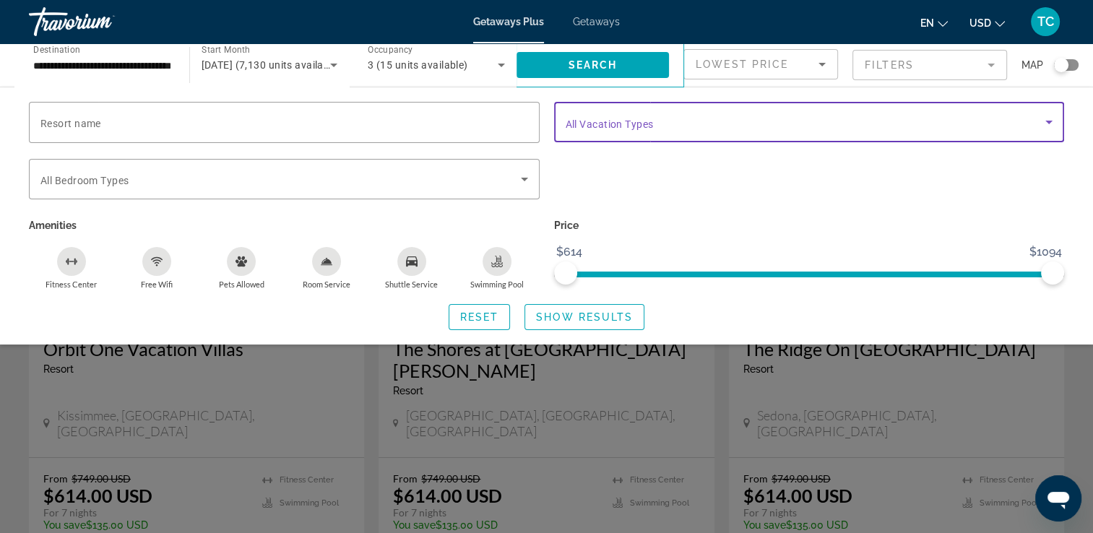
click at [1023, 121] on span "Search widget" at bounding box center [806, 121] width 480 height 17
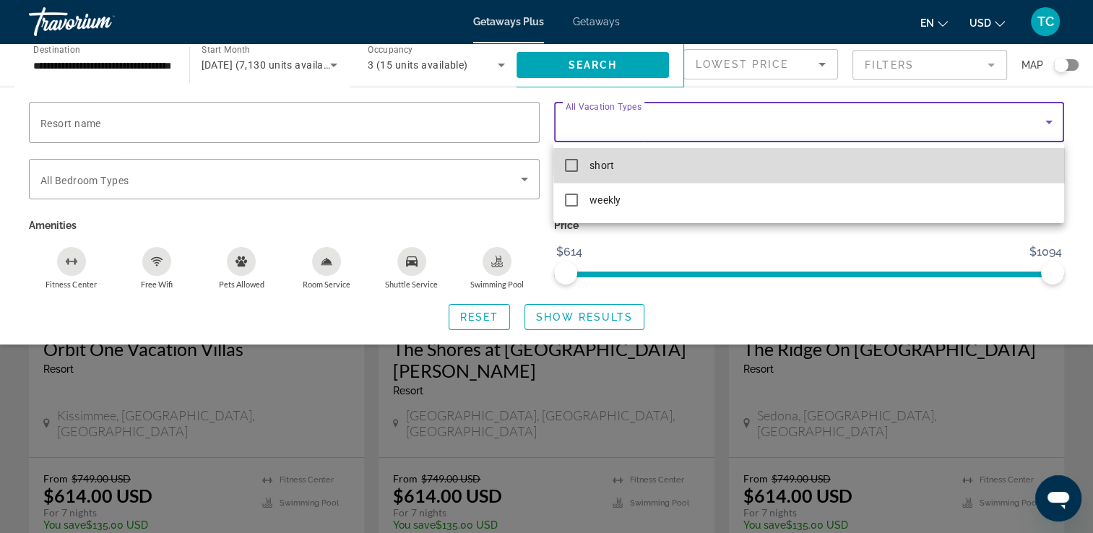
click at [963, 160] on mat-option "short" at bounding box center [808, 165] width 510 height 35
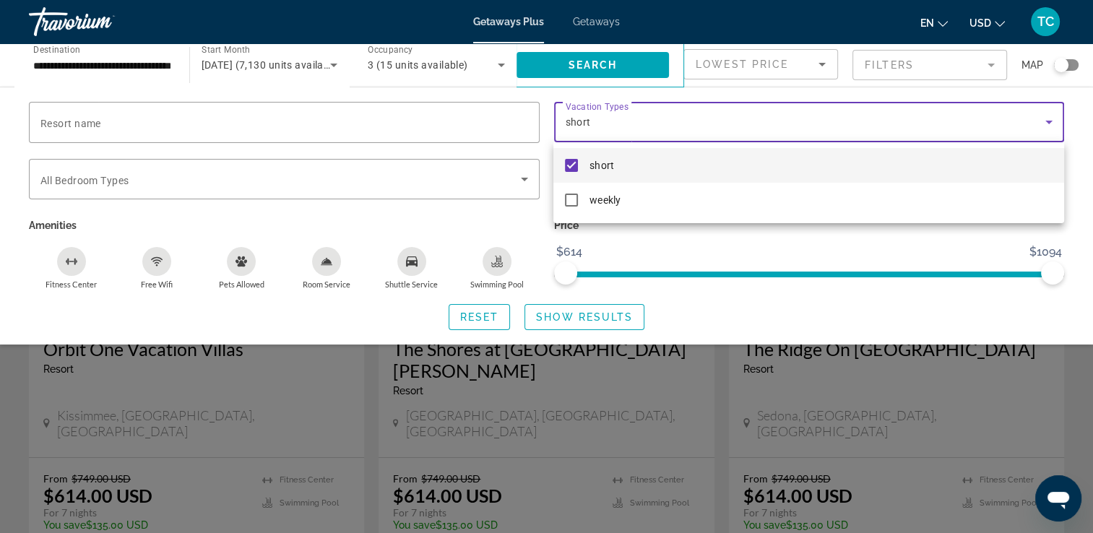
click at [921, 246] on div at bounding box center [546, 266] width 1093 height 533
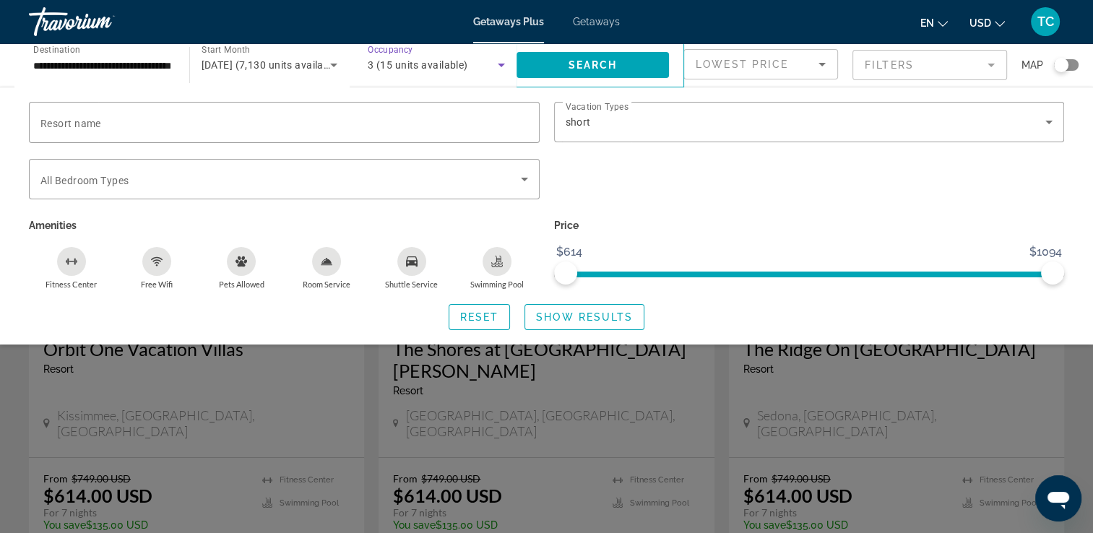
click at [496, 65] on icon "Search widget" at bounding box center [501, 64] width 17 height 17
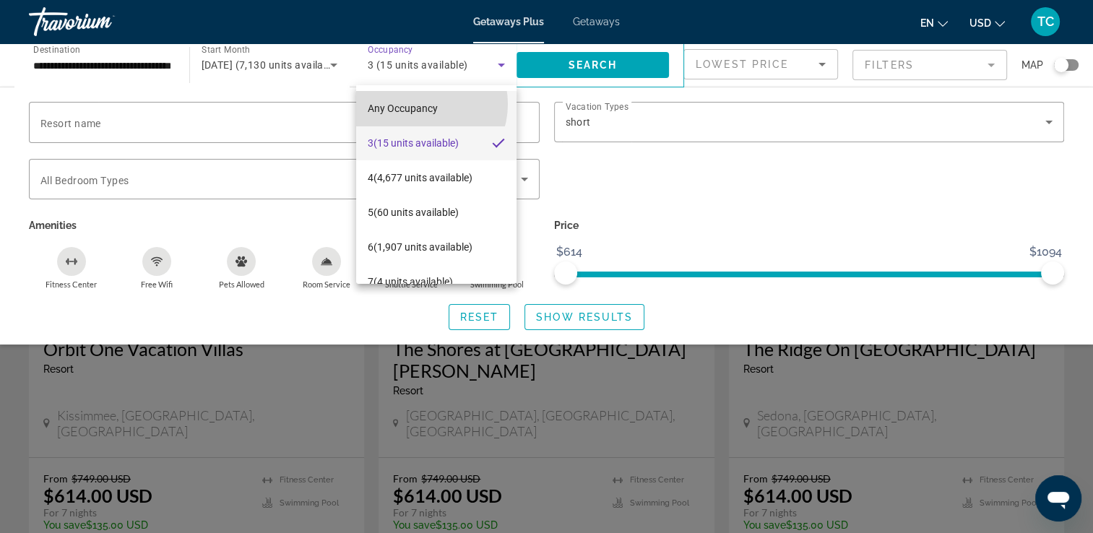
click at [419, 104] on span "Any Occupancy" at bounding box center [403, 109] width 70 height 12
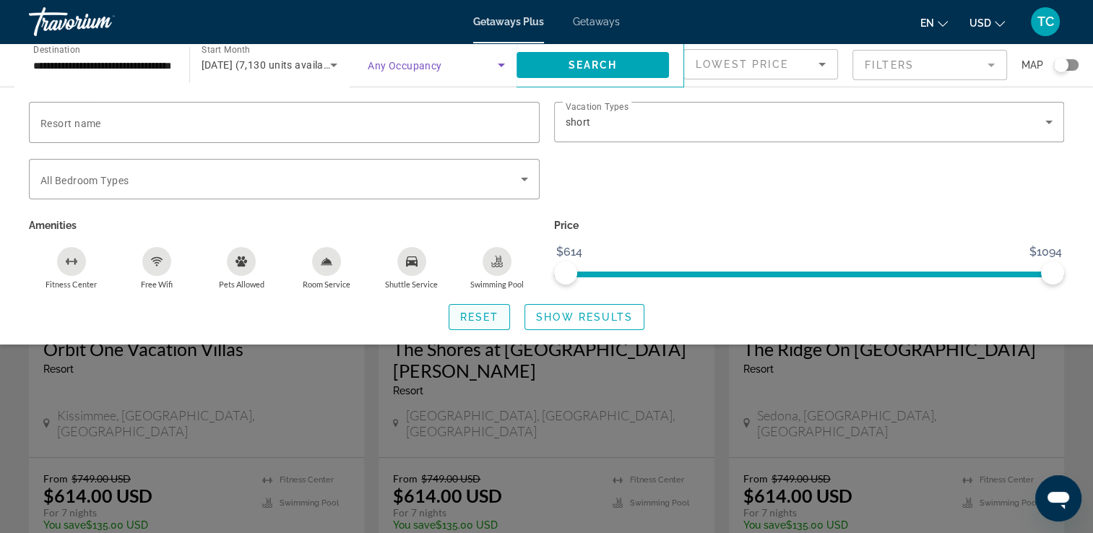
click at [462, 319] on span "Reset" at bounding box center [479, 317] width 39 height 12
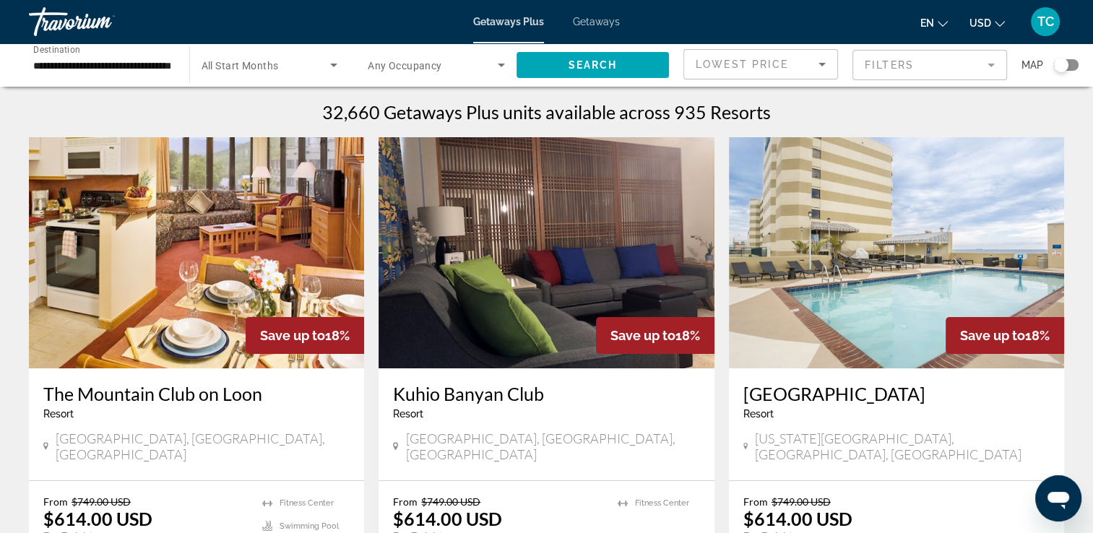
click at [601, 25] on span "Getaways" at bounding box center [596, 22] width 47 height 12
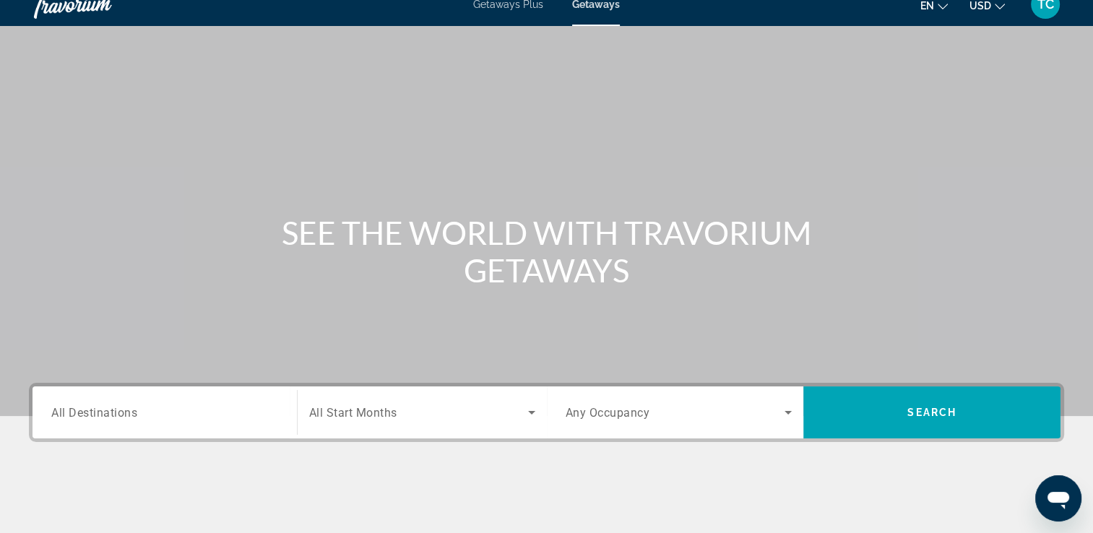
scroll to position [13, 0]
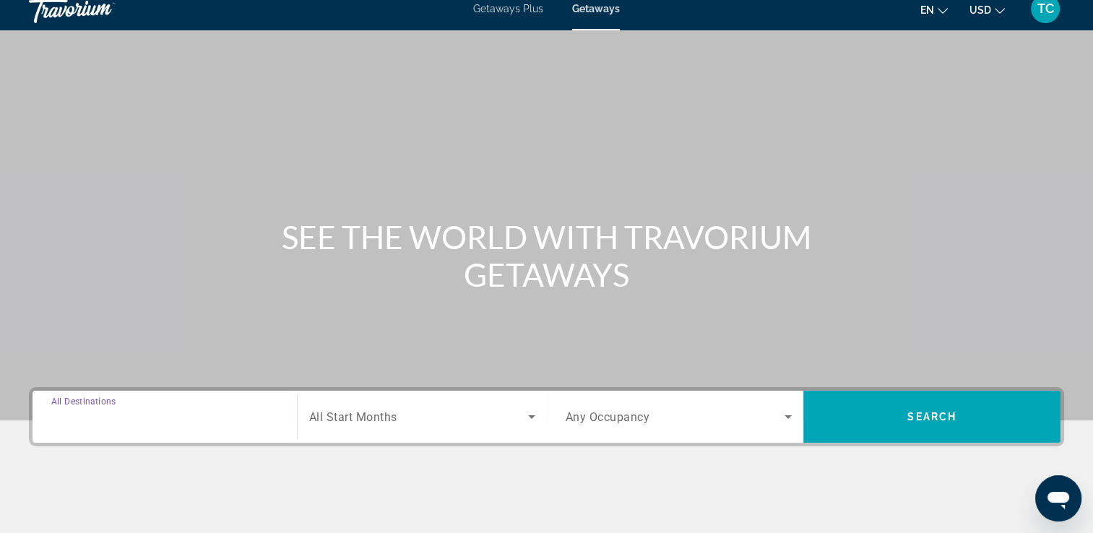
click at [205, 423] on input "Destination All Destinations" at bounding box center [164, 417] width 227 height 17
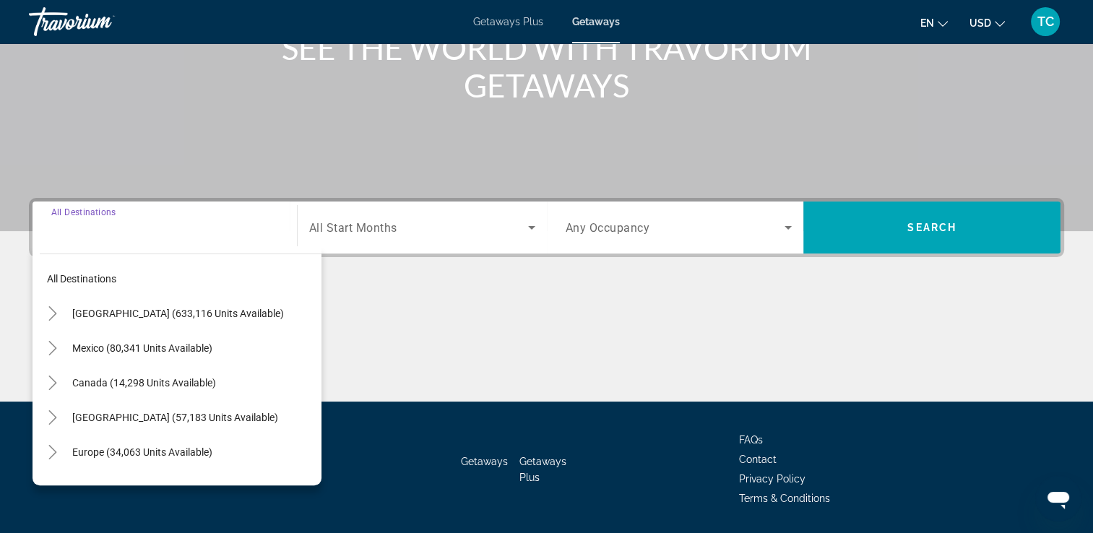
scroll to position [247, 0]
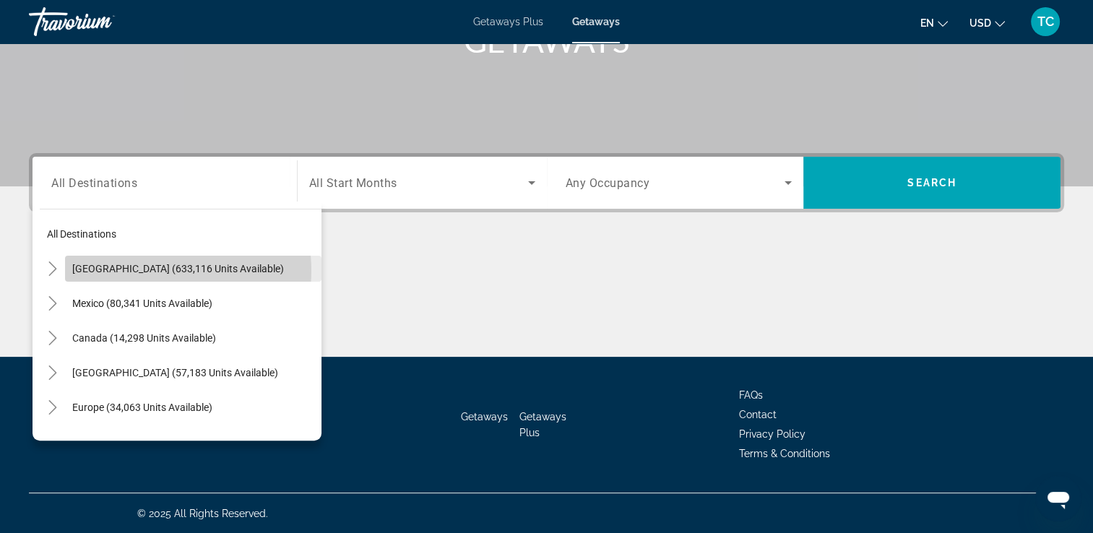
click at [158, 270] on span "United States (633,116 units available)" at bounding box center [178, 269] width 212 height 12
type input "**********"
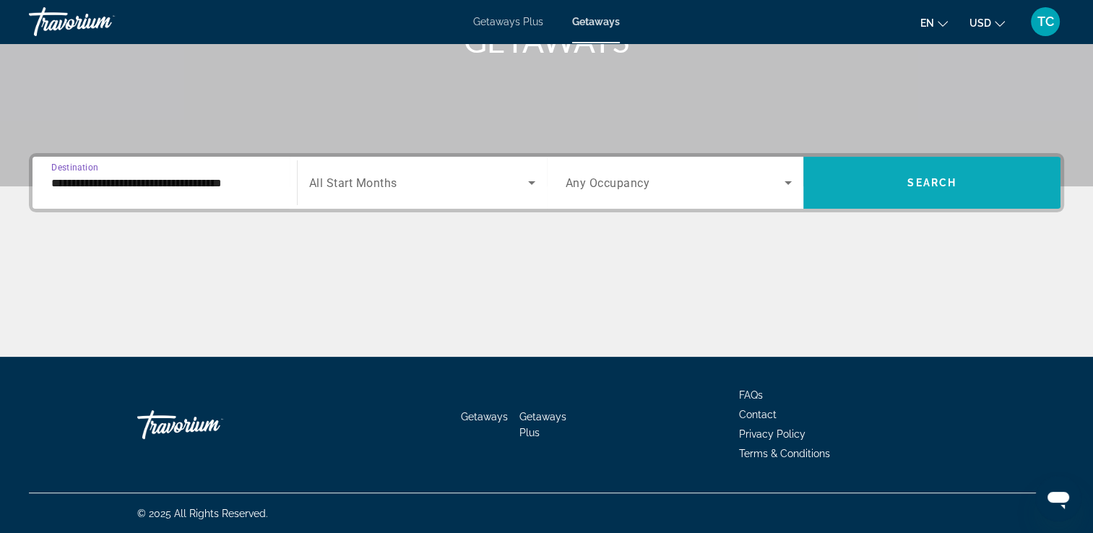
click at [880, 181] on span "Search widget" at bounding box center [931, 182] width 257 height 35
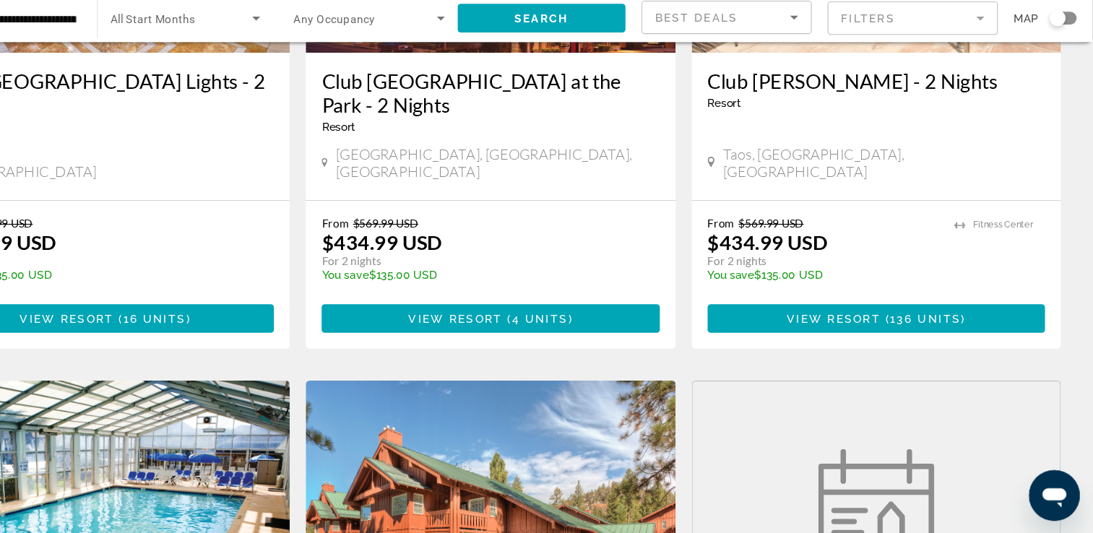
scroll to position [803, 0]
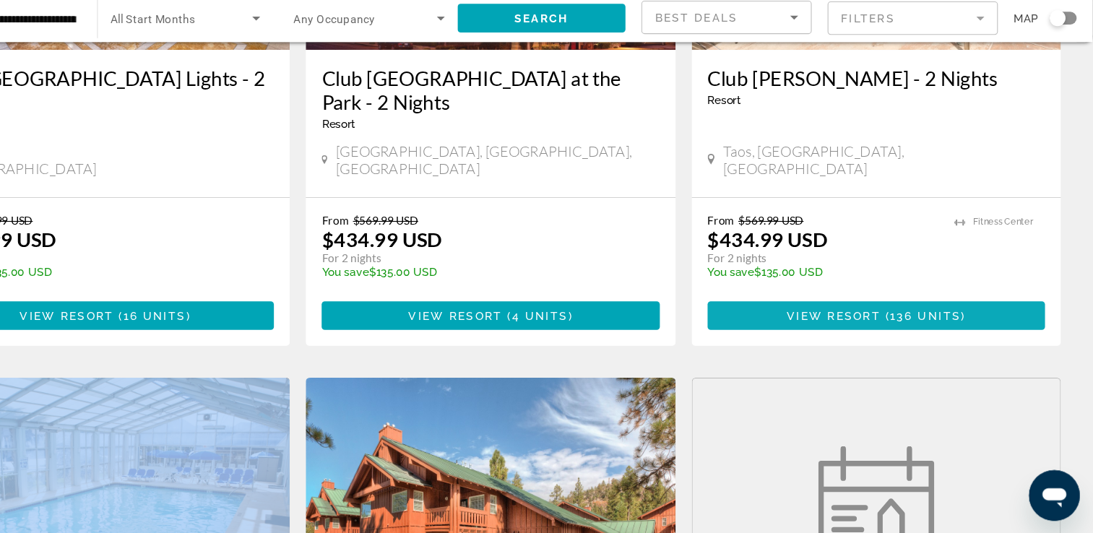
drag, startPoint x: 1082, startPoint y: 235, endPoint x: 1031, endPoint y: 298, distance: 81.2
click at [1031, 298] on div "626,708 Getaways units available across 2,563 Resorts Save up to 25% OYO Hotel …" at bounding box center [546, 388] width 1093 height 2181
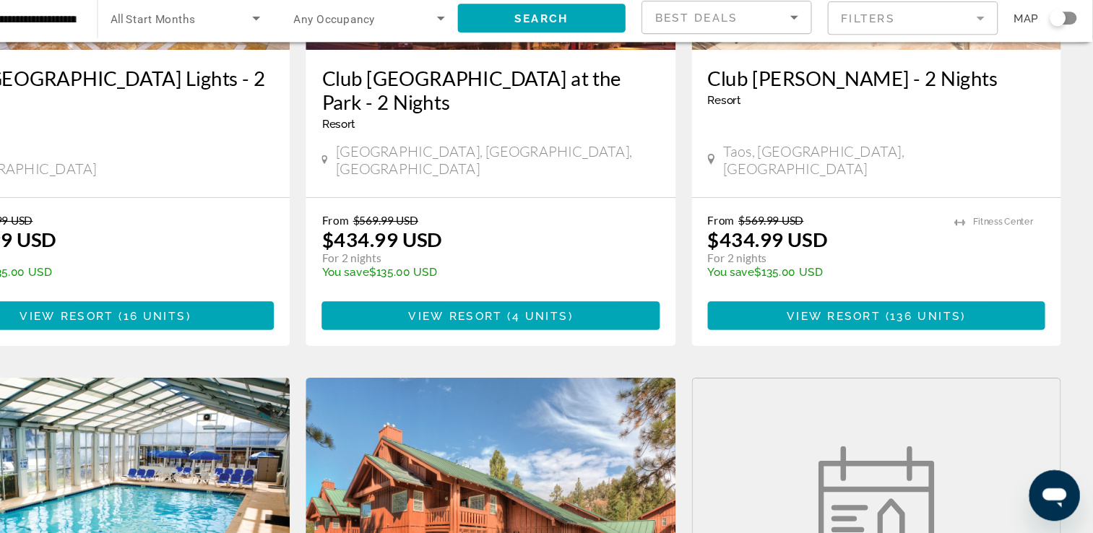
drag, startPoint x: 1006, startPoint y: 350, endPoint x: 968, endPoint y: 397, distance: 60.0
click at [968, 397] on div "Save up to 25% OYO Hotel & Casino Las Vegas - 3 Nights Resort - This is an adul…" at bounding box center [547, 392] width 1050 height 2116
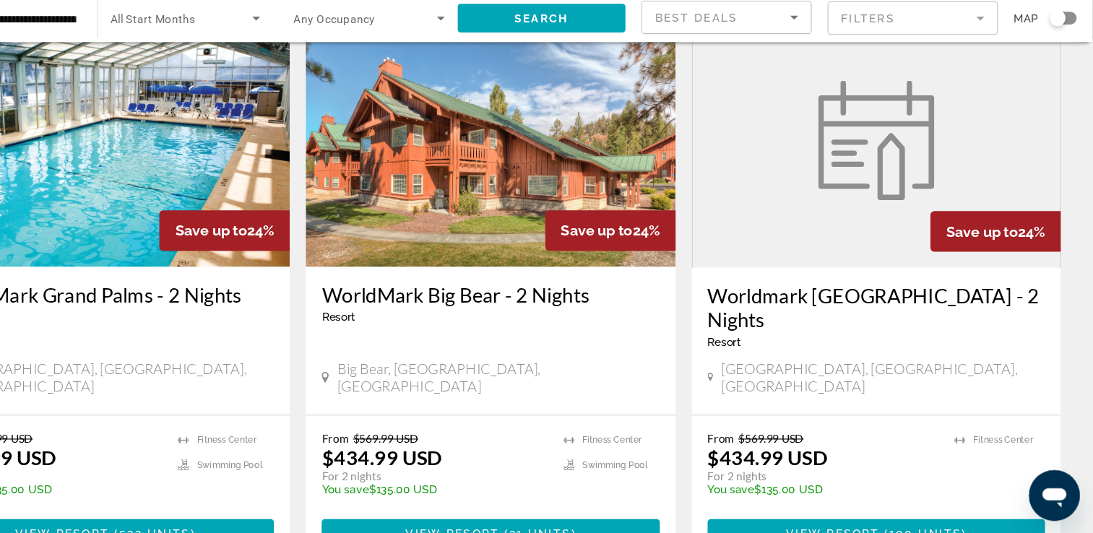
scroll to position [1144, 0]
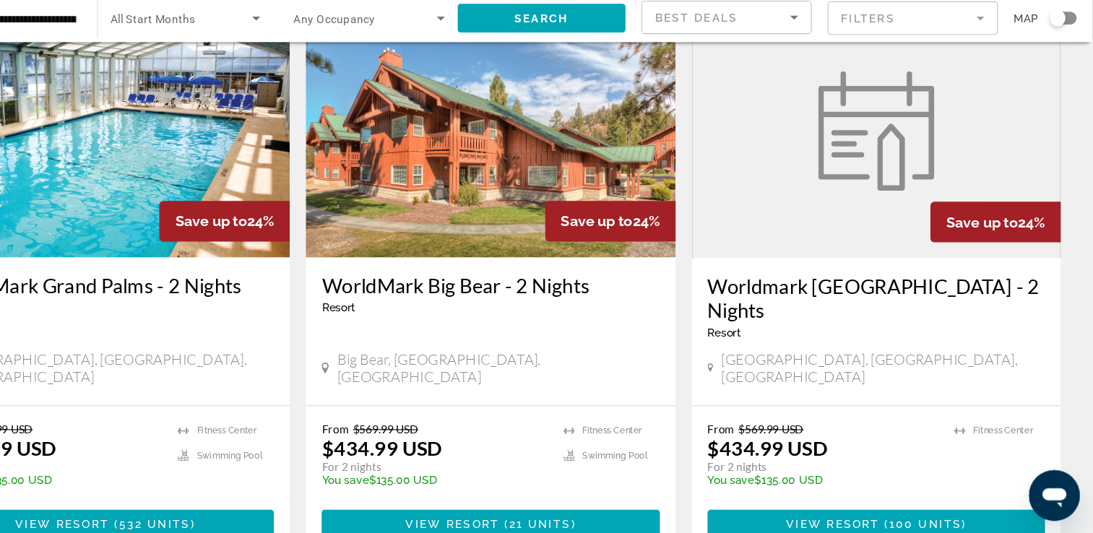
drag, startPoint x: 1077, startPoint y: 335, endPoint x: 1105, endPoint y: 337, distance: 28.3
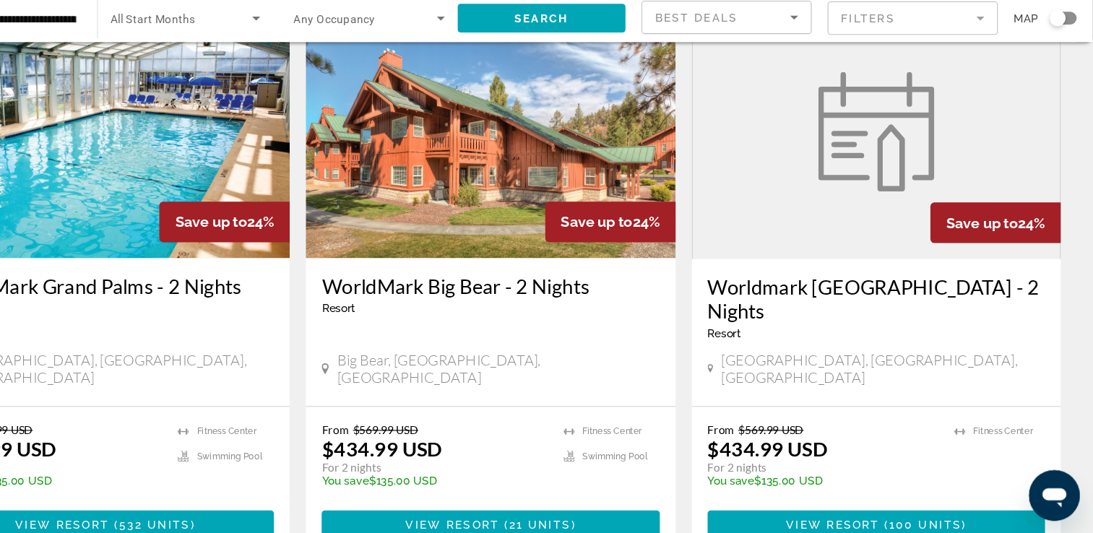
scroll to position [1229, 0]
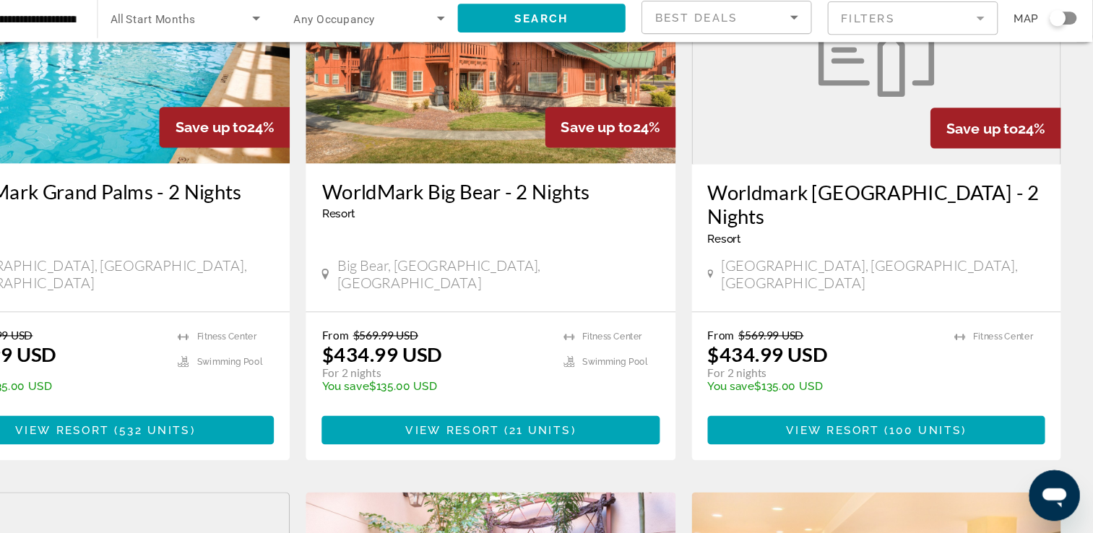
drag, startPoint x: 919, startPoint y: 298, endPoint x: 956, endPoint y: 298, distance: 36.8
click at [956, 347] on div "From $569.99 USD $434.99 USD For 2 nights You save $135.00 USD temp 4.4 Fitness…" at bounding box center [896, 381] width 306 height 69
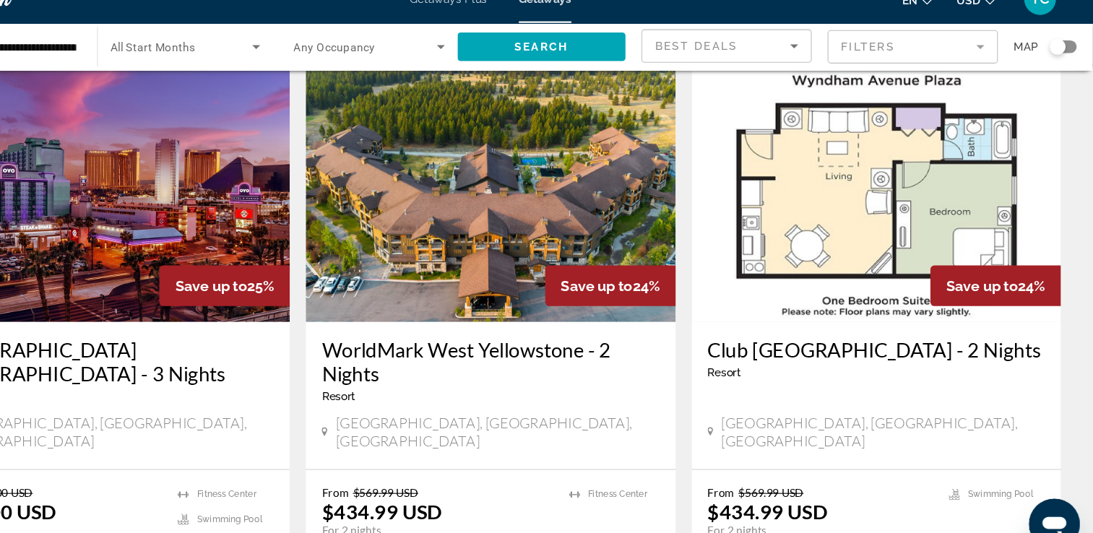
scroll to position [0, 0]
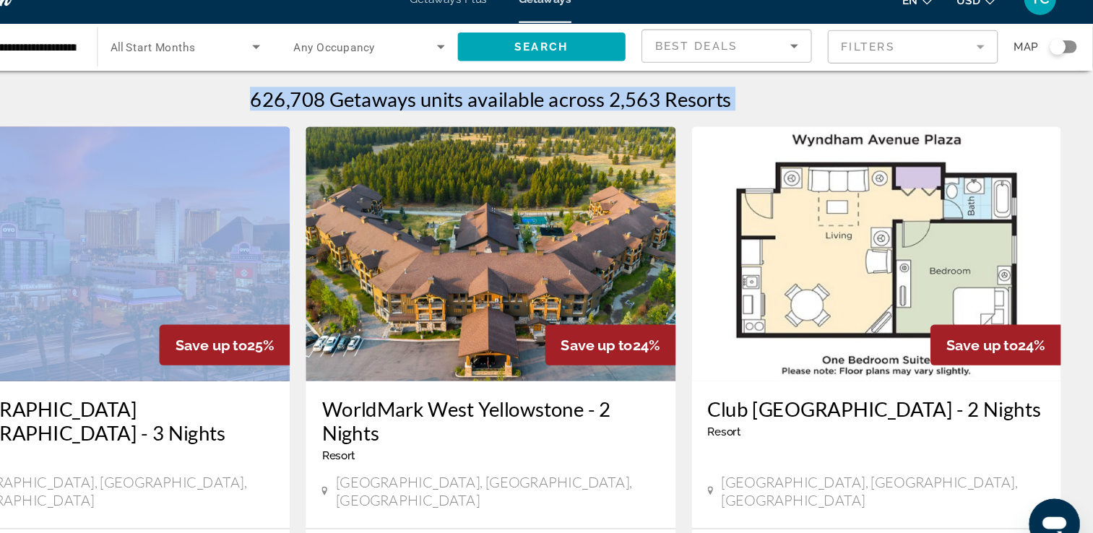
drag, startPoint x: 301, startPoint y: 116, endPoint x: 290, endPoint y: 154, distance: 39.3
drag, startPoint x: 806, startPoint y: 103, endPoint x: 785, endPoint y: 118, distance: 25.9
drag, startPoint x: 785, startPoint y: 118, endPoint x: 706, endPoint y: 202, distance: 114.5
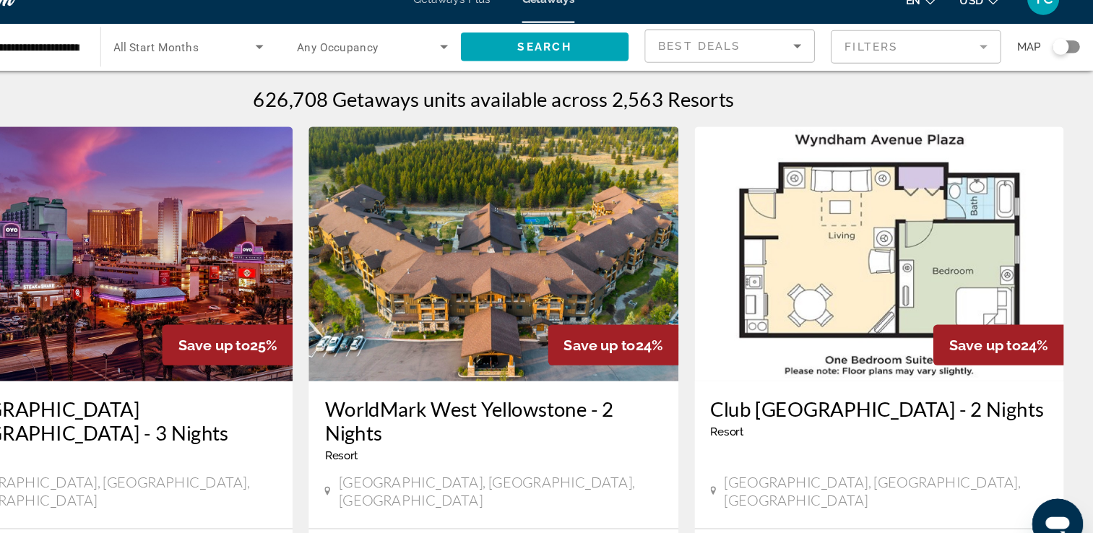
drag, startPoint x: 706, startPoint y: 202, endPoint x: 574, endPoint y: 535, distance: 358.4
drag, startPoint x: 574, startPoint y: 535, endPoint x: 803, endPoint y: 116, distance: 477.3
click at [803, 116] on div "626,708 Getaways units available across 2,563 Resorts" at bounding box center [546, 112] width 1035 height 22
click at [234, 327] on img "Main content" at bounding box center [196, 252] width 335 height 231
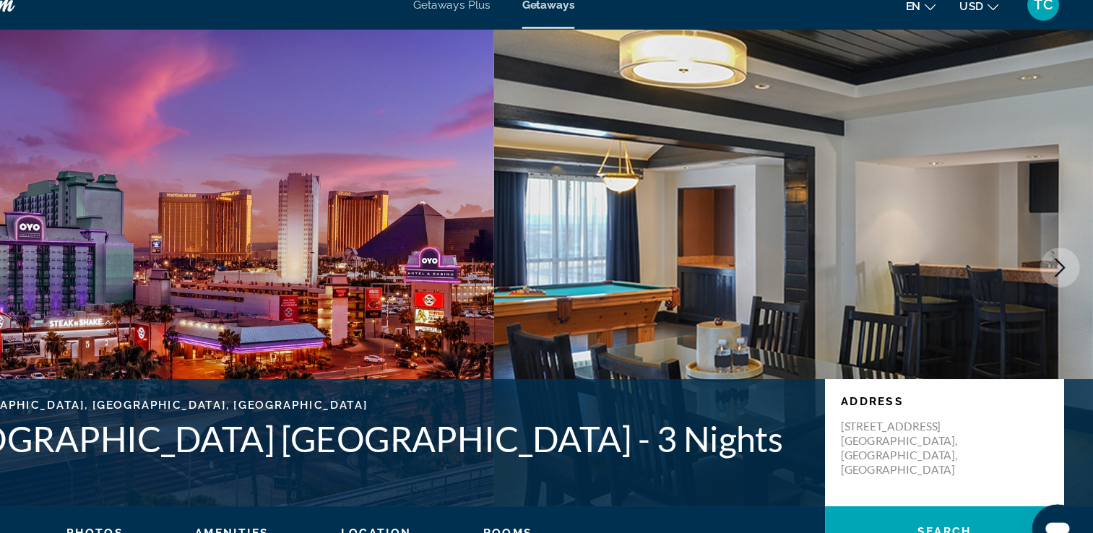
click at [1061, 258] on icon "Next image" at bounding box center [1060, 259] width 9 height 17
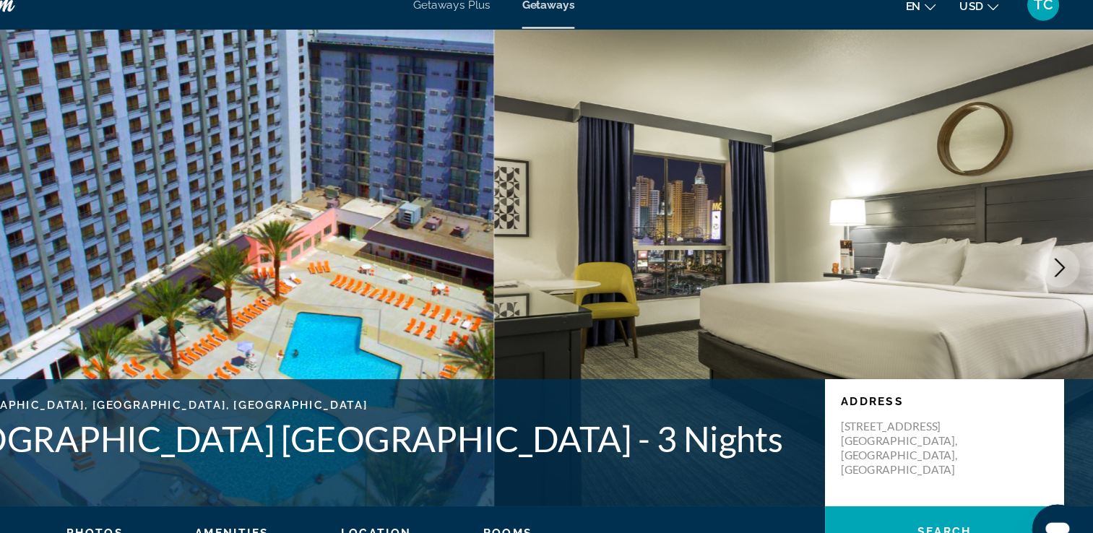
click at [1061, 258] on icon "Next image" at bounding box center [1060, 259] width 9 height 17
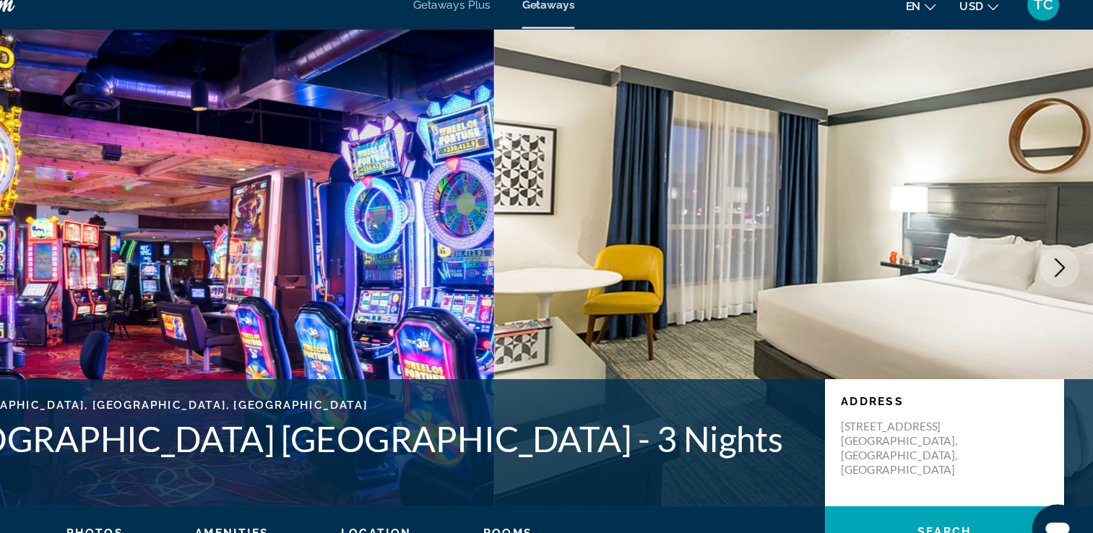
click at [1061, 258] on icon "Next image" at bounding box center [1060, 259] width 9 height 17
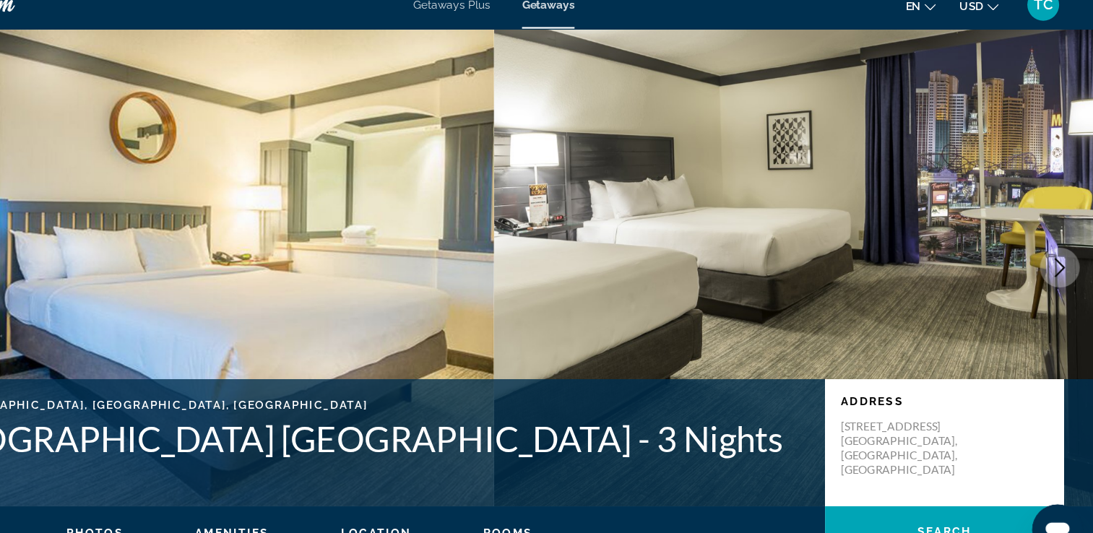
click at [1061, 258] on icon "Next image" at bounding box center [1060, 259] width 9 height 17
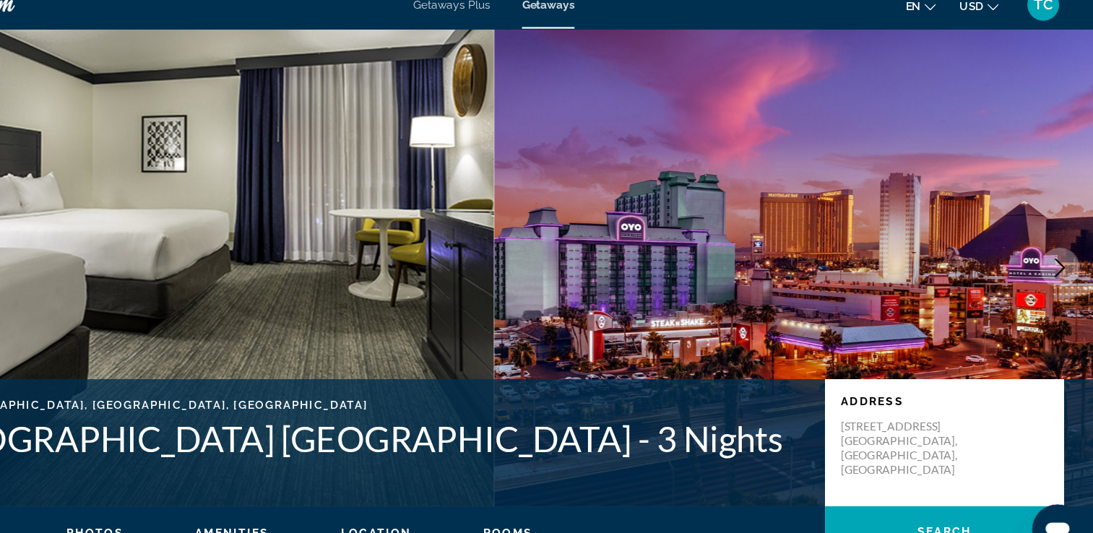
click at [1061, 258] on icon "Next image" at bounding box center [1060, 259] width 9 height 17
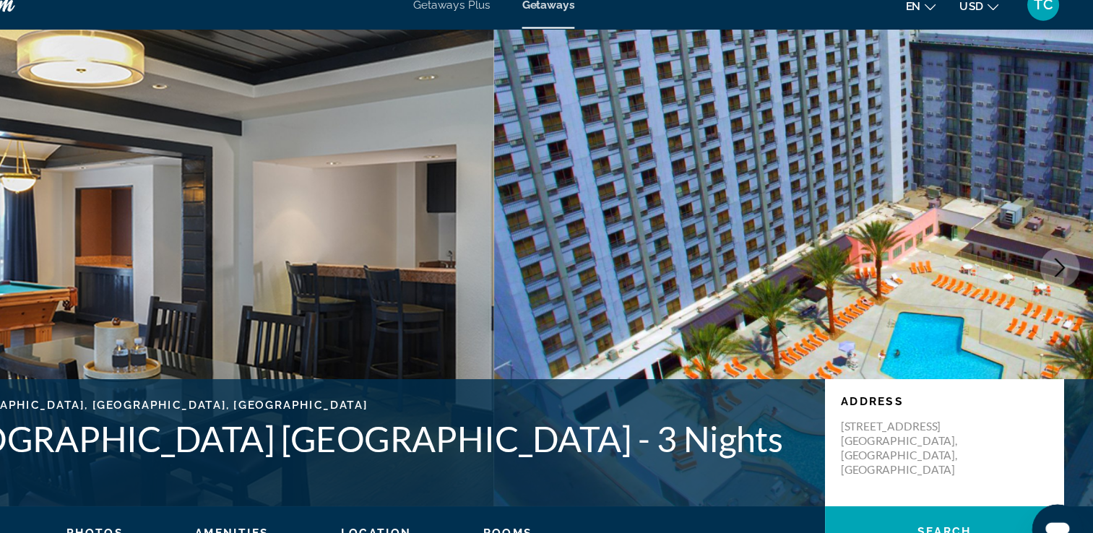
click at [1061, 258] on icon "Next image" at bounding box center [1060, 259] width 9 height 17
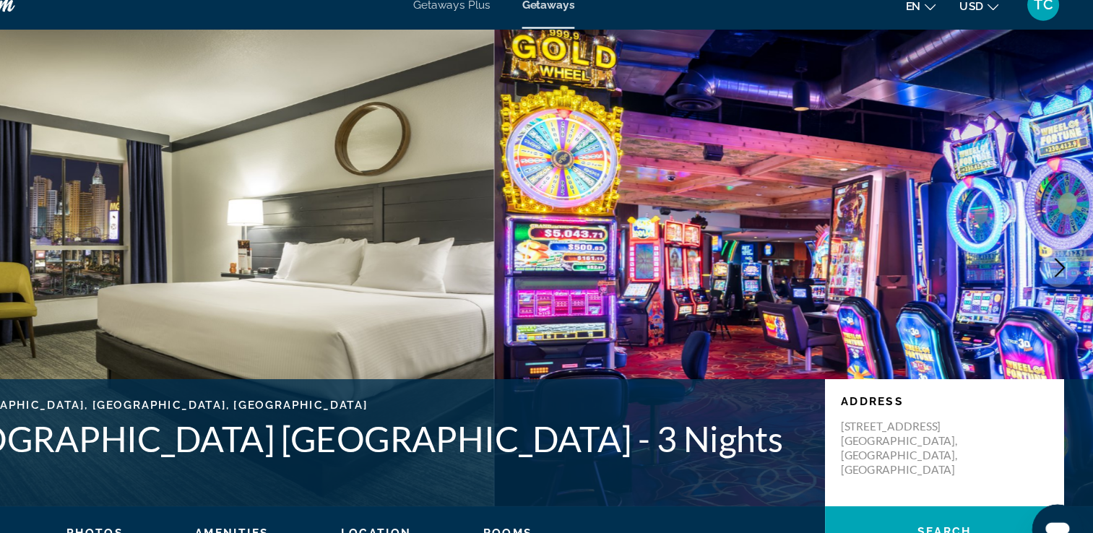
click at [1061, 258] on icon "Next image" at bounding box center [1060, 259] width 9 height 17
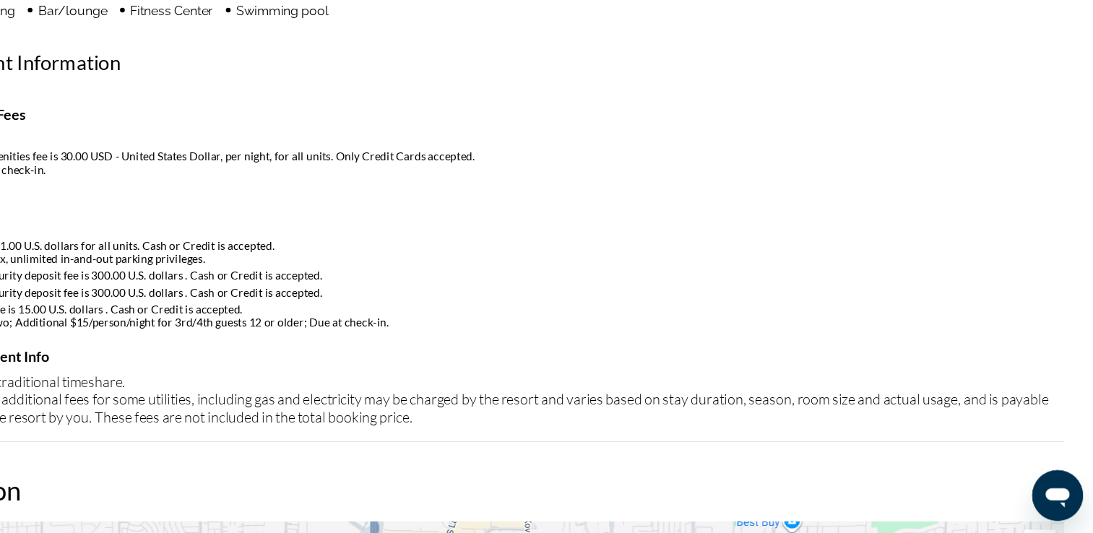
scroll to position [1306, 0]
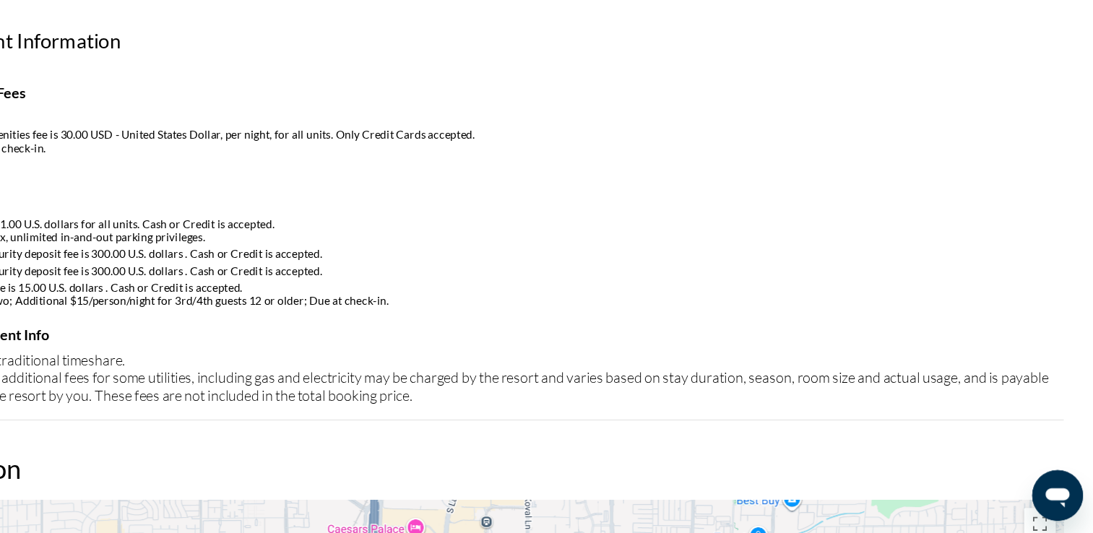
drag, startPoint x: 785, startPoint y: 226, endPoint x: 796, endPoint y: 247, distance: 23.6
click at [796, 247] on table "Info Parking fee is 21.00 U.S. dollars for all units. Cash or Credit is accepte…" at bounding box center [546, 279] width 1035 height 101
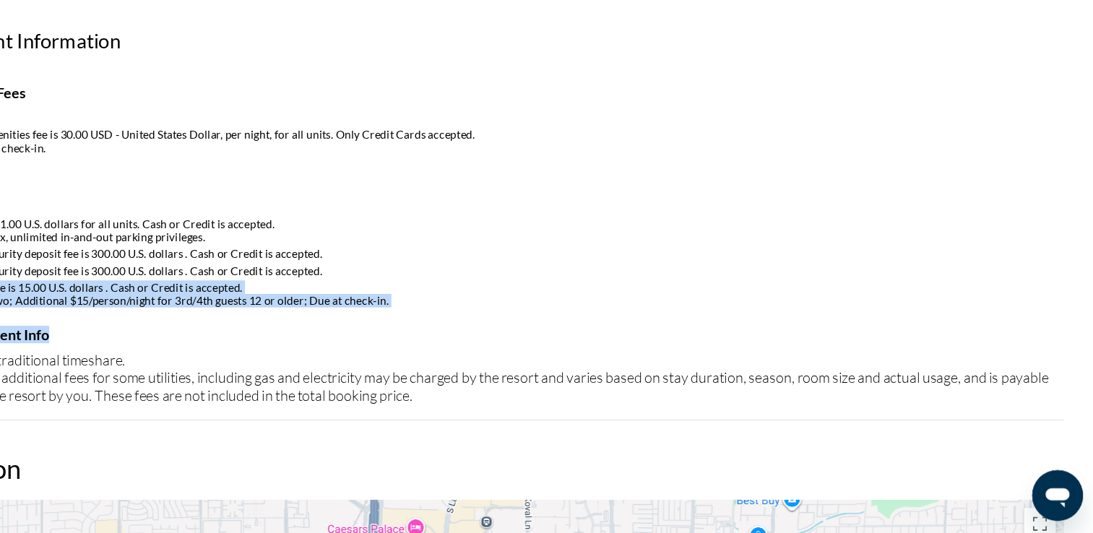
drag, startPoint x: 777, startPoint y: 280, endPoint x: 764, endPoint y: 327, distance: 48.0
click at [764, 327] on div "Mandatory Fees Info Mandatory amenities fee is 30.00 USD - United States Dollar…" at bounding box center [546, 278] width 1035 height 306
drag, startPoint x: 764, startPoint y: 327, endPoint x: 897, endPoint y: 174, distance: 202.8
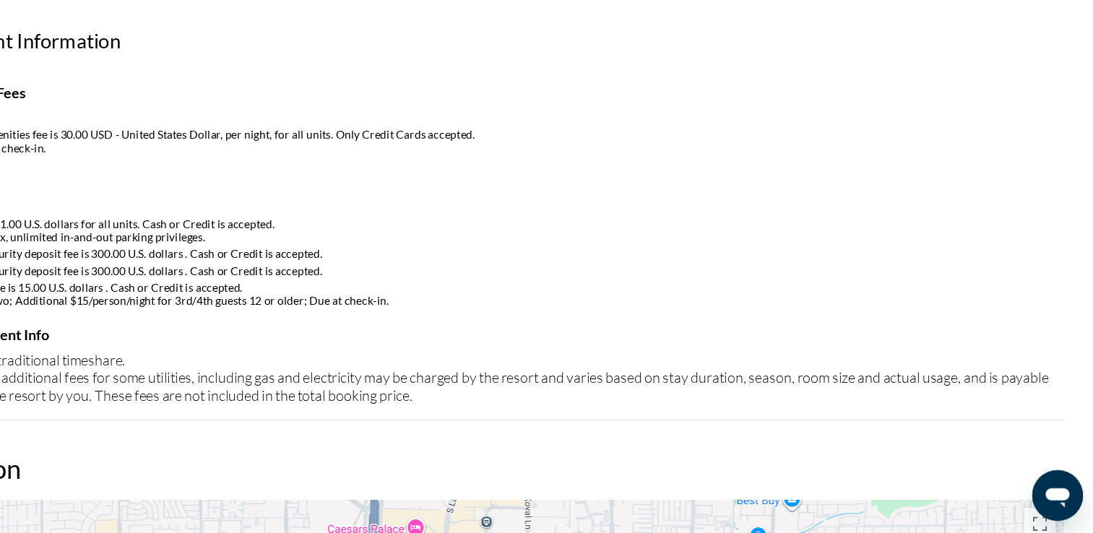
click at [837, 272] on td "Mandatory security deposit fee is 300.00 U.S. dollars . Cash or Credit is accep…" at bounding box center [546, 279] width 1032 height 14
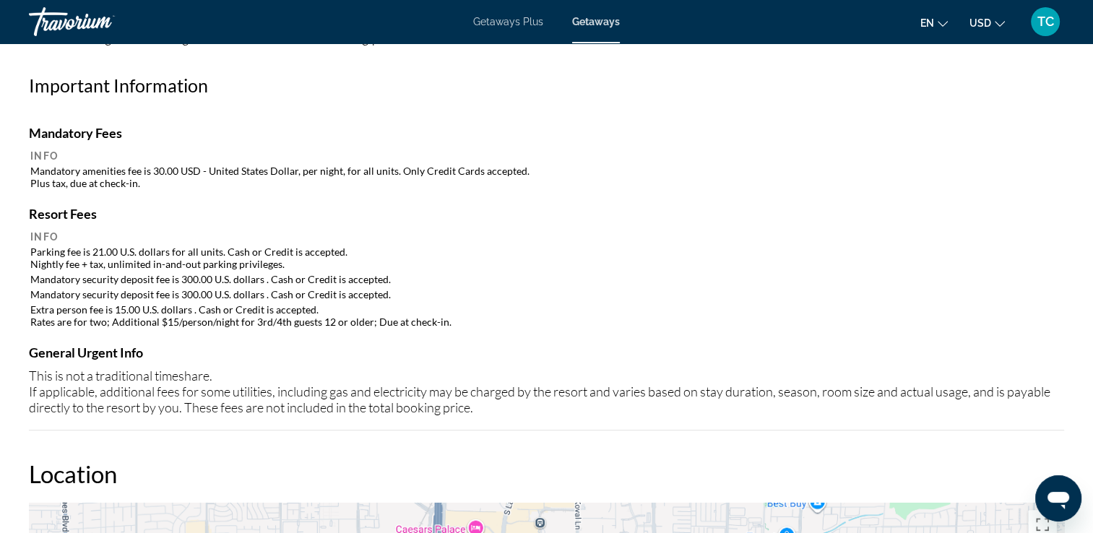
drag, startPoint x: 837, startPoint y: 272, endPoint x: 717, endPoint y: 345, distance: 140.8
click at [717, 345] on h4 "General Urgent Info" at bounding box center [546, 353] width 1035 height 16
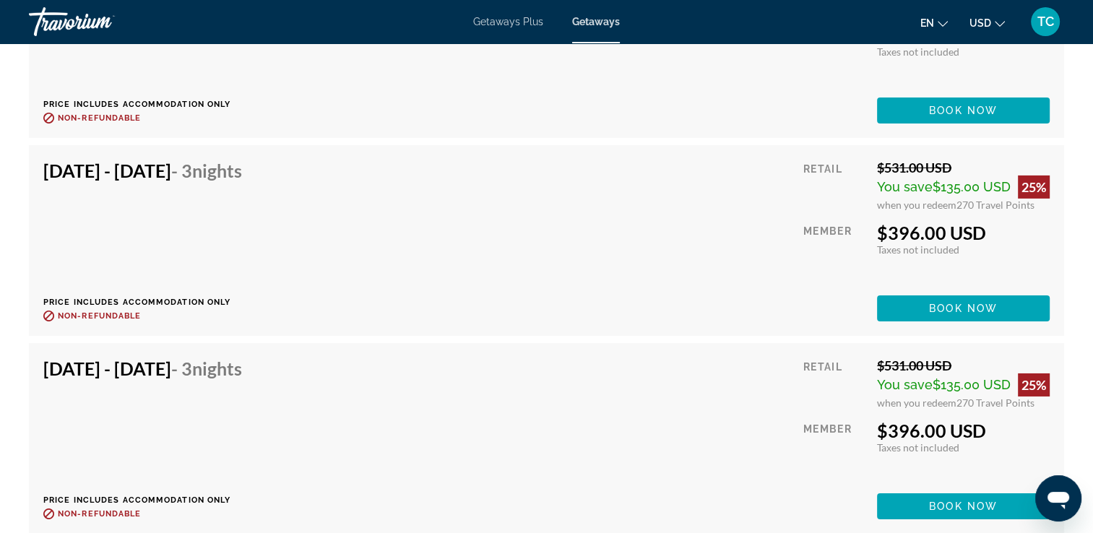
scroll to position [4909, 0]
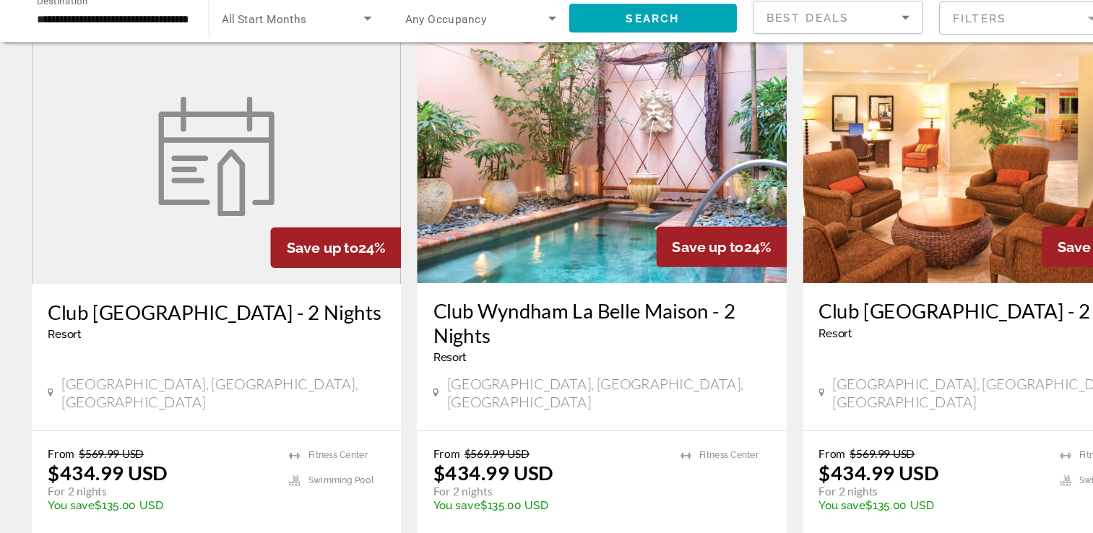
scroll to position [1678, 0]
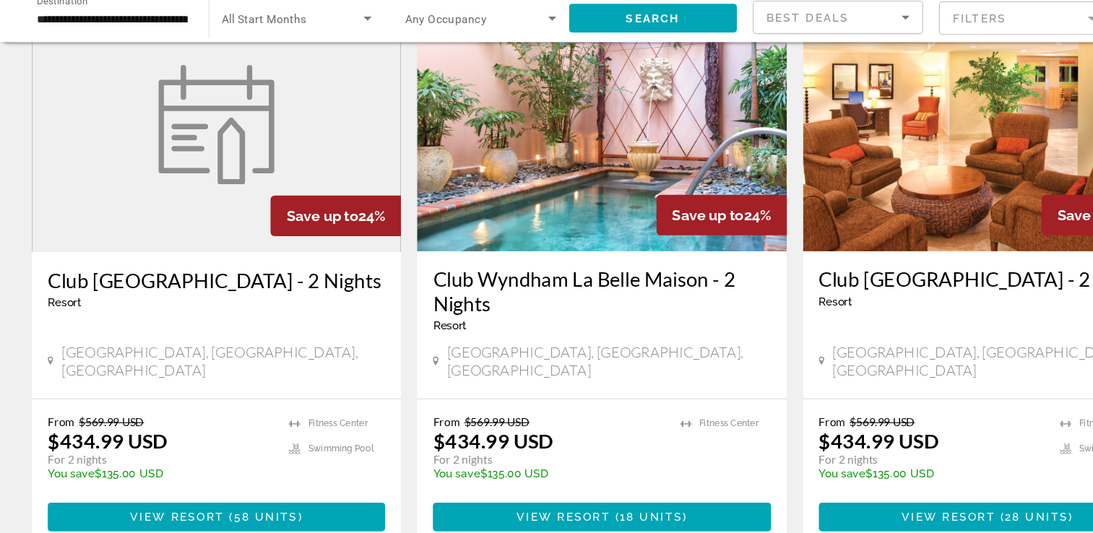
click at [559, 160] on img "Main content" at bounding box center [546, 161] width 335 height 231
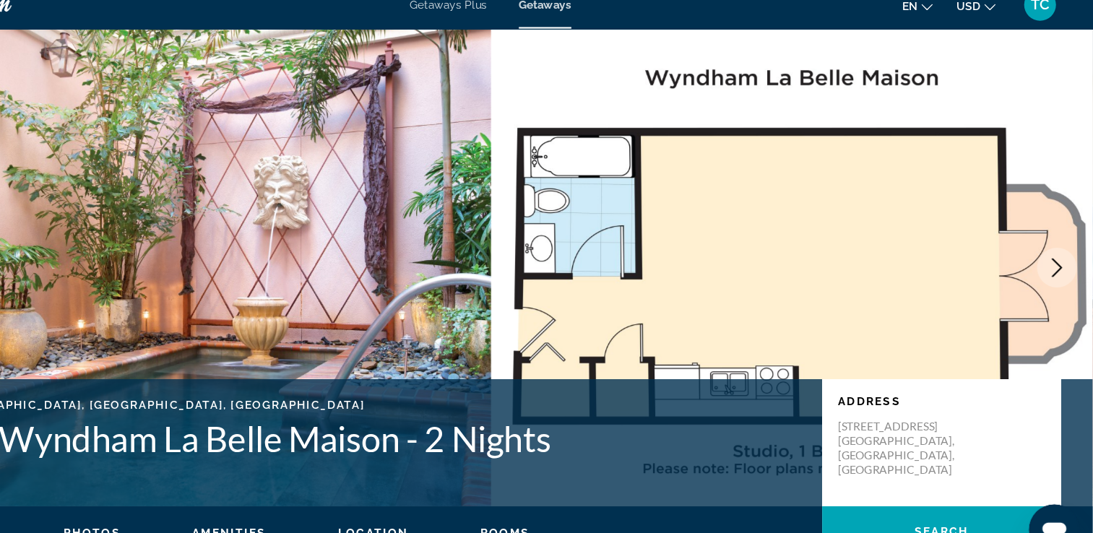
click at [1067, 254] on icon "Next image" at bounding box center [1060, 259] width 17 height 17
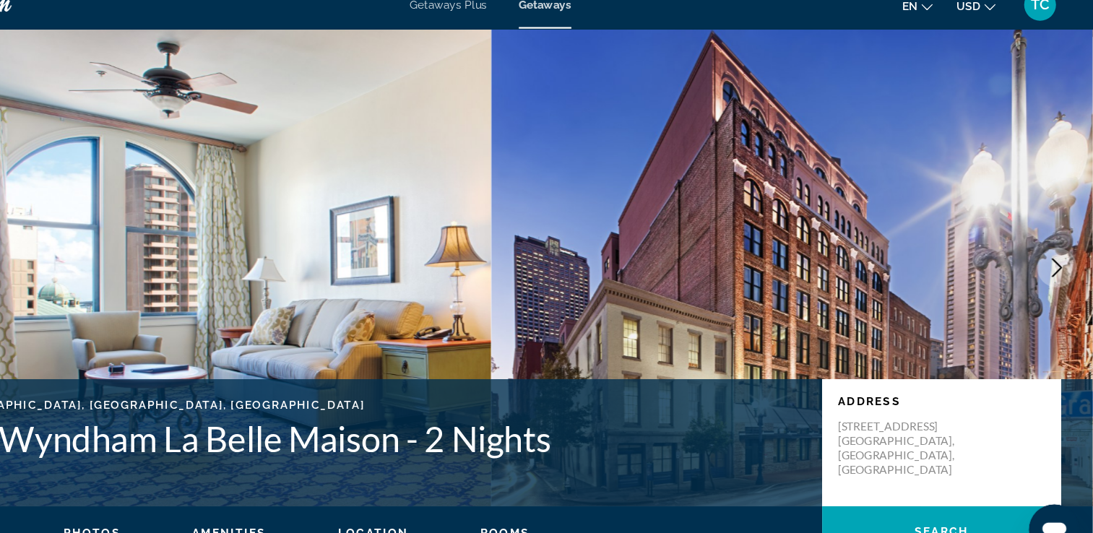
click at [1067, 254] on icon "Next image" at bounding box center [1060, 259] width 17 height 17
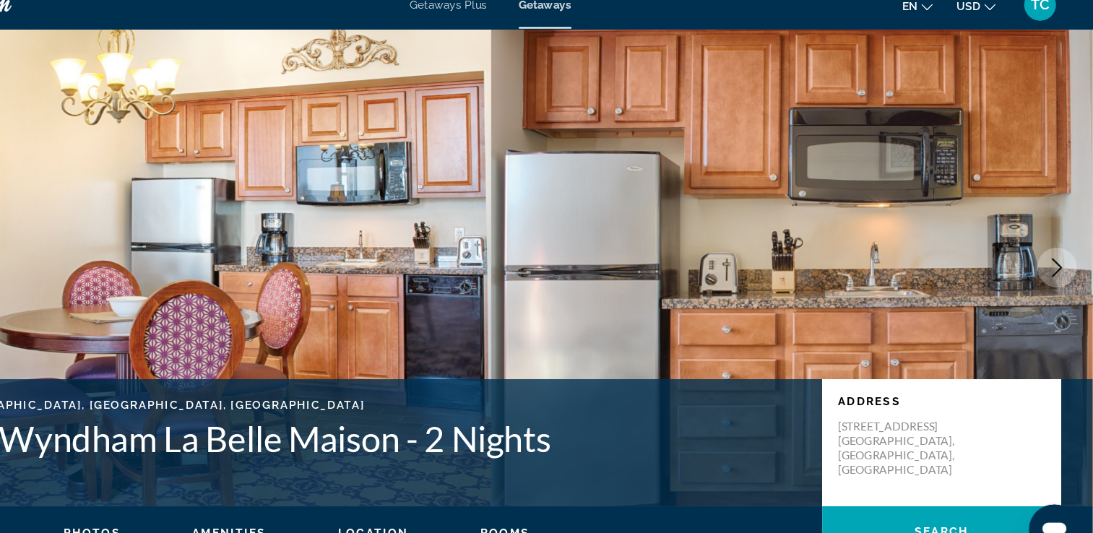
click at [1067, 254] on icon "Next image" at bounding box center [1060, 259] width 17 height 17
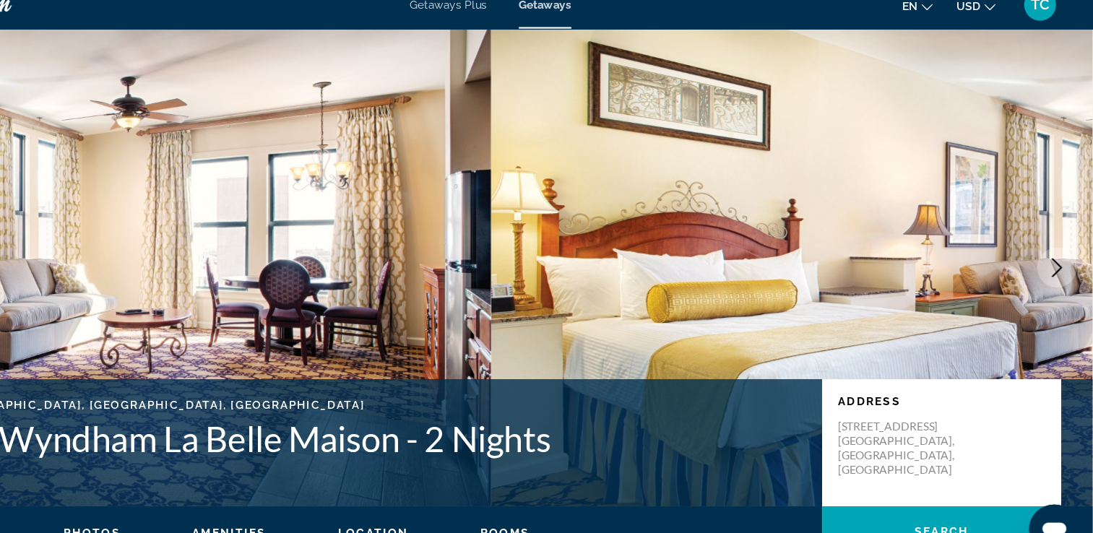
click at [1067, 254] on icon "Next image" at bounding box center [1060, 259] width 17 height 17
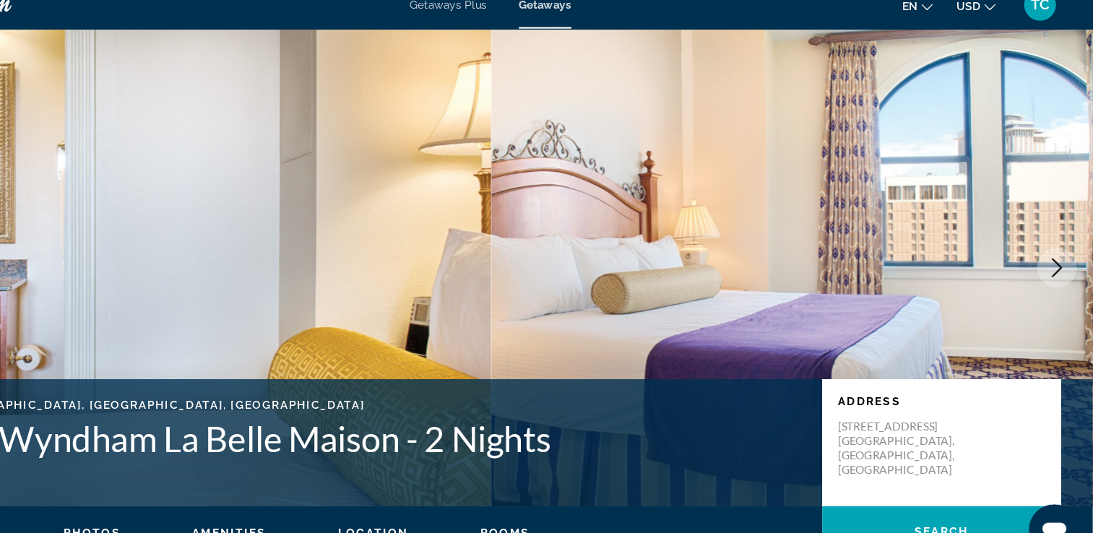
click at [1067, 254] on icon "Next image" at bounding box center [1060, 259] width 17 height 17
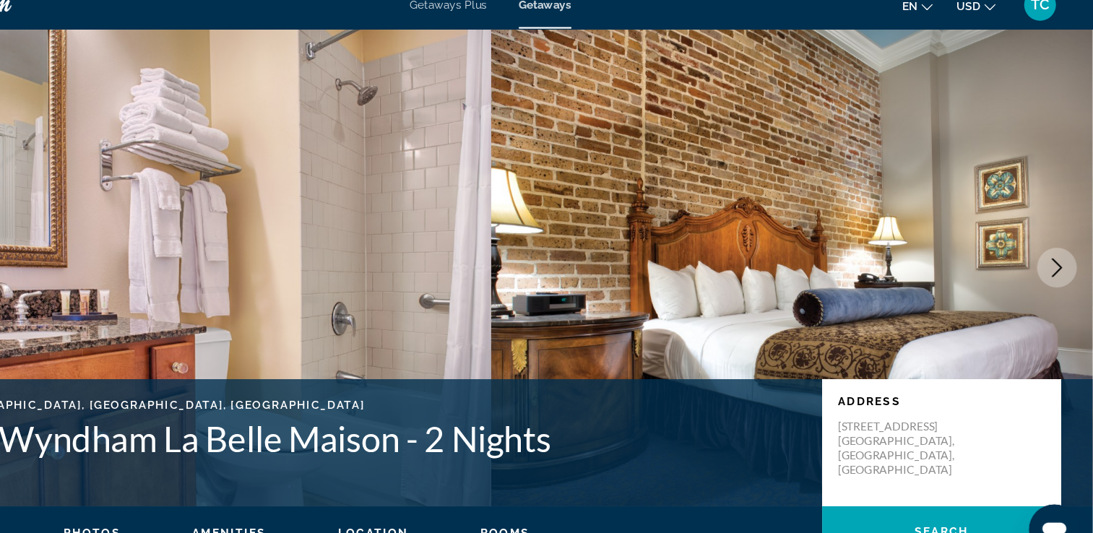
click at [1067, 254] on icon "Next image" at bounding box center [1060, 259] width 17 height 17
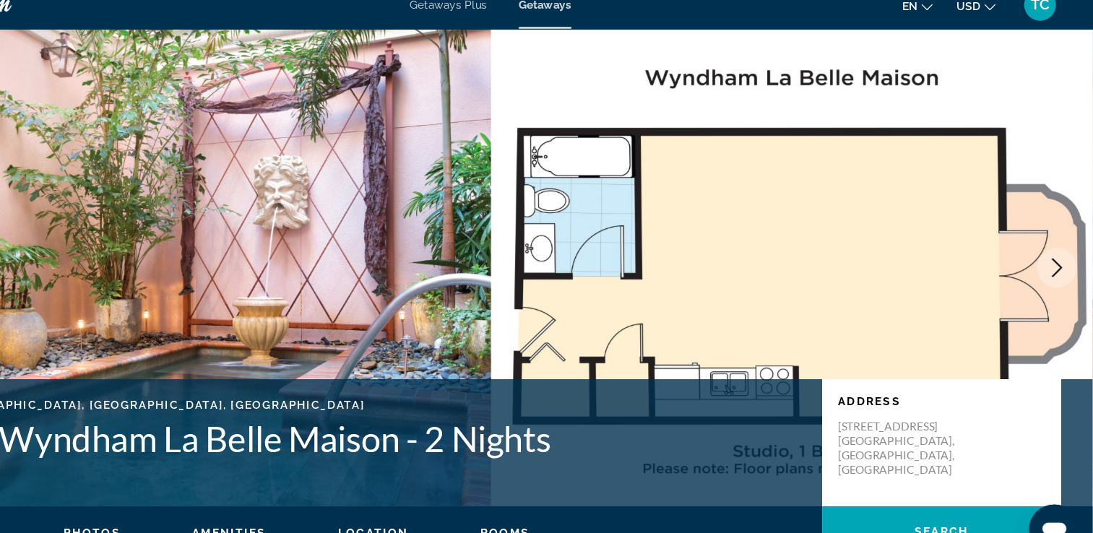
click at [1067, 254] on icon "Next image" at bounding box center [1060, 259] width 17 height 17
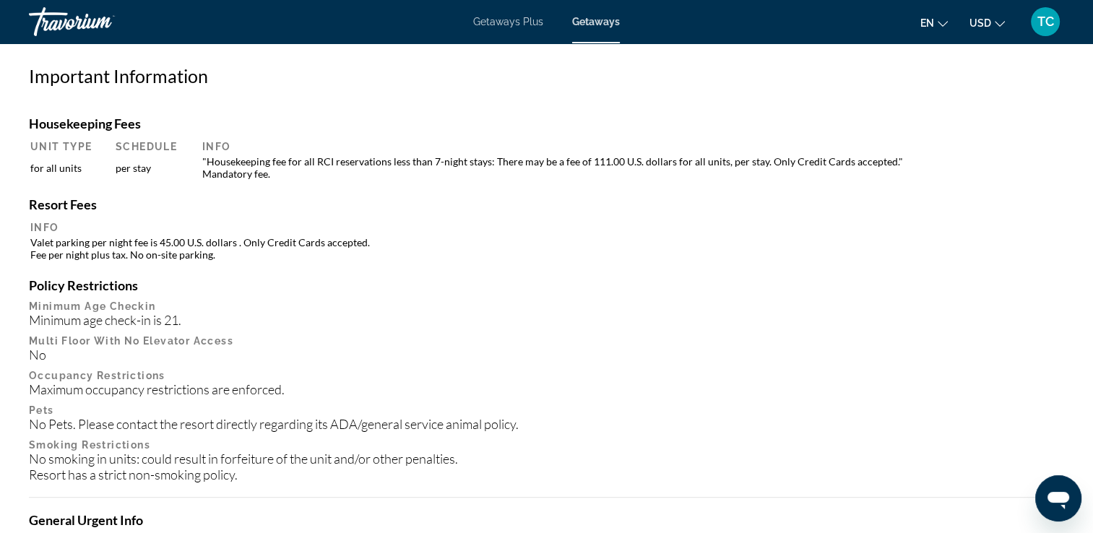
scroll to position [1344, 0]
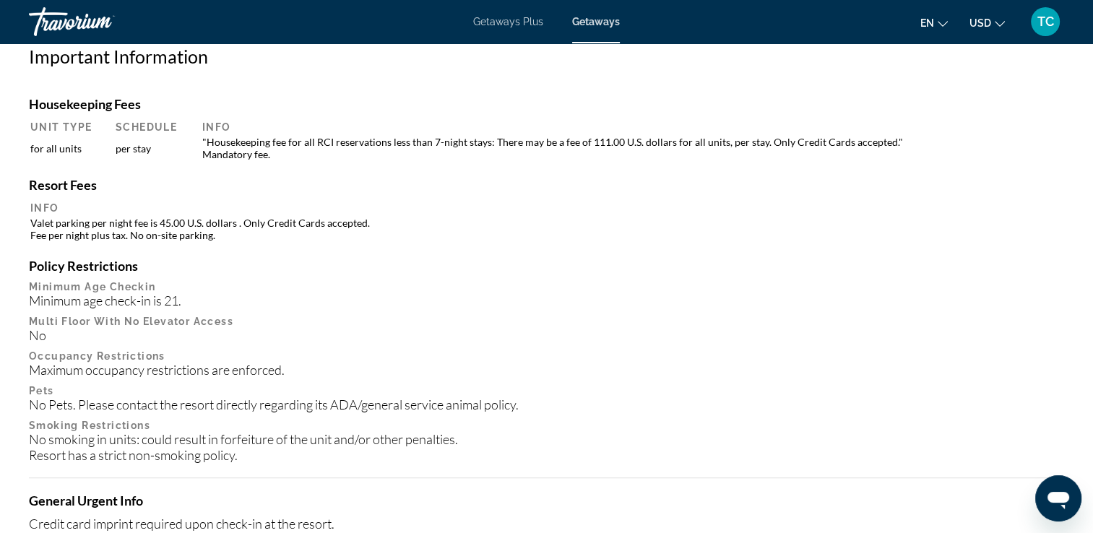
click at [746, 363] on div "Maximum occupancy restrictions are enforced." at bounding box center [546, 370] width 1035 height 16
